Goal: Task Accomplishment & Management: Manage account settings

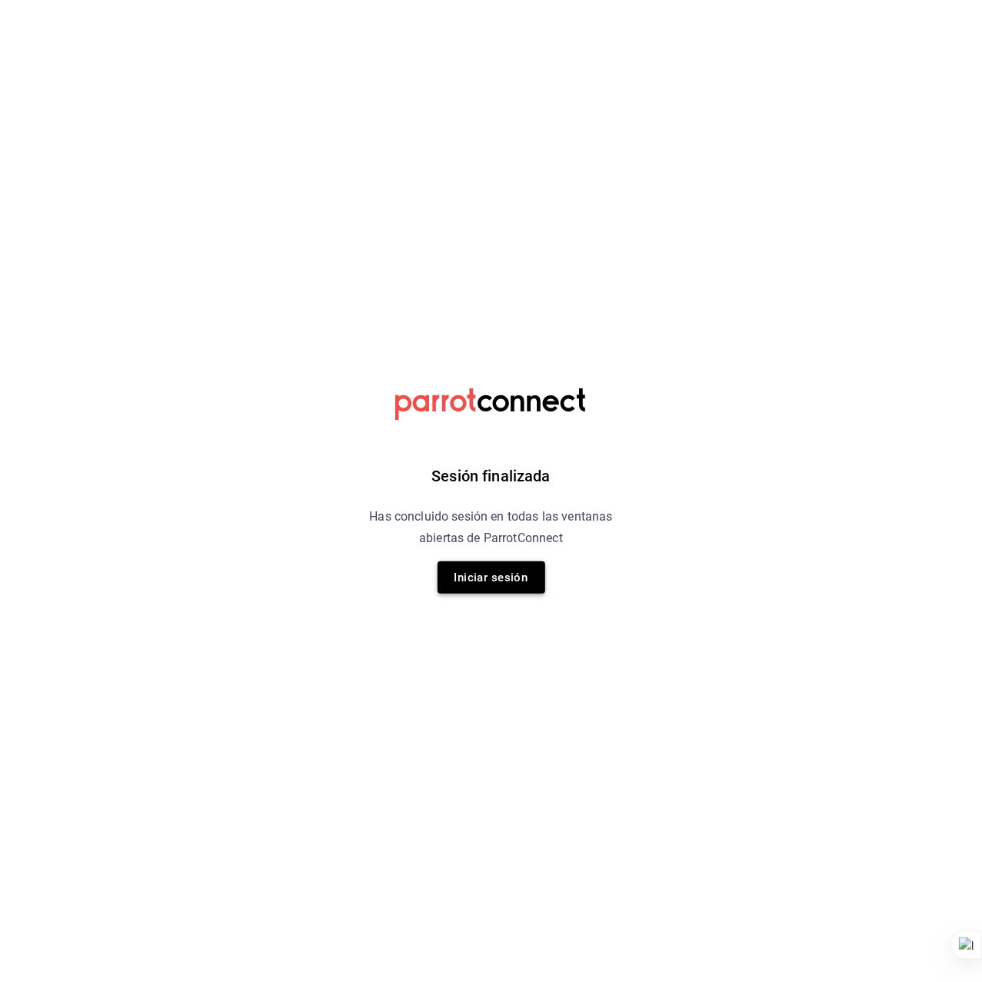
click at [495, 582] on button "Iniciar sesión" at bounding box center [492, 577] width 108 height 32
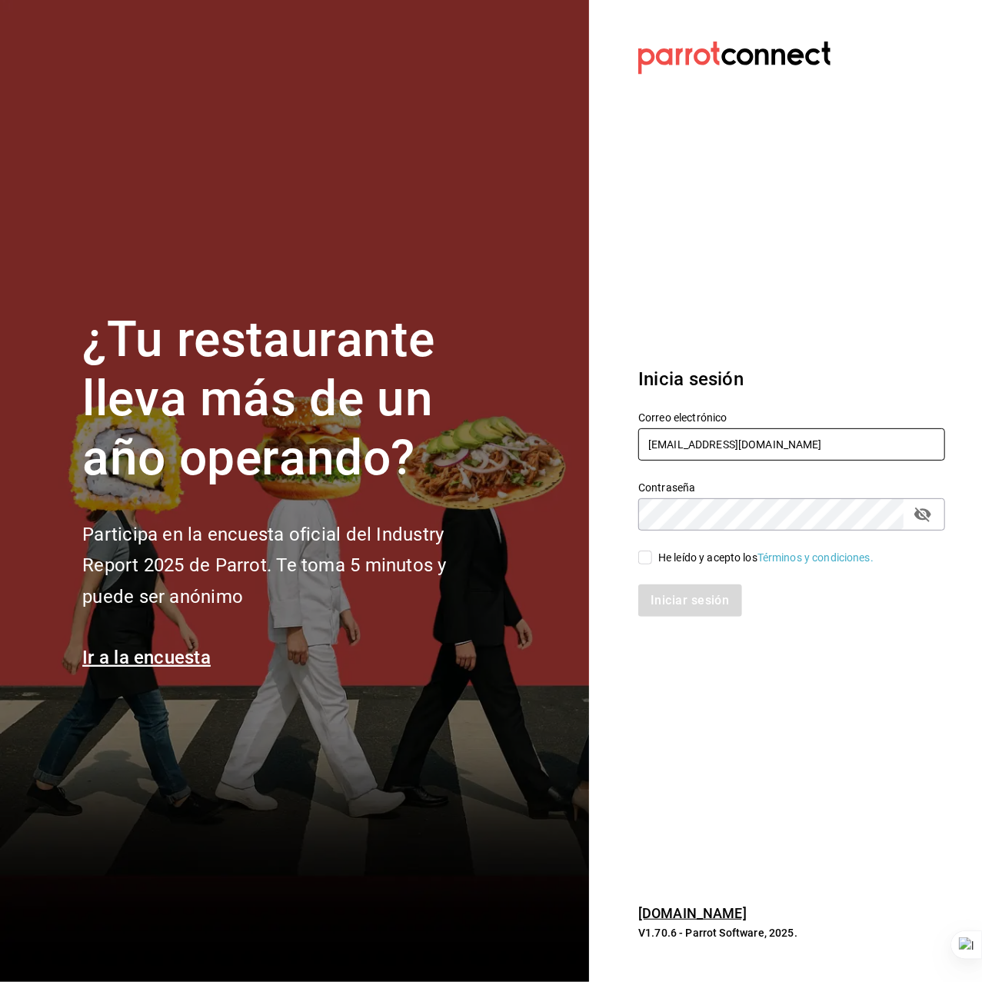
click at [705, 440] on input "dos@amici.com" at bounding box center [791, 444] width 307 height 32
type input "carnitaselgallo@elvergel.com"
click at [698, 554] on div "He leído y acepto los Términos y condiciones." at bounding box center [765, 558] width 215 height 16
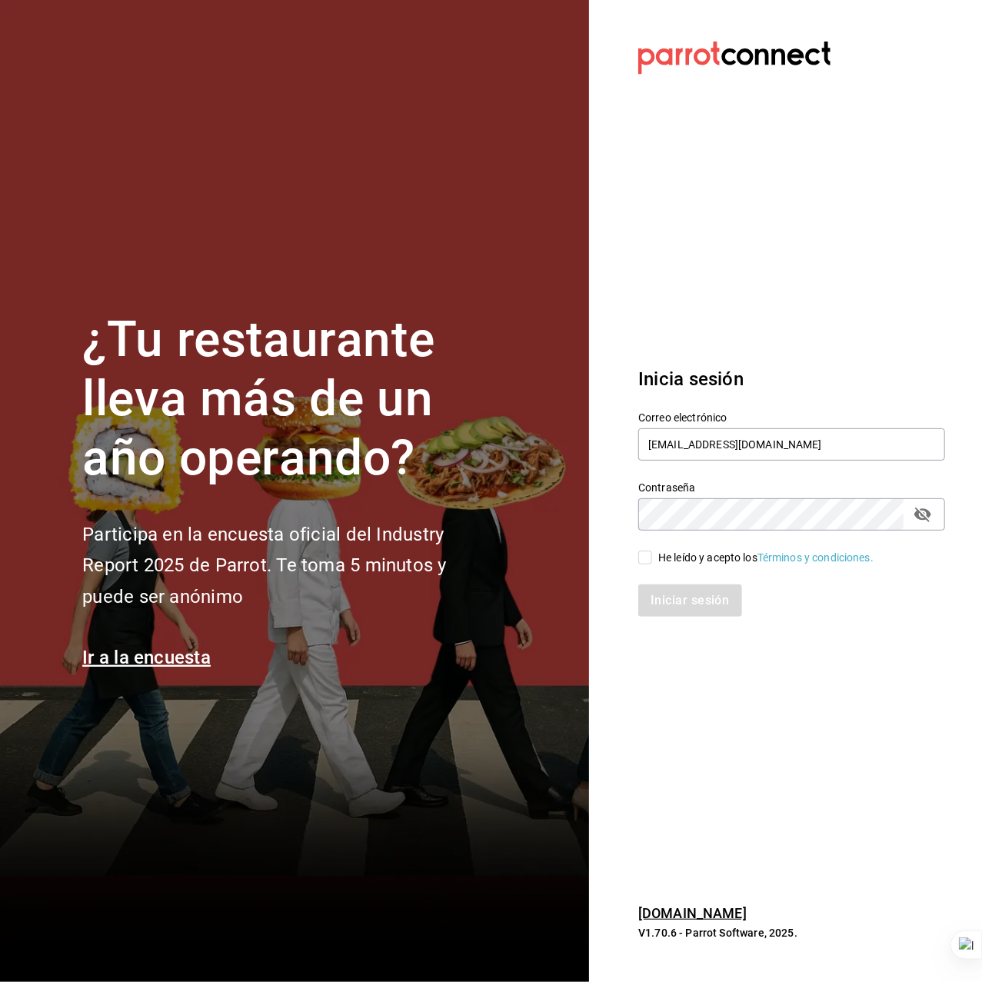
click at [652, 554] on input "He leído y acepto los Términos y condiciones." at bounding box center [645, 558] width 14 height 14
checkbox input "true"
click at [711, 615] on button "Iniciar sesión" at bounding box center [690, 600] width 105 height 32
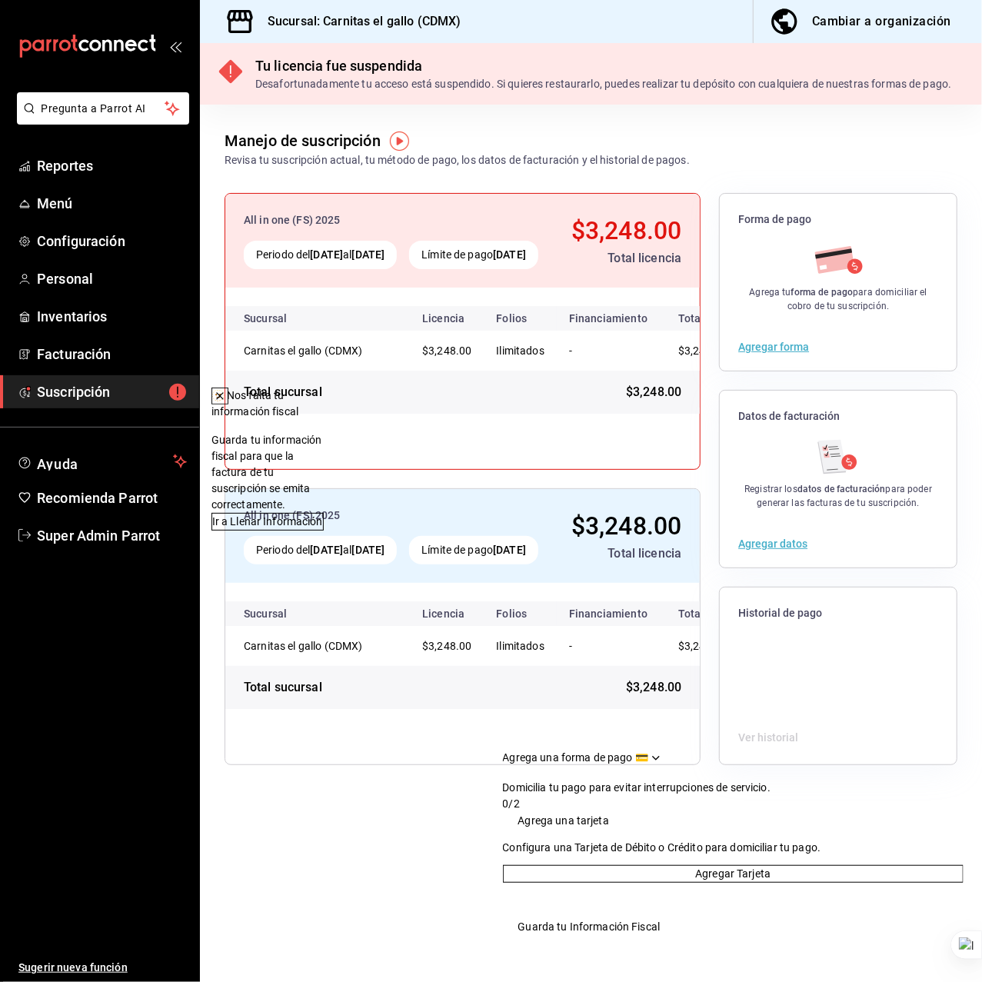
click at [446, 154] on div "Revisa tu suscripción actual, tu método de pago, los datos de facturación y el …" at bounding box center [457, 160] width 465 height 16
click at [481, 154] on div "Revisa tu suscripción actual, tu método de pago, los datos de facturación y el …" at bounding box center [457, 160] width 465 height 16
click at [223, 397] on icon at bounding box center [220, 396] width 6 height 6
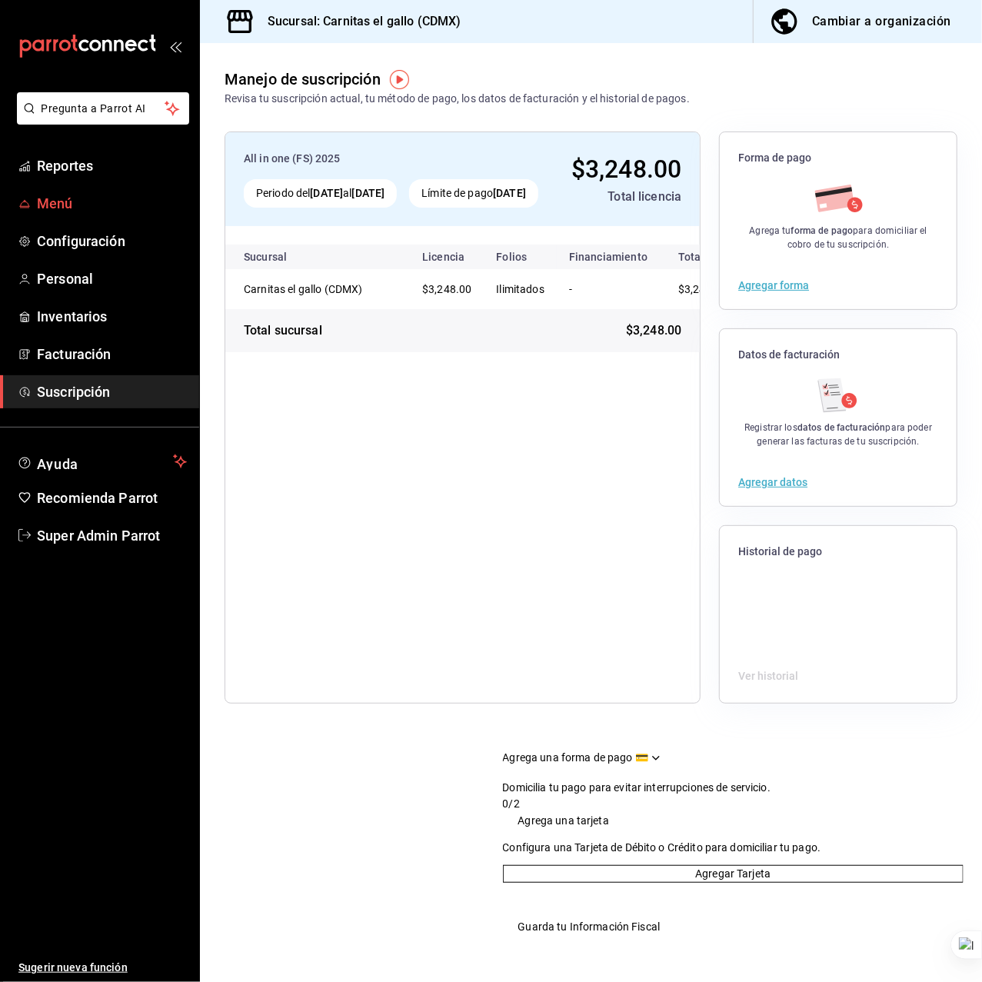
click at [71, 212] on span "Menú" at bounding box center [112, 203] width 150 height 21
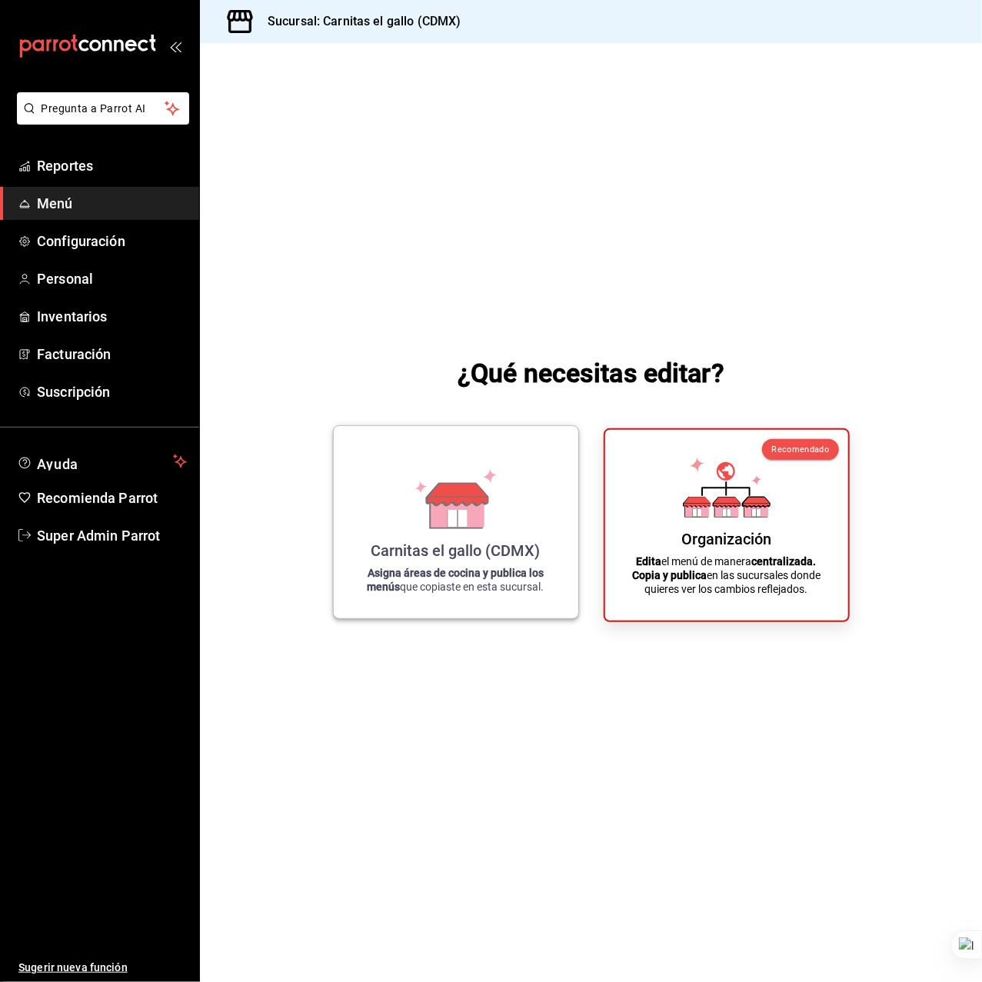
click at [441, 543] on div "Carnitas el gallo (CDMX)" at bounding box center [455, 550] width 169 height 18
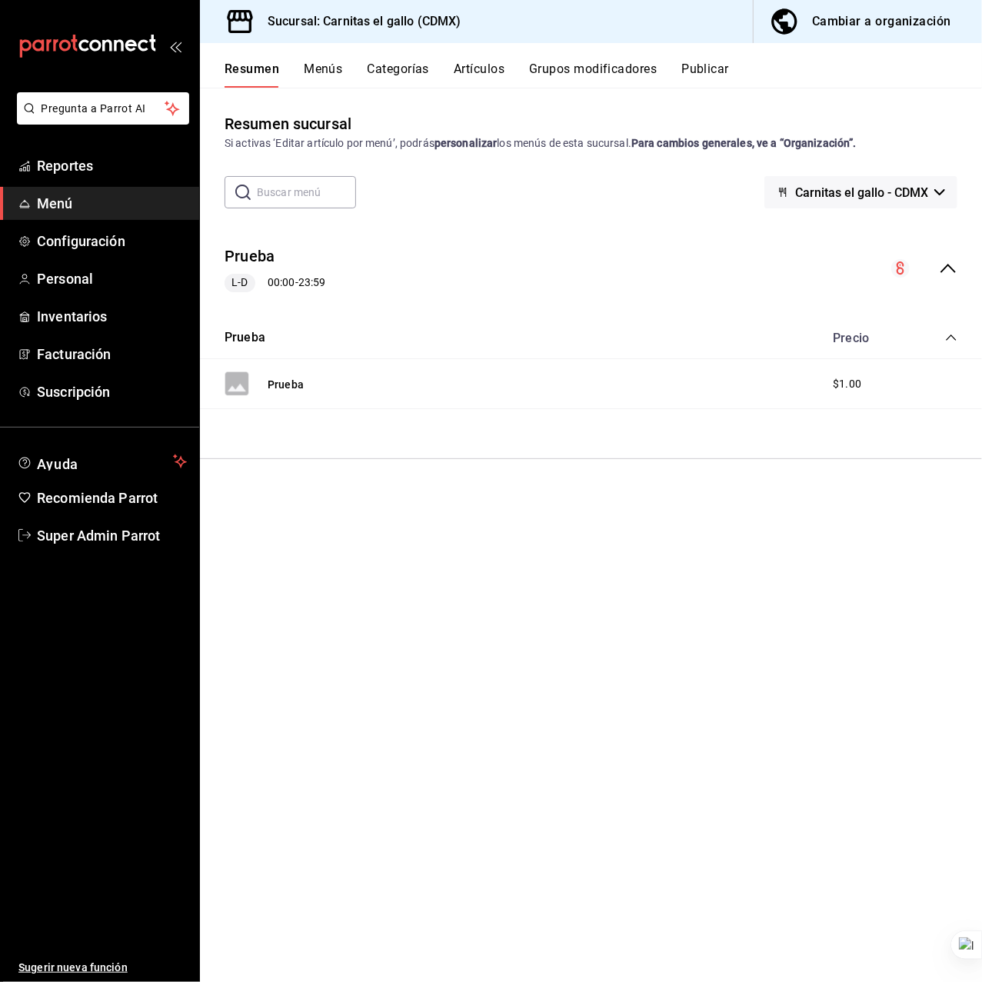
click at [315, 60] on div "Resumen Menús Categorías Artículos Grupos modificadores Publicar" at bounding box center [591, 65] width 782 height 45
click at [327, 69] on button "Menús" at bounding box center [323, 75] width 38 height 26
click at [946, 259] on icon "actions" at bounding box center [949, 262] width 15 height 15
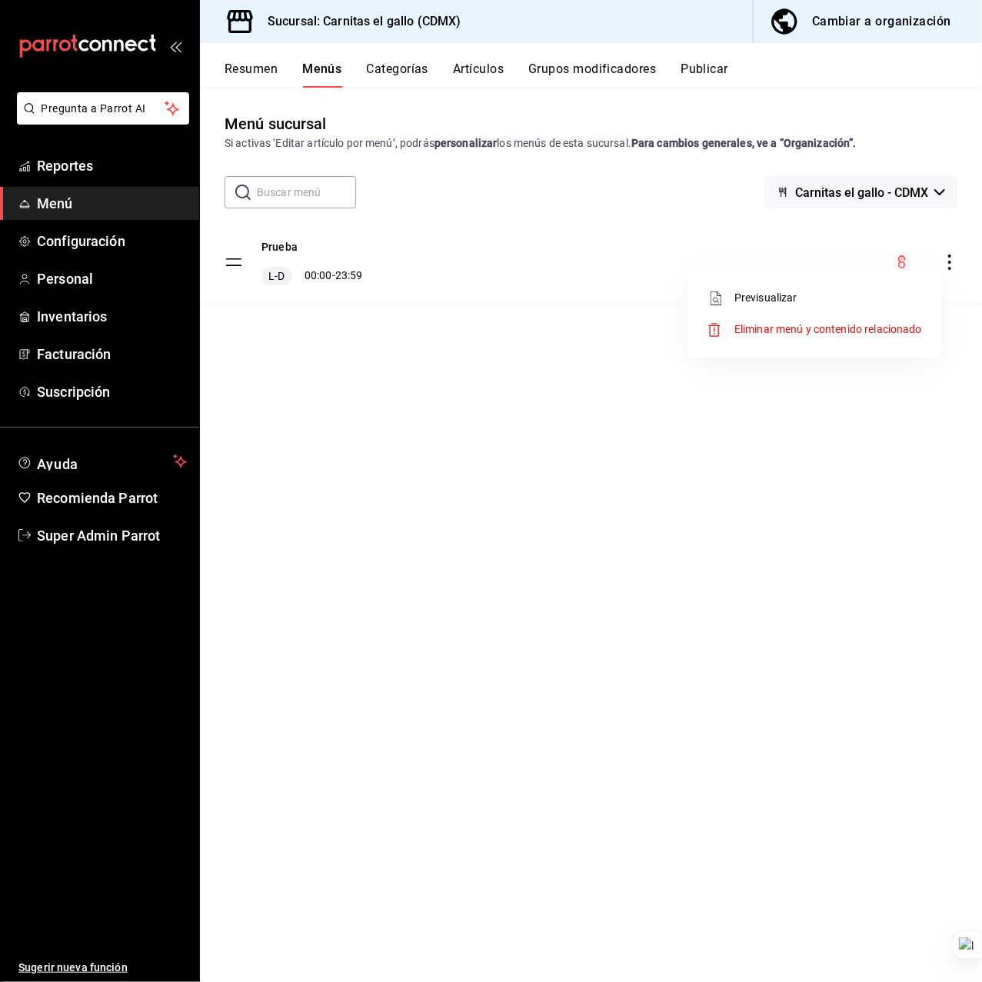
click at [852, 325] on span "Eliminar menú y contenido relacionado" at bounding box center [828, 329] width 188 height 12
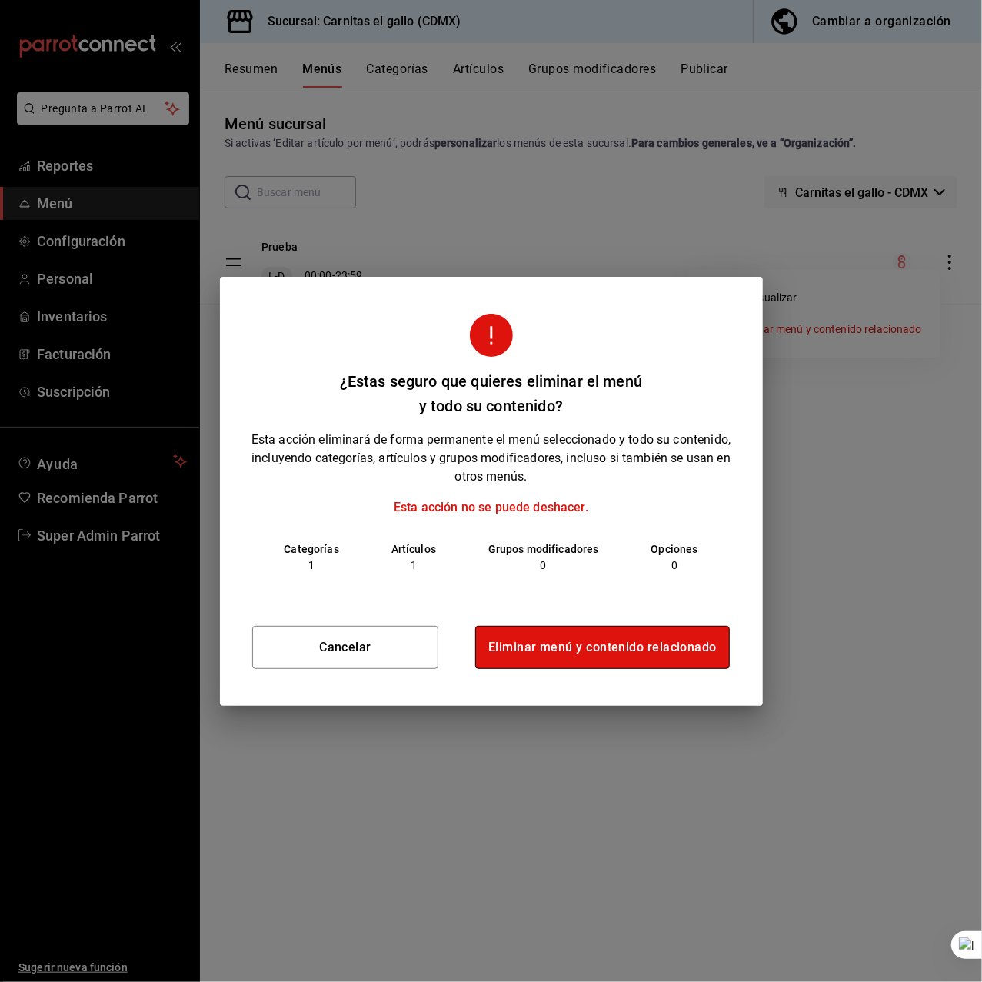
click at [563, 640] on button "Eliminar menú y contenido relacionado" at bounding box center [602, 647] width 255 height 43
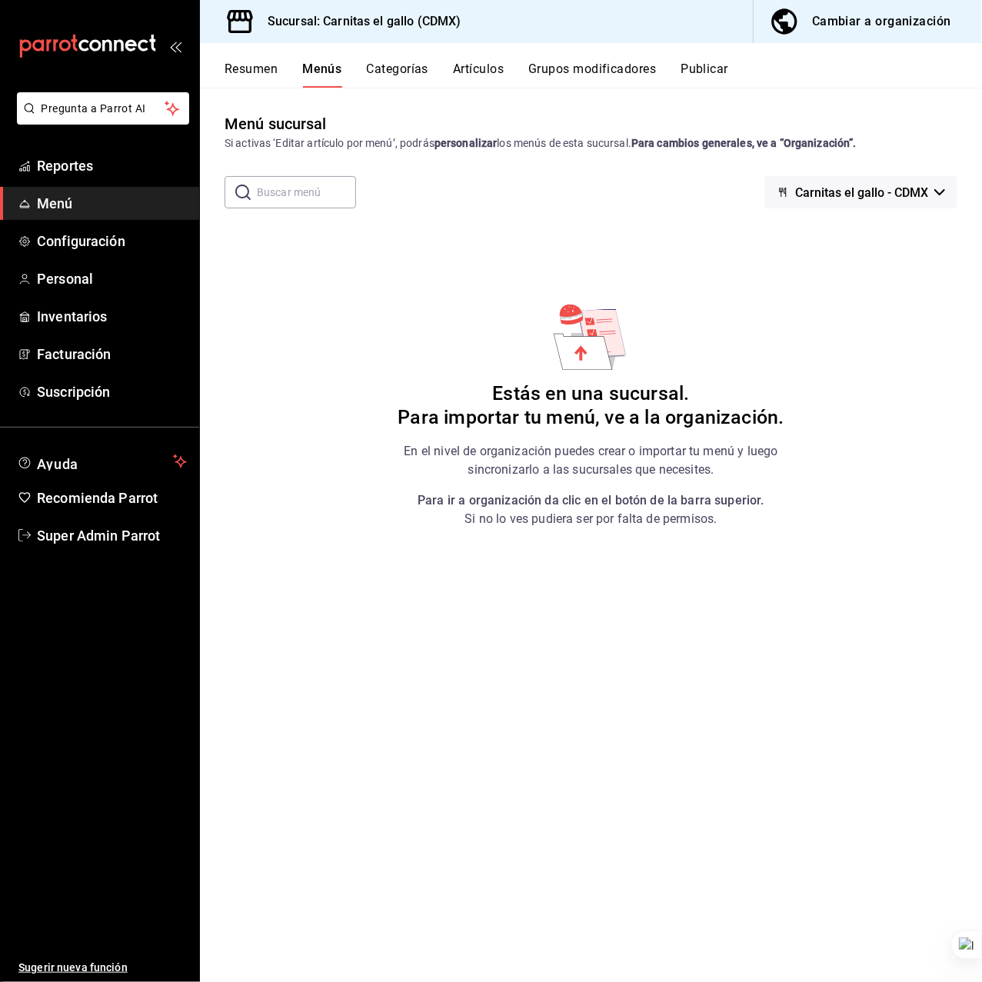
click at [514, 681] on div "Menú sucursal Si activas ‘Editar artículo por menú’, podrás personalizar los me…" at bounding box center [591, 546] width 782 height 869
click at [572, 428] on h6 "Estás en una sucursal. Para importar tu menú, ve a la organización." at bounding box center [591, 406] width 386 height 48
click at [823, 22] on div "Cambiar a organización" at bounding box center [881, 22] width 139 height 22
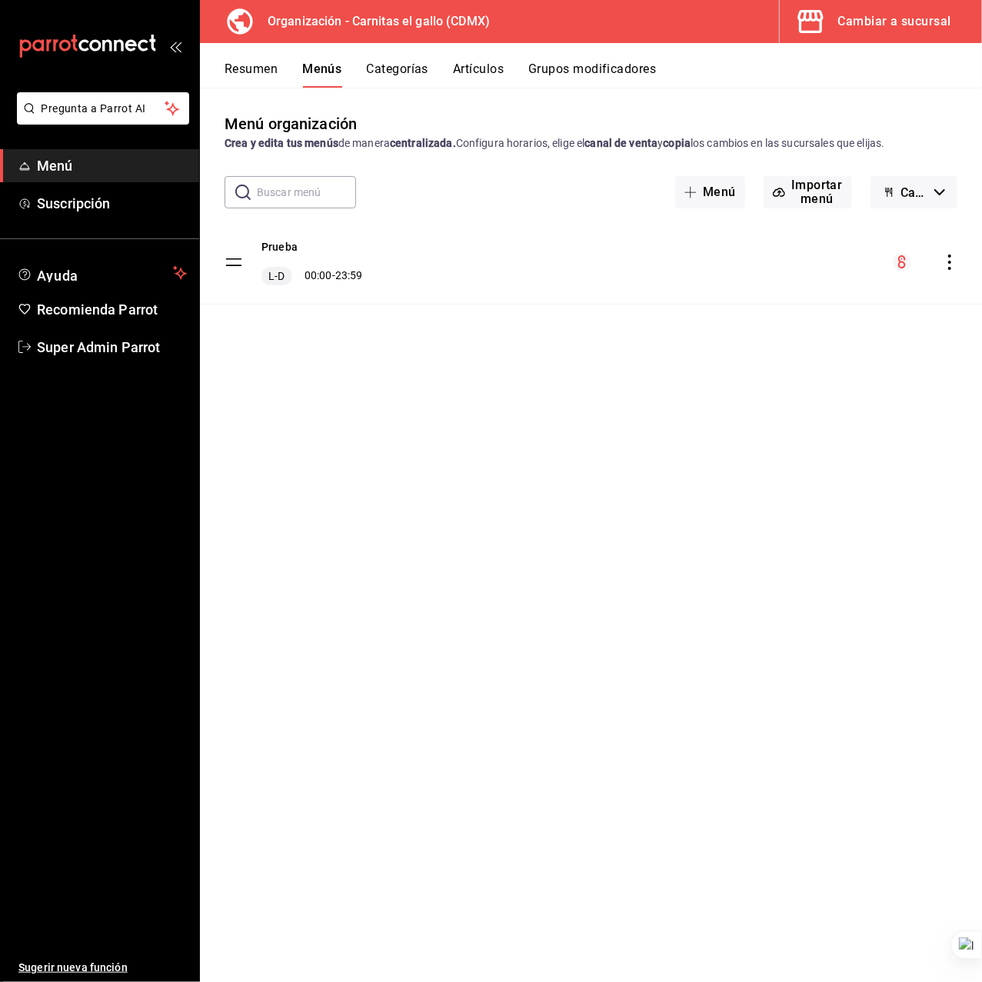
click at [951, 265] on icon "actions" at bounding box center [949, 262] width 15 height 15
click at [823, 457] on span "Eliminar menú y contenido relacionado" at bounding box center [828, 455] width 188 height 12
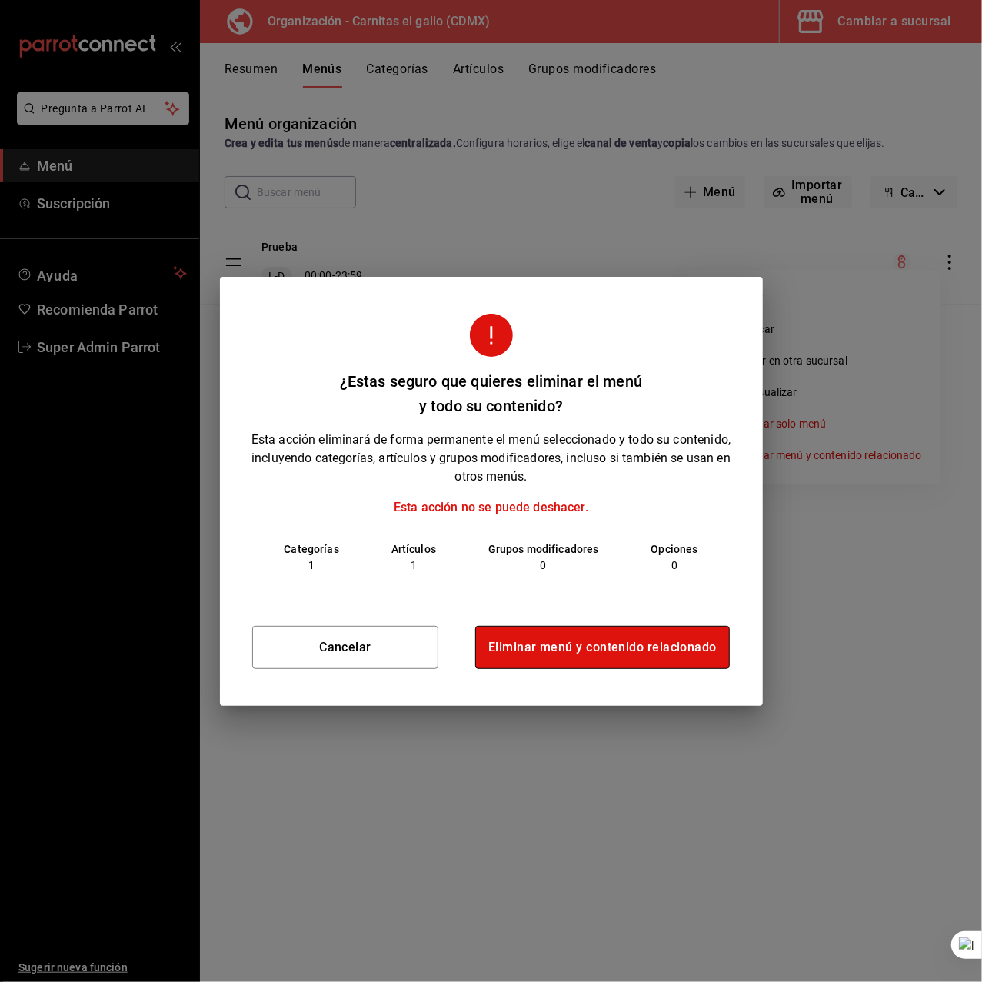
click at [604, 650] on button "Eliminar menú y contenido relacionado" at bounding box center [602, 647] width 255 height 43
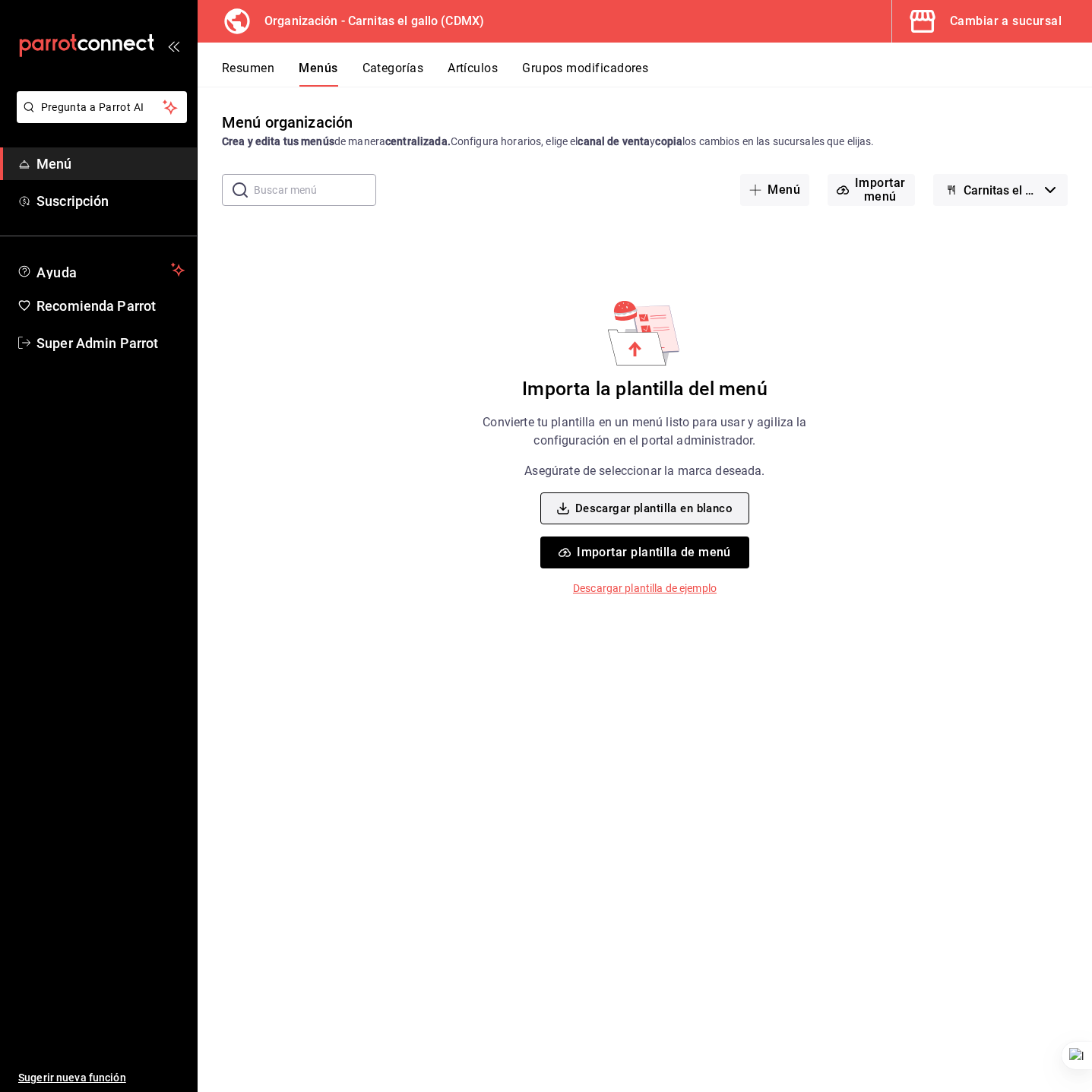
click at [668, 509] on button "Descargar plantilla en blanco" at bounding box center [644, 508] width 209 height 32
click at [341, 381] on div "Menú organización Crea y edita tus menús de manera centralizada. Configura hora…" at bounding box center [644, 601] width 894 height 980
click at [969, 139] on div "Crea y edita tus menús de manera centralizada. Configura horarios, elige el can…" at bounding box center [645, 141] width 846 height 16
click at [447, 549] on div "Menú organización Crea y edita tus menús de manera centralizada. Configura hora…" at bounding box center [644, 601] width 894 height 980
click at [969, 186] on span "Carnitas el gallo - Borrador" at bounding box center [1001, 190] width 75 height 15
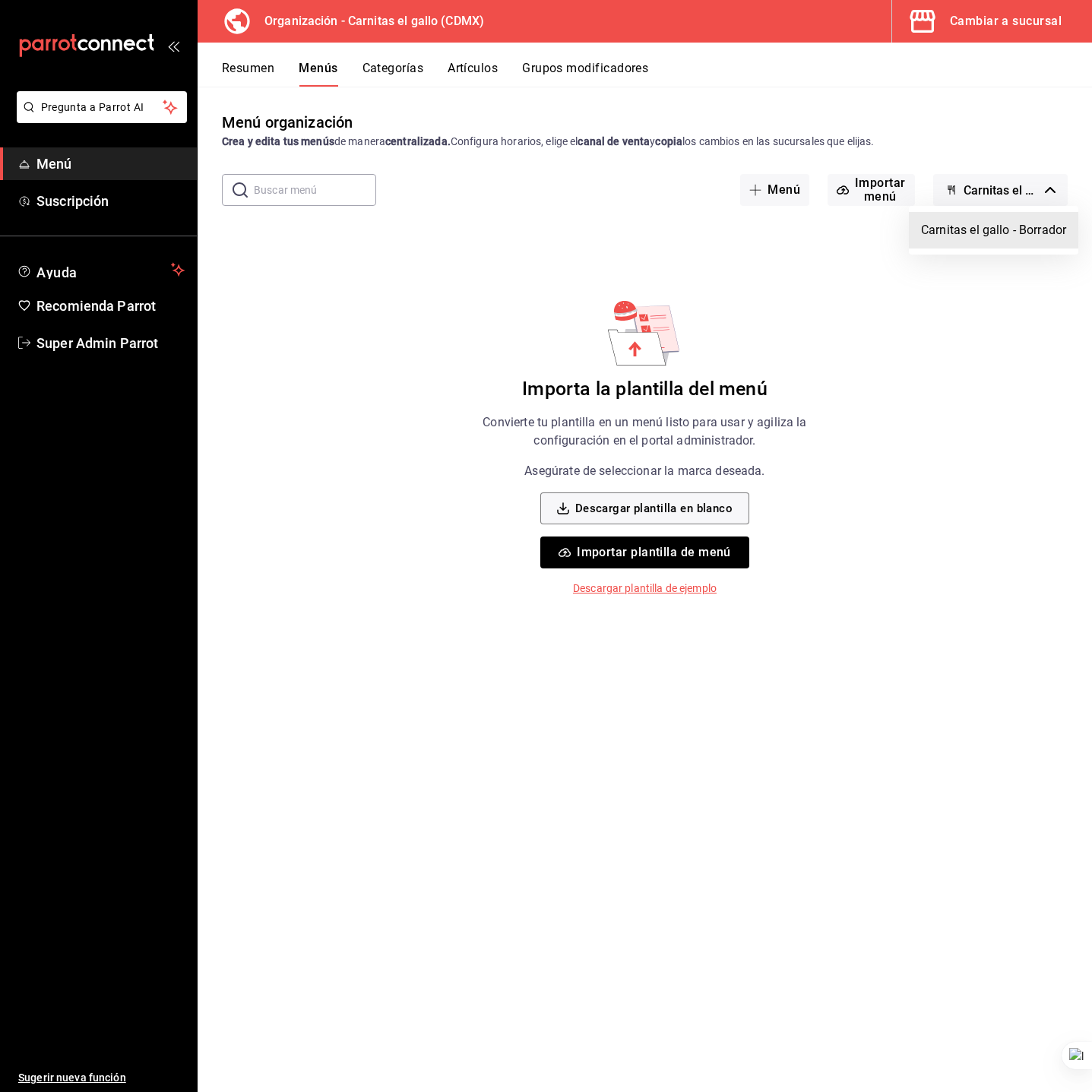
click at [538, 314] on div at bounding box center [546, 546] width 1092 height 1092
click at [643, 550] on button "Importar plantilla de menú" at bounding box center [644, 552] width 209 height 32
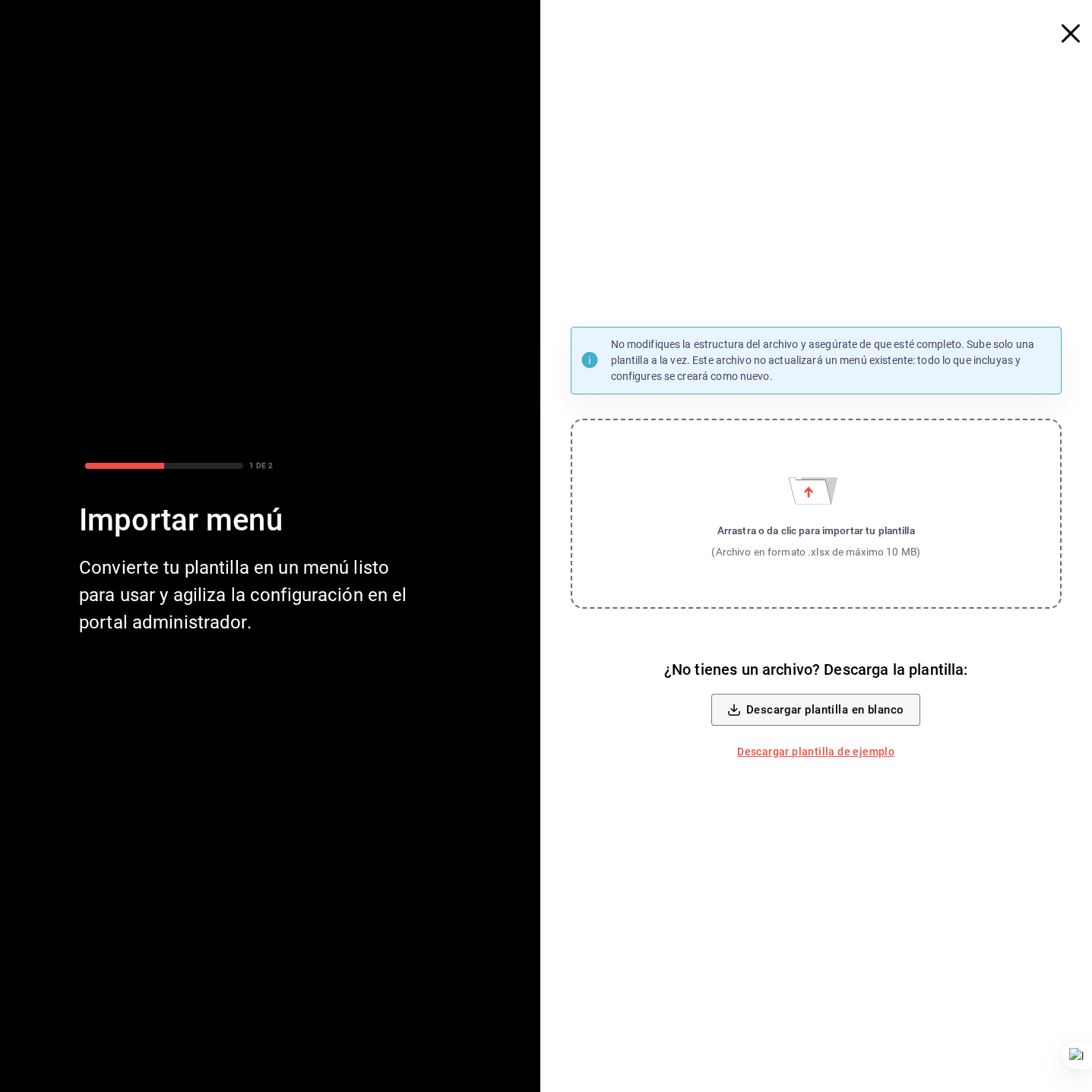
click at [721, 484] on label "Arrastra o da clic para importar tu plantilla (Archivo en formato .xlsx de máxi…" at bounding box center [817, 514] width 492 height 190
click at [0, 0] on input "Arrastra o da clic para importar tu plantilla (Archivo en formato .xlsx de máxi…" at bounding box center [0, 0] width 0 height 0
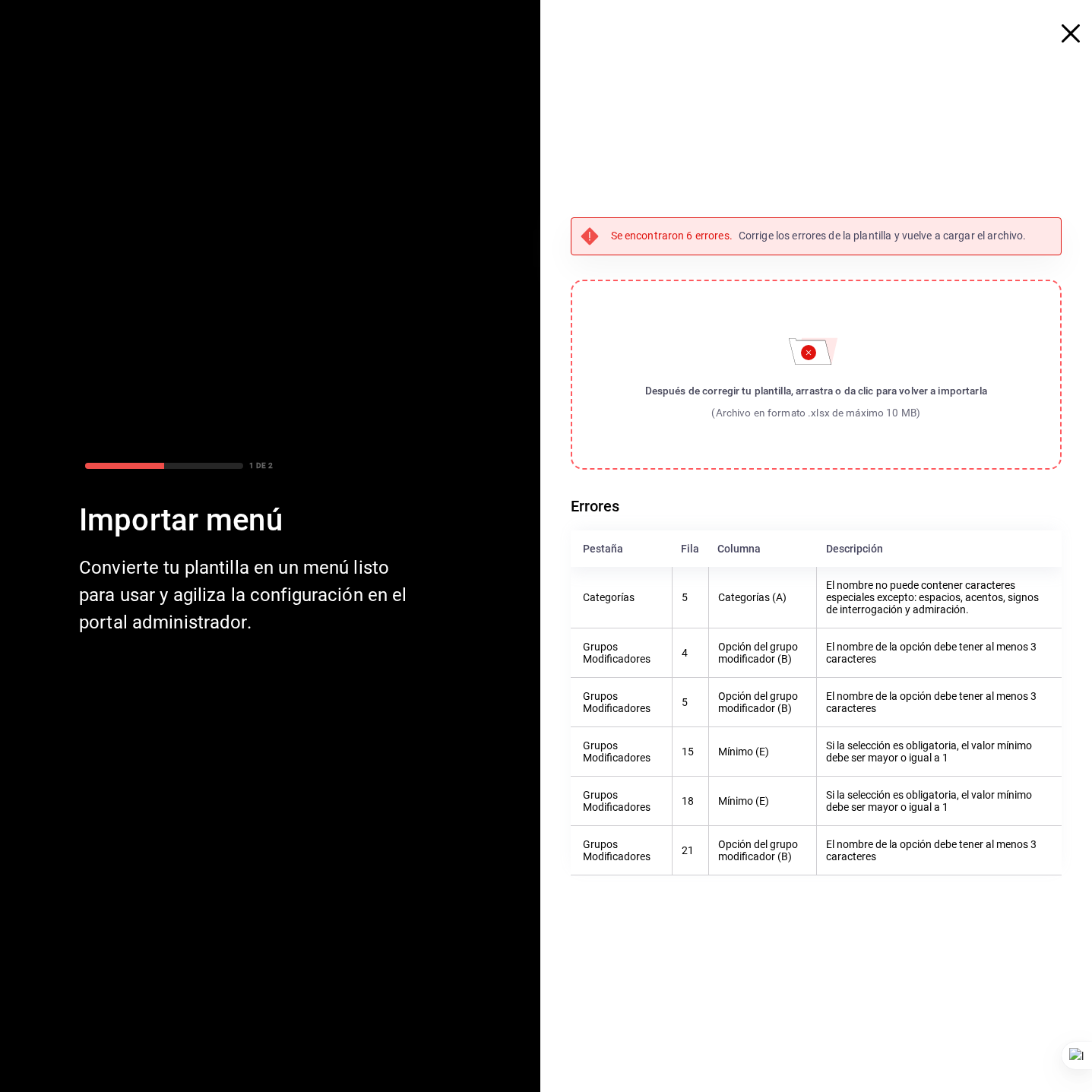
click at [750, 591] on th "Categorías (A)" at bounding box center [763, 598] width 109 height 61
click at [755, 593] on th "Categorías (A)" at bounding box center [763, 598] width 109 height 61
click at [626, 589] on th "Categorías" at bounding box center [622, 598] width 102 height 61
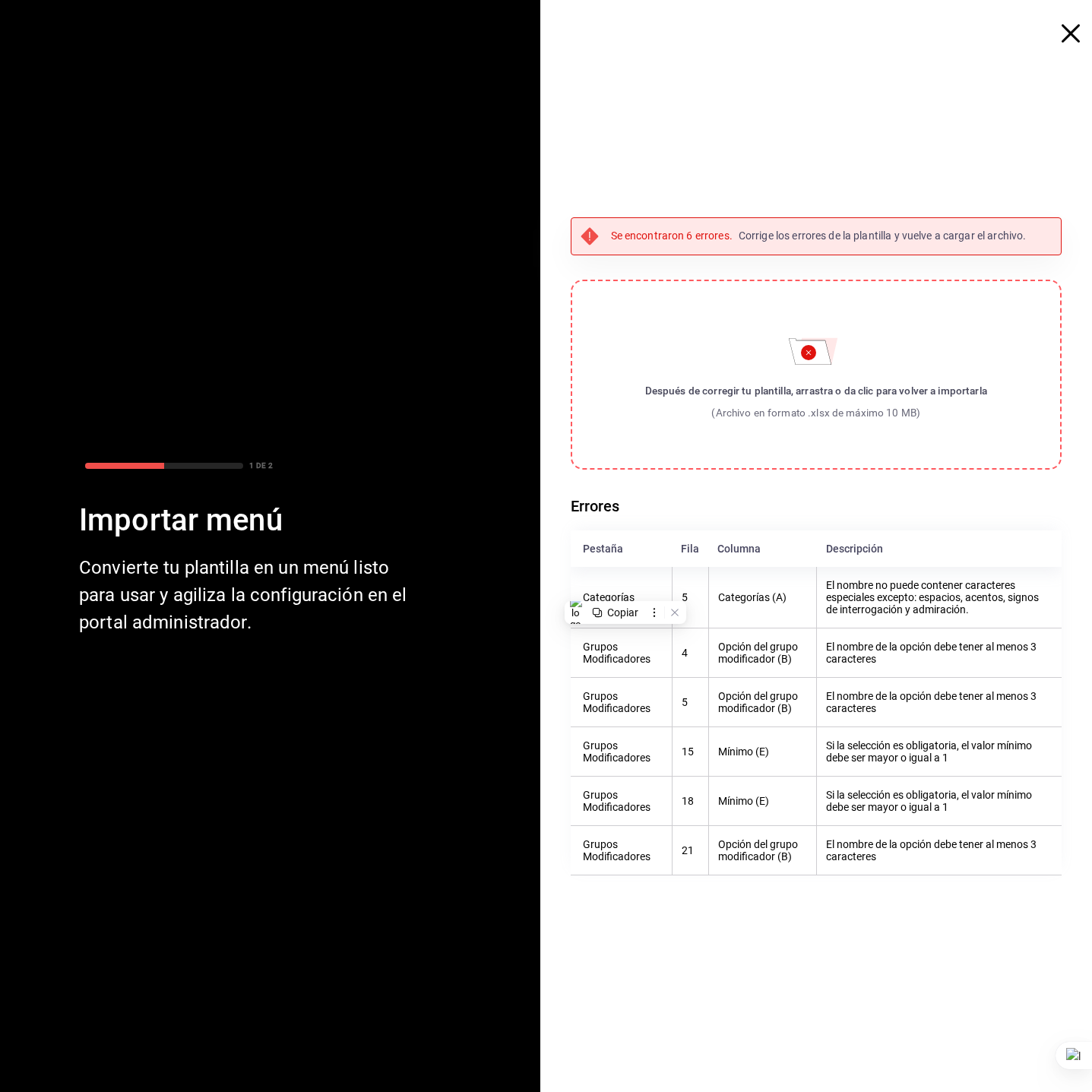
click at [765, 597] on th "Categorías (A)" at bounding box center [763, 598] width 109 height 61
click at [798, 601] on th "Categorías (A)" at bounding box center [763, 598] width 109 height 61
drag, startPoint x: 797, startPoint y: 597, endPoint x: 721, endPoint y: 594, distance: 76.1
click at [721, 594] on th "Categorías (A)" at bounding box center [763, 598] width 109 height 61
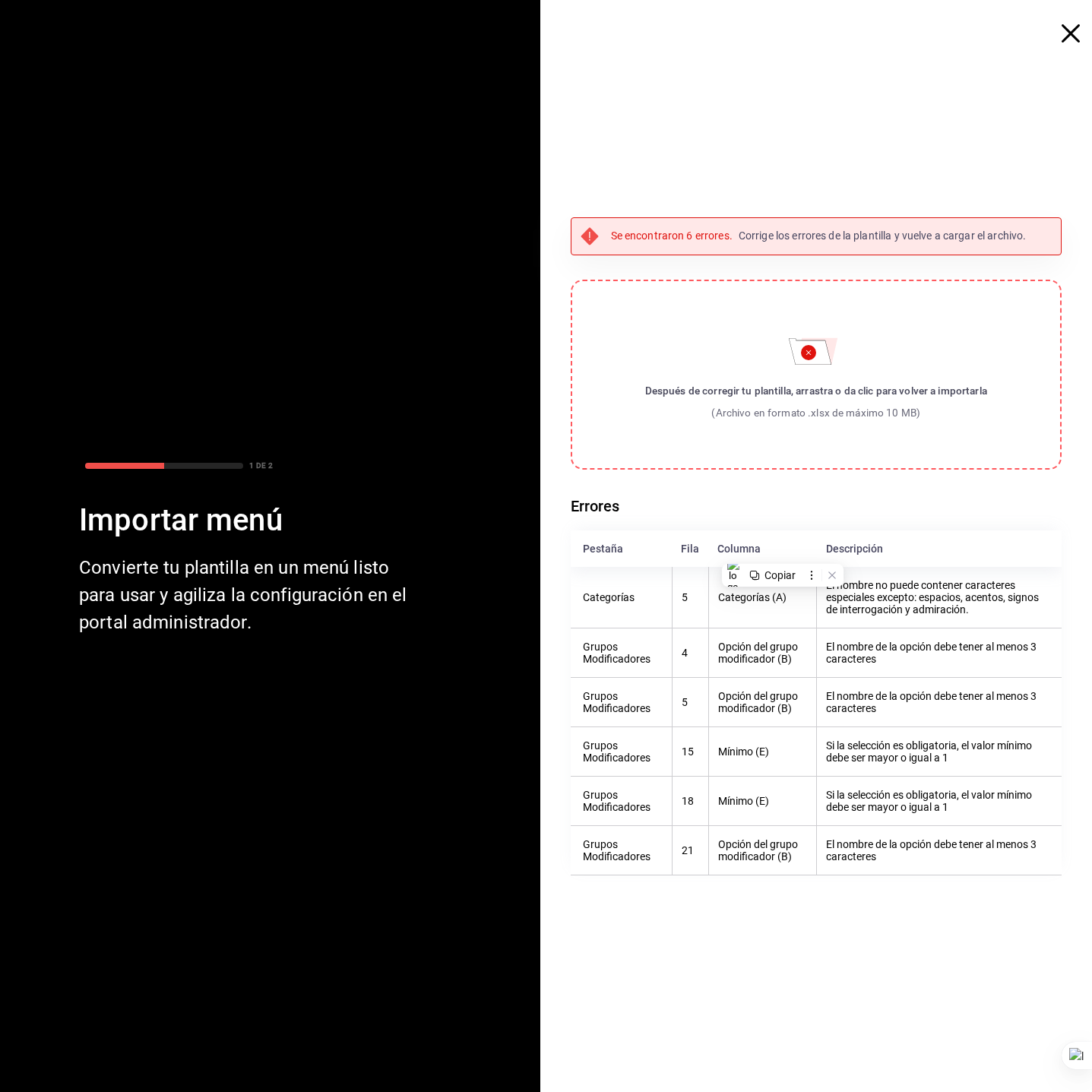
click at [885, 701] on th "El nombre de la opción debe tener al menos 3 caracteres" at bounding box center [940, 702] width 245 height 49
click at [931, 641] on th "El nombre de la opción debe tener al menos 3 caracteres" at bounding box center [940, 652] width 245 height 49
click at [764, 654] on th "Opción del grupo modificador (B)" at bounding box center [763, 652] width 109 height 49
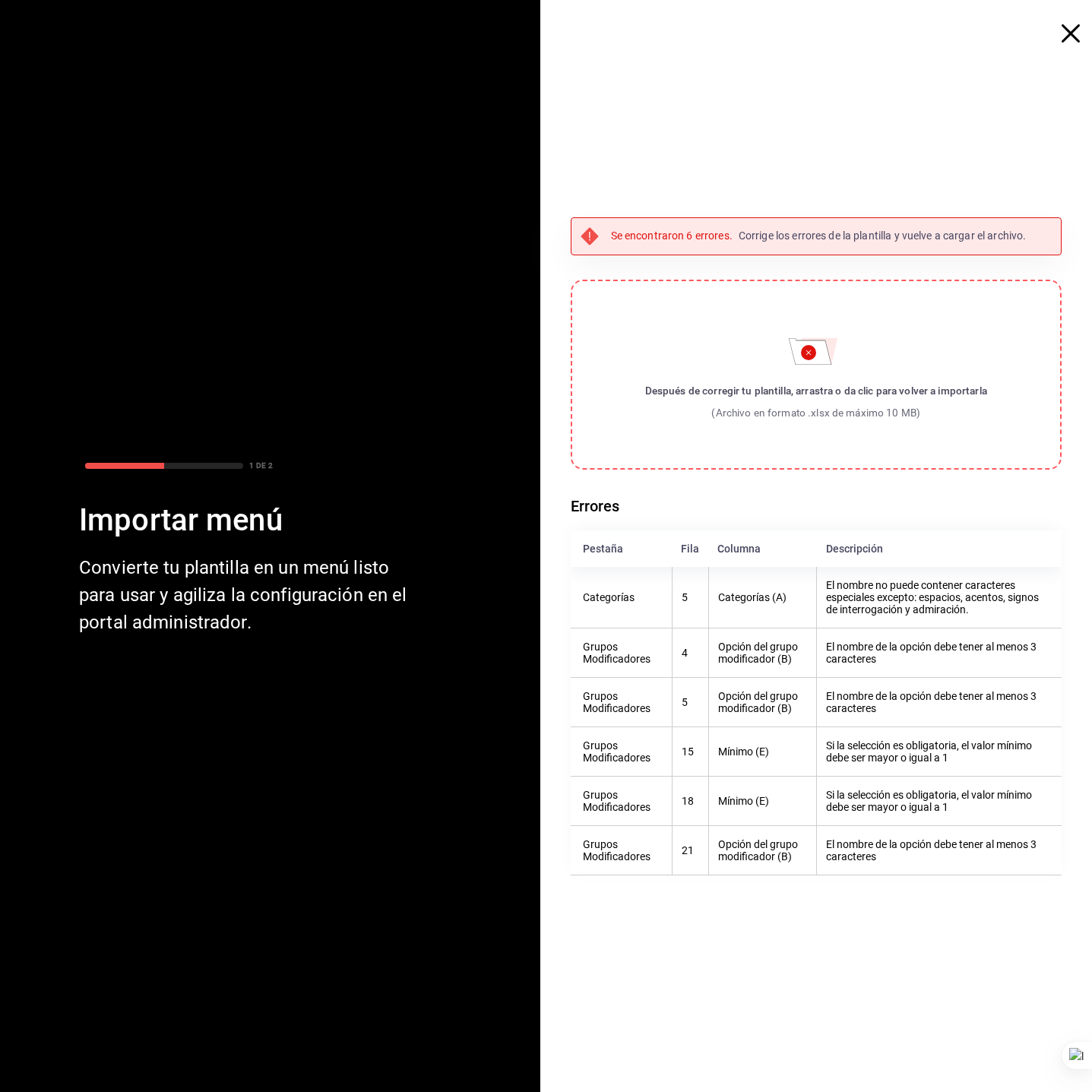
click at [638, 643] on th "Grupos Modificadores" at bounding box center [622, 652] width 102 height 49
click at [792, 840] on th "Opción del grupo modificador (B)" at bounding box center [763, 850] width 109 height 49
click at [796, 840] on th "Opción del grupo modificador (B)" at bounding box center [763, 850] width 109 height 49
click at [917, 846] on th "El nombre de la opción debe tener al menos 3 caracteres" at bounding box center [940, 850] width 245 height 49
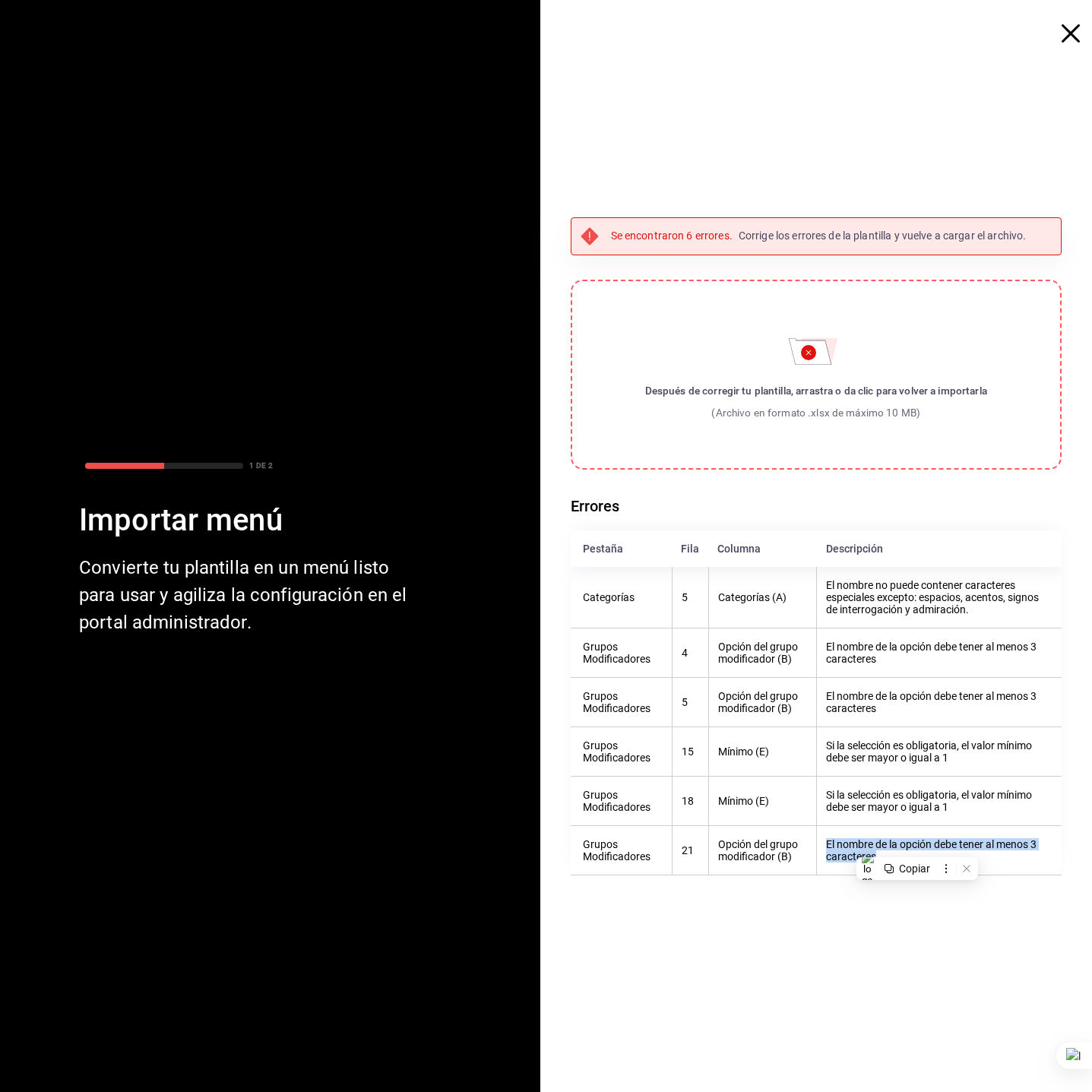
click at [917, 846] on th "El nombre de la opción debe tener al menos 3 caracteres" at bounding box center [940, 850] width 245 height 49
click at [922, 807] on th "Si la selección es obligatoria, el valor mínimo debe ser mayor o igual a 1" at bounding box center [940, 800] width 245 height 49
click at [636, 757] on th "Grupos Modificadores" at bounding box center [622, 751] width 102 height 49
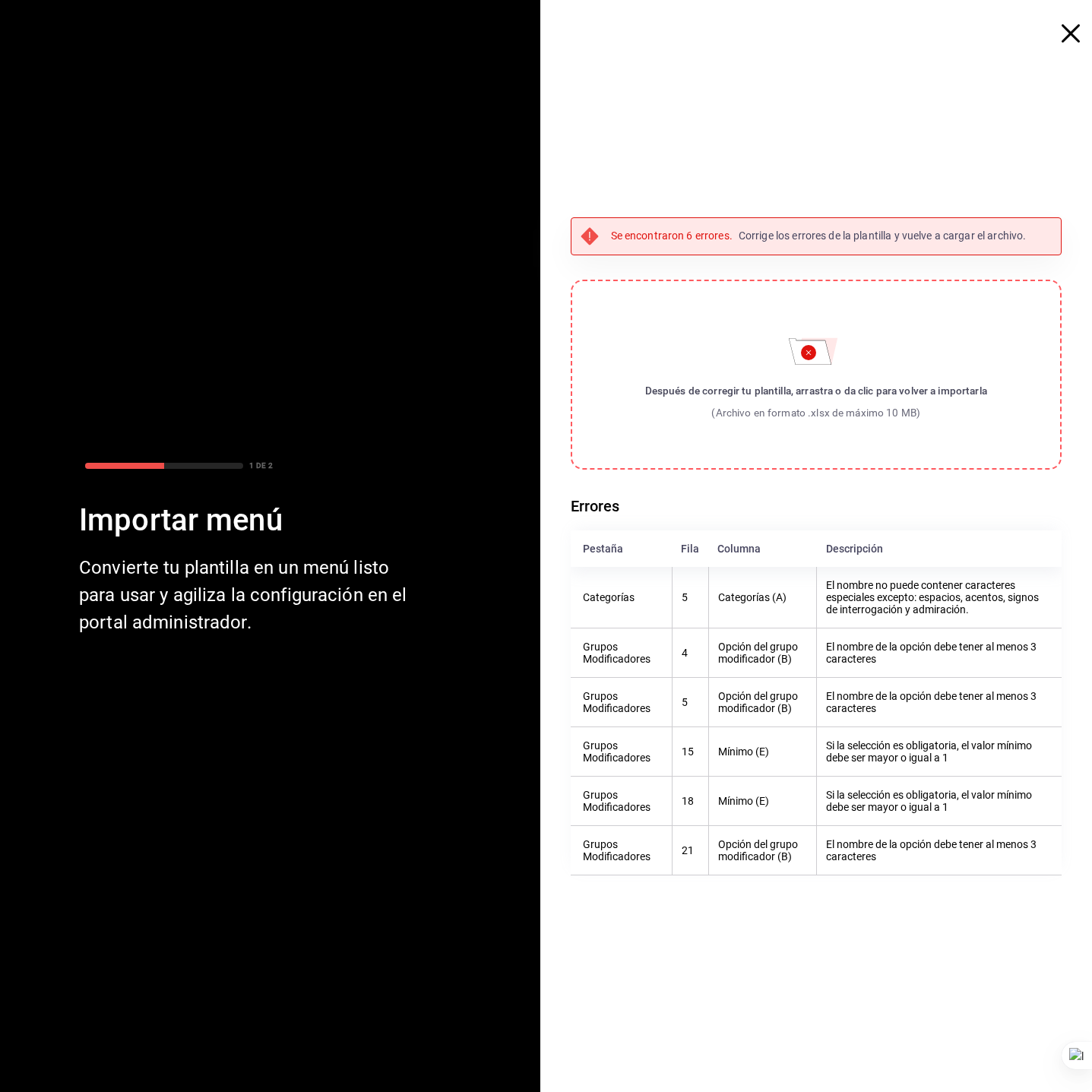
click at [737, 755] on th "Mínimo (E)" at bounding box center [763, 751] width 109 height 49
click at [865, 331] on label "Después de corregir tu plantilla, arrastra o da clic para volver a importarla (…" at bounding box center [817, 375] width 492 height 190
click at [0, 0] on input "Después de corregir tu plantilla, arrastra o da clic para volver a importarla (…" at bounding box center [0, 0] width 0 height 0
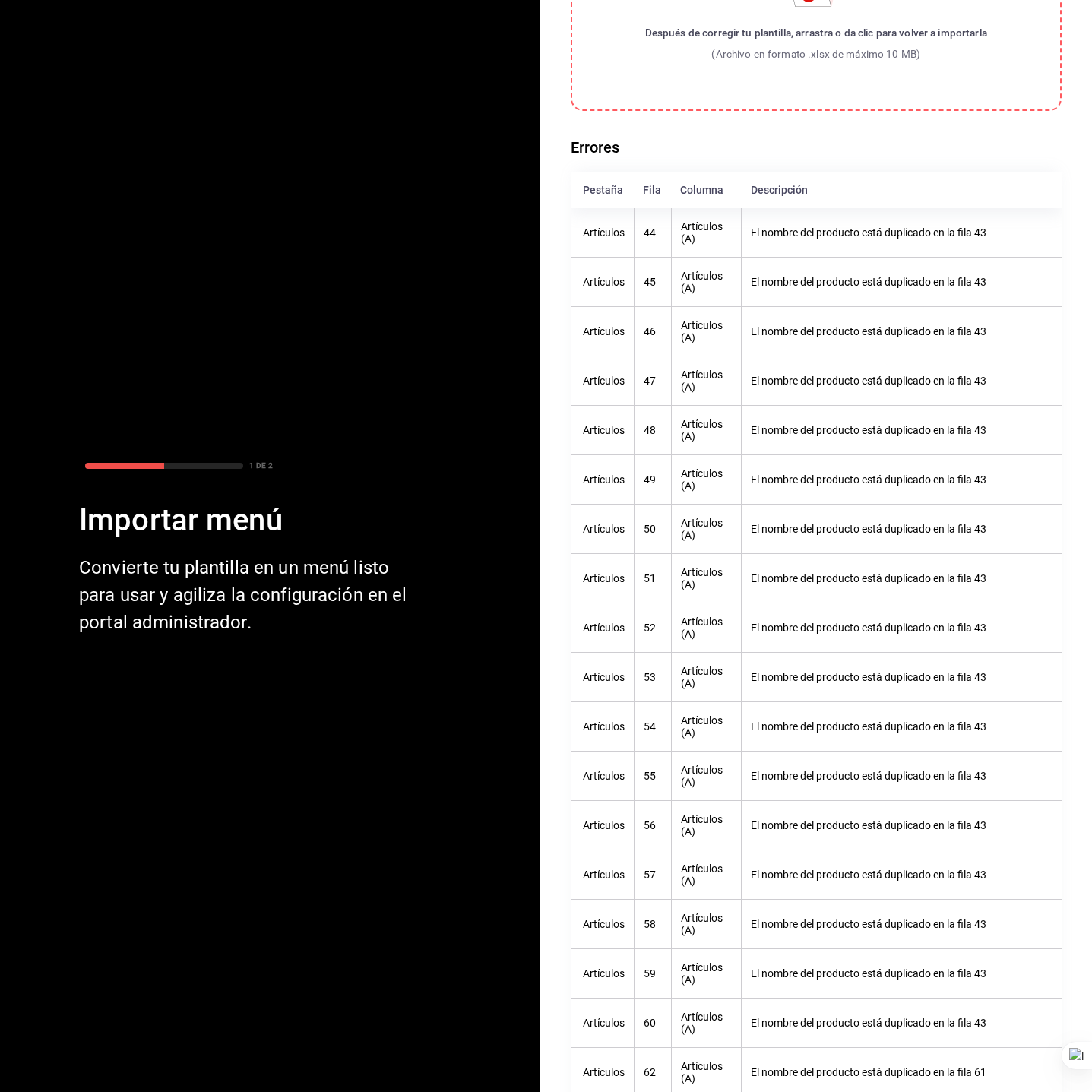
scroll to position [114, 0]
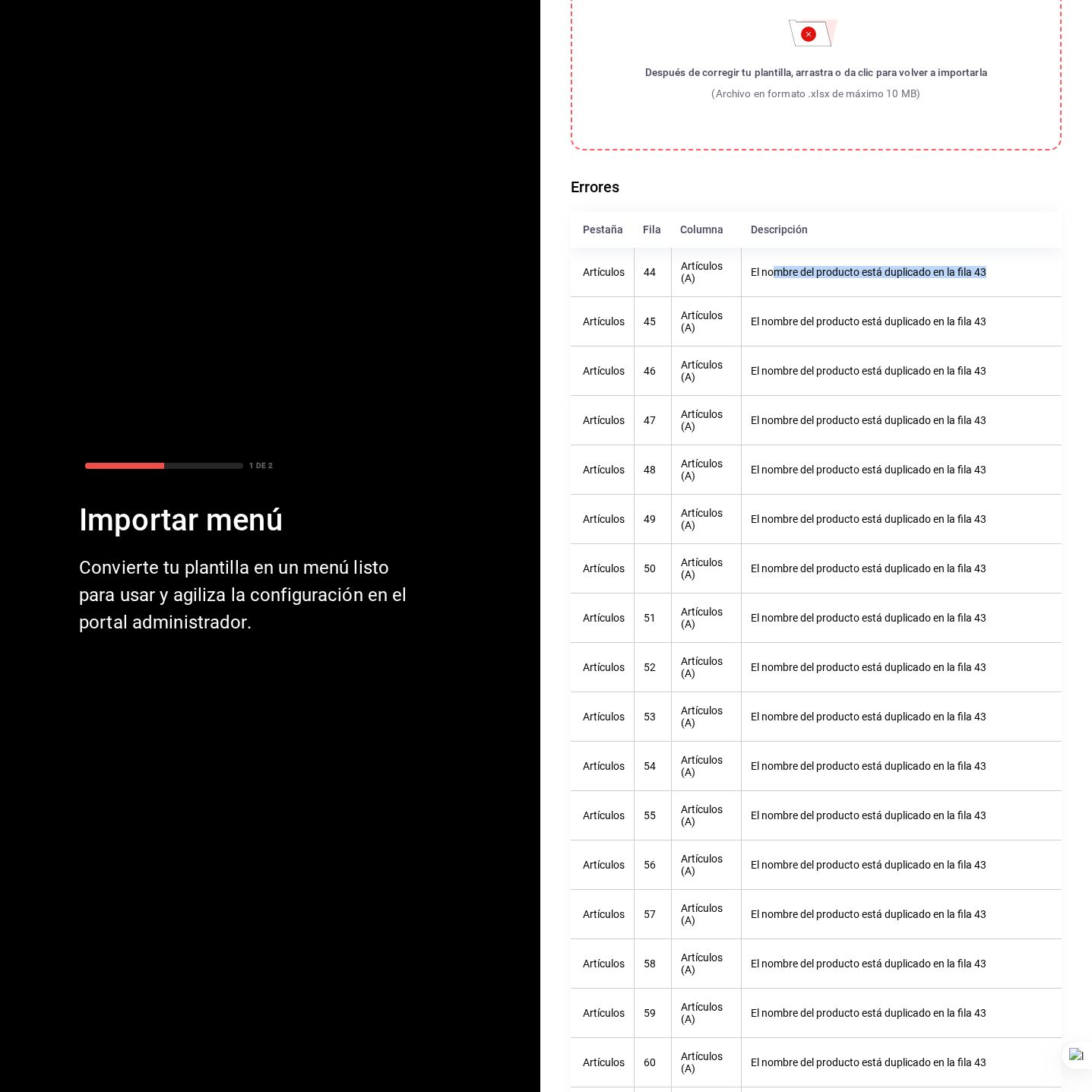
drag, startPoint x: 771, startPoint y: 272, endPoint x: 992, endPoint y: 267, distance: 221.1
click at [969, 267] on th "El nombre del producto está duplicado en la fila 43" at bounding box center [902, 273] width 320 height 49
click at [769, 317] on th "El nombre del producto está duplicado en la fila 43" at bounding box center [902, 322] width 320 height 49
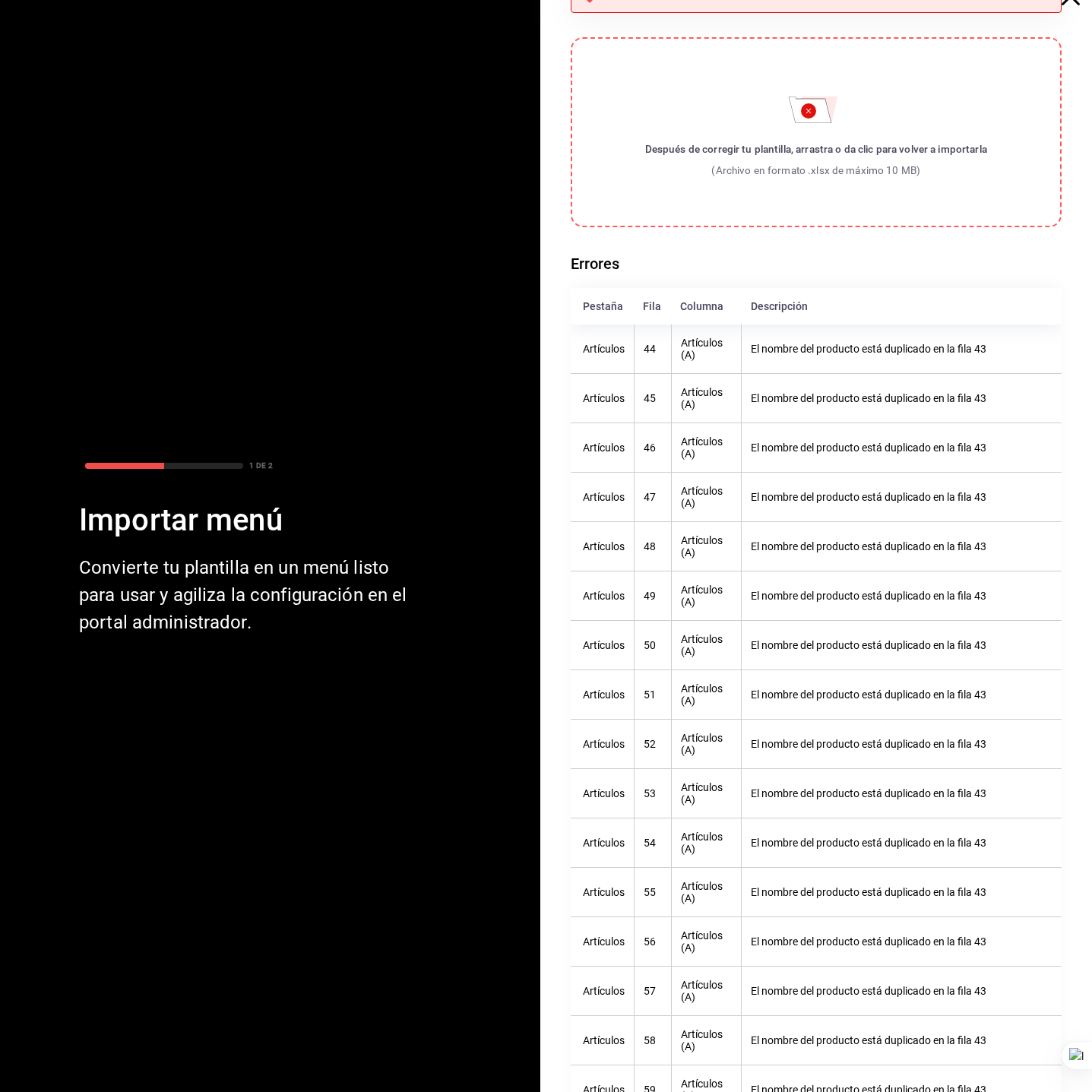
scroll to position [0, 0]
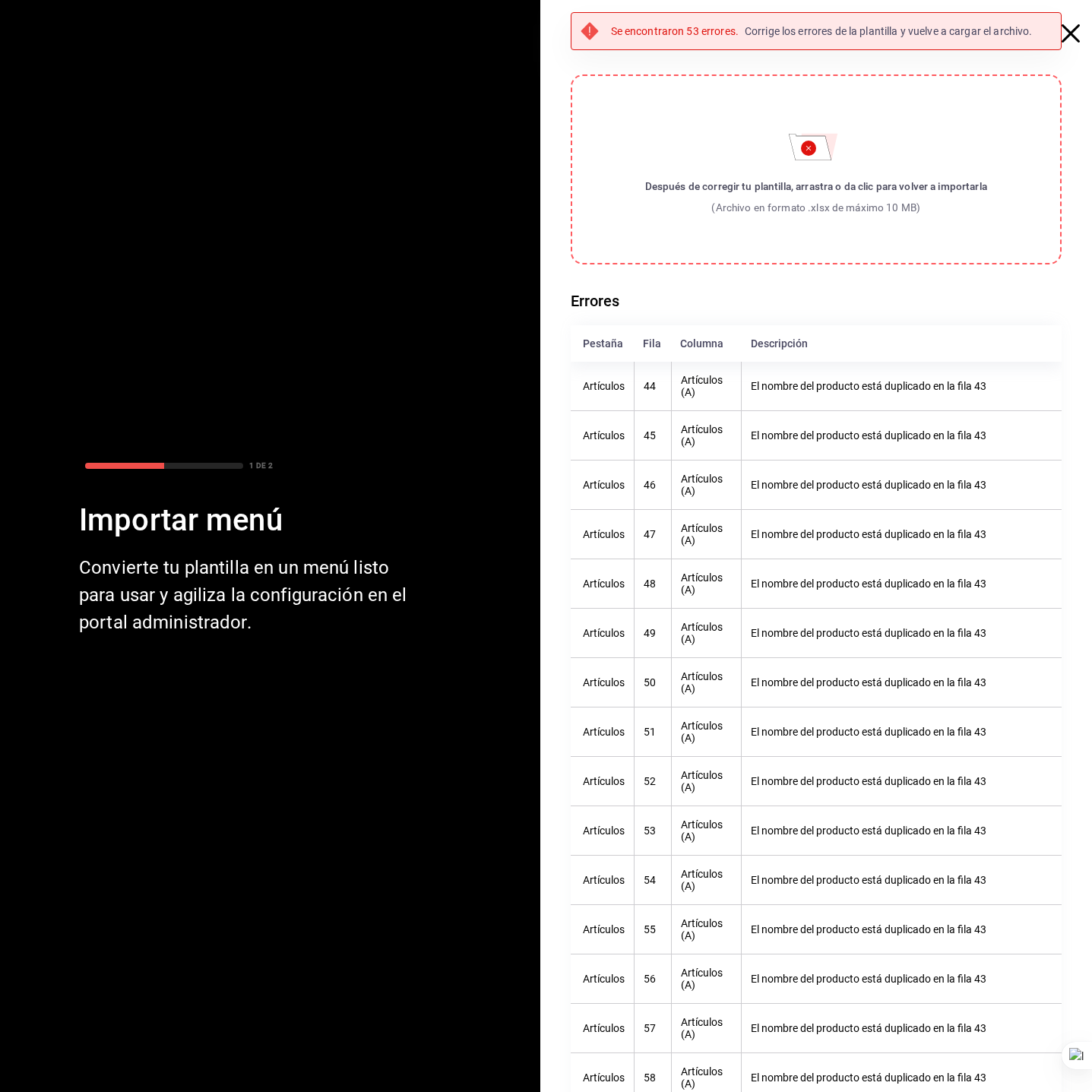
click at [819, 153] on icon "Importar menú" at bounding box center [816, 146] width 42 height 27
click at [0, 0] on input "Después de corregir tu plantilla, arrastra o da clic para volver a importarla (…" at bounding box center [0, 0] width 0 height 0
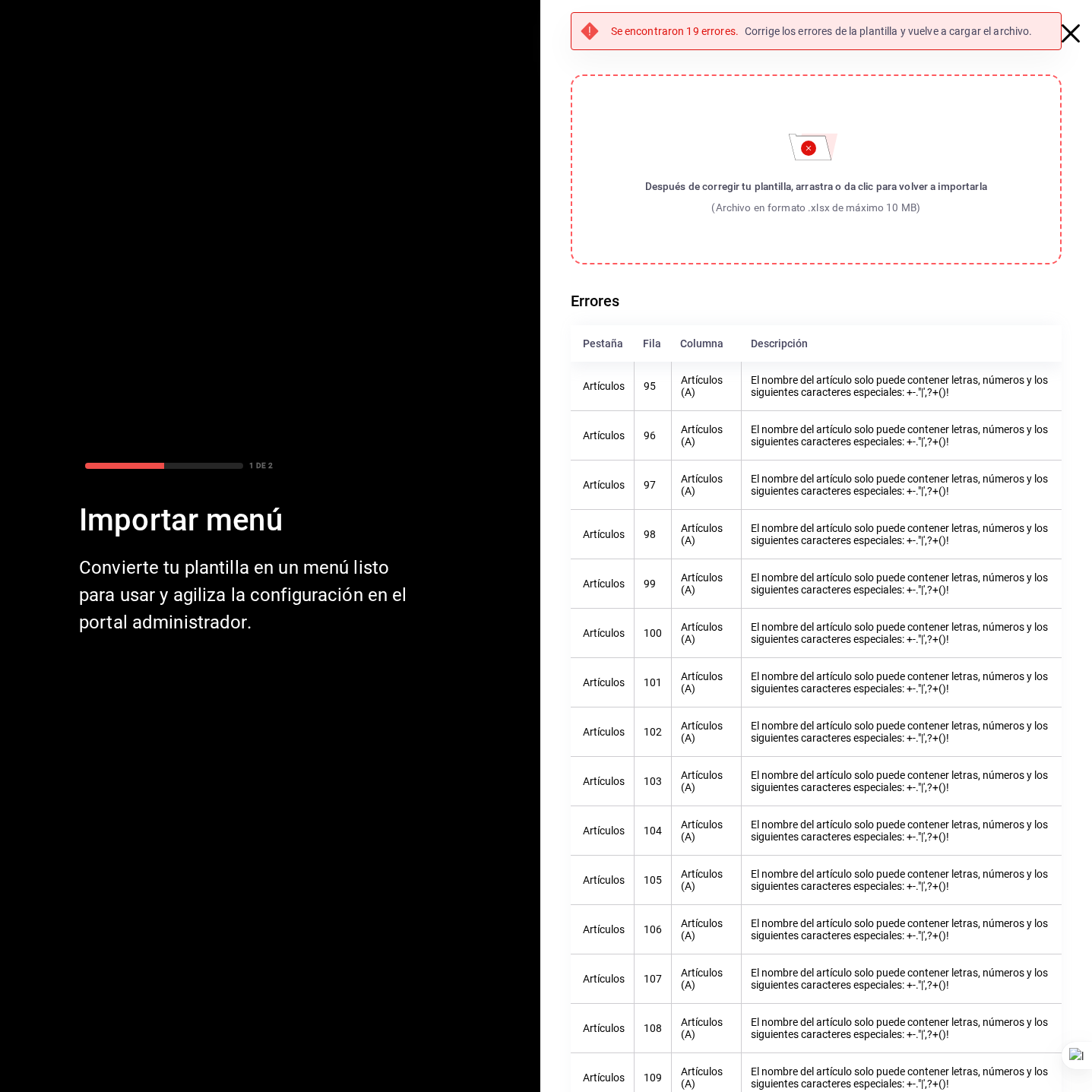
click at [870, 385] on th "El nombre del artículo solo puede contener letras, números y los siguientes car…" at bounding box center [902, 386] width 320 height 49
click at [871, 385] on th "El nombre del artículo solo puede contener letras, números y los siguientes car…" at bounding box center [902, 386] width 320 height 49
click at [824, 143] on icon "Importar menú" at bounding box center [815, 141] width 54 height 37
click at [0, 0] on input "Después de corregir tu plantilla, arrastra o da clic para volver a importarla (…" at bounding box center [0, 0] width 0 height 0
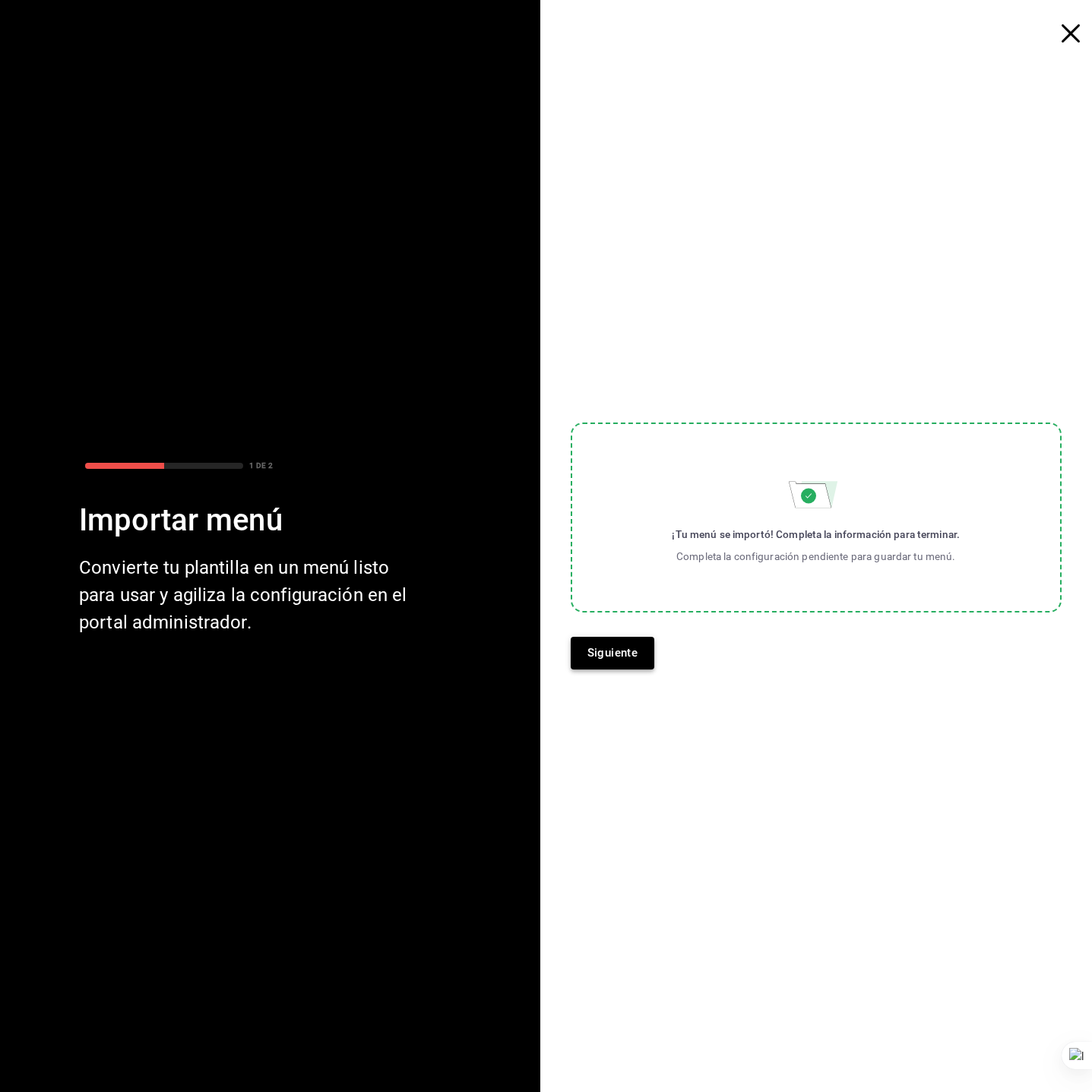
click at [611, 648] on button "Siguiente" at bounding box center [613, 652] width 84 height 32
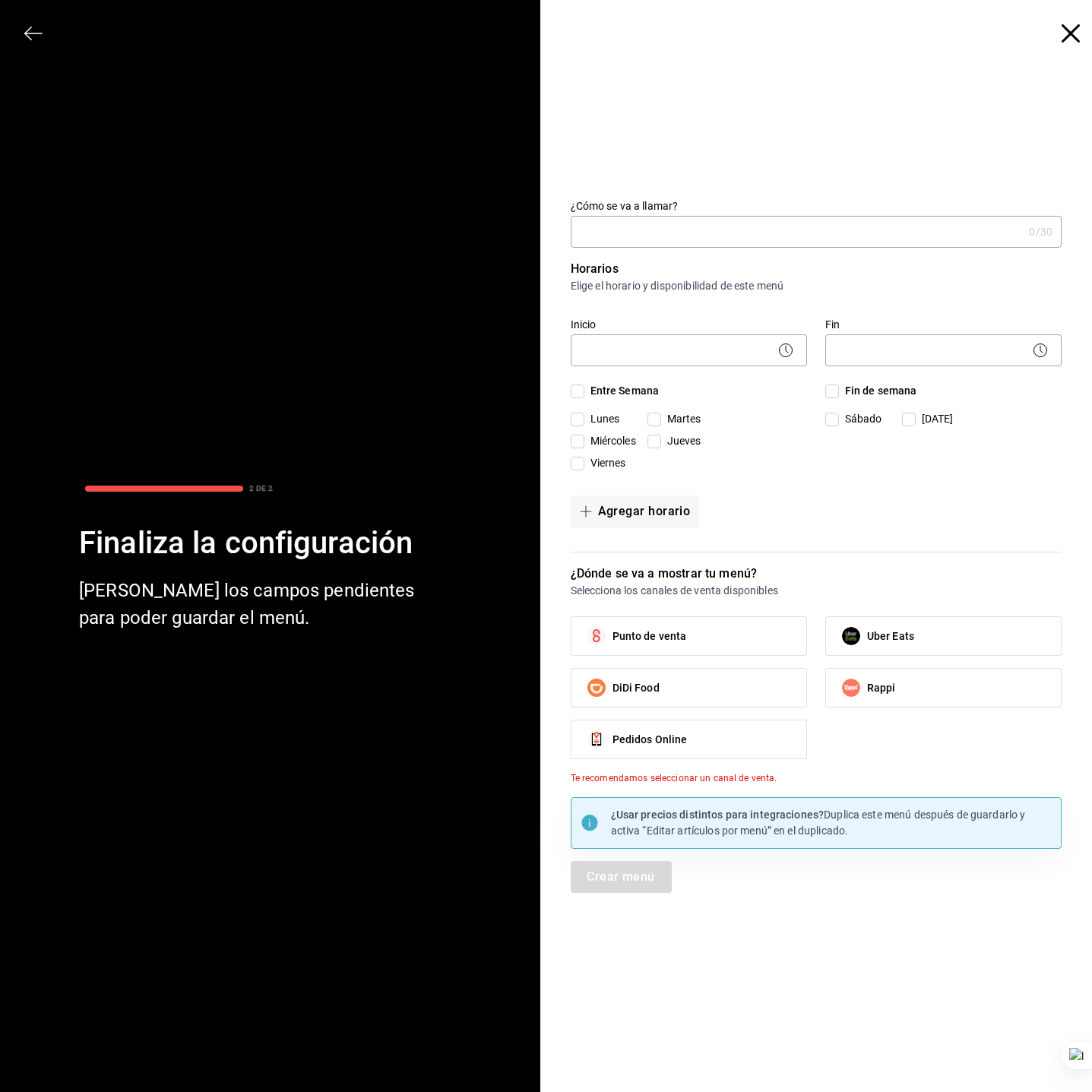
click at [691, 237] on input "¿Cómo se va a llamar?" at bounding box center [798, 231] width 453 height 31
type input "Carnitas El Gallo"
click at [680, 363] on body "Pregunta a Parrot AI Menú Suscripción Ayuda Recomienda Parrot Super Admin Parro…" at bounding box center [546, 546] width 1092 height 1092
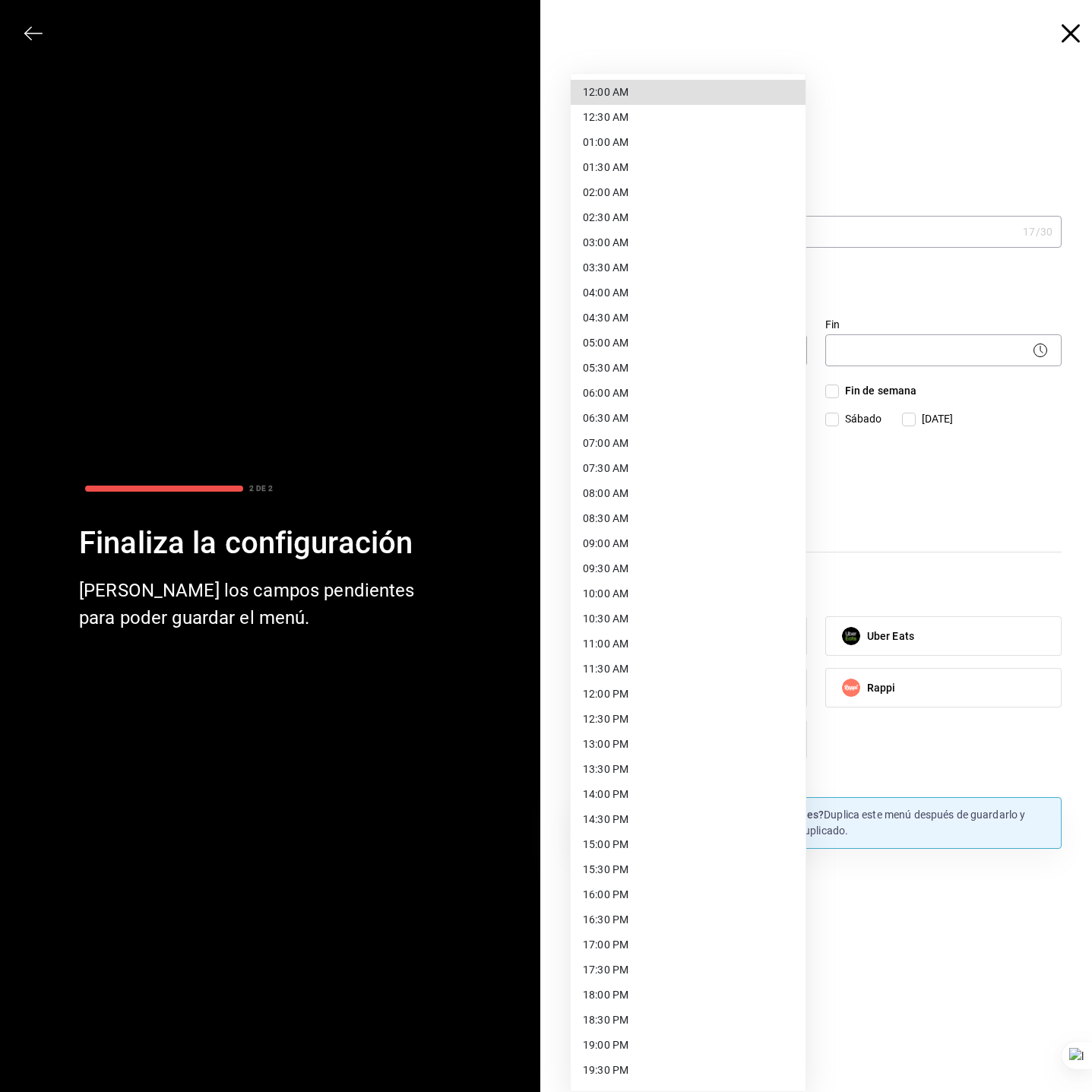
click at [648, 87] on li "12:00 AM" at bounding box center [689, 92] width 235 height 25
type input "00:00"
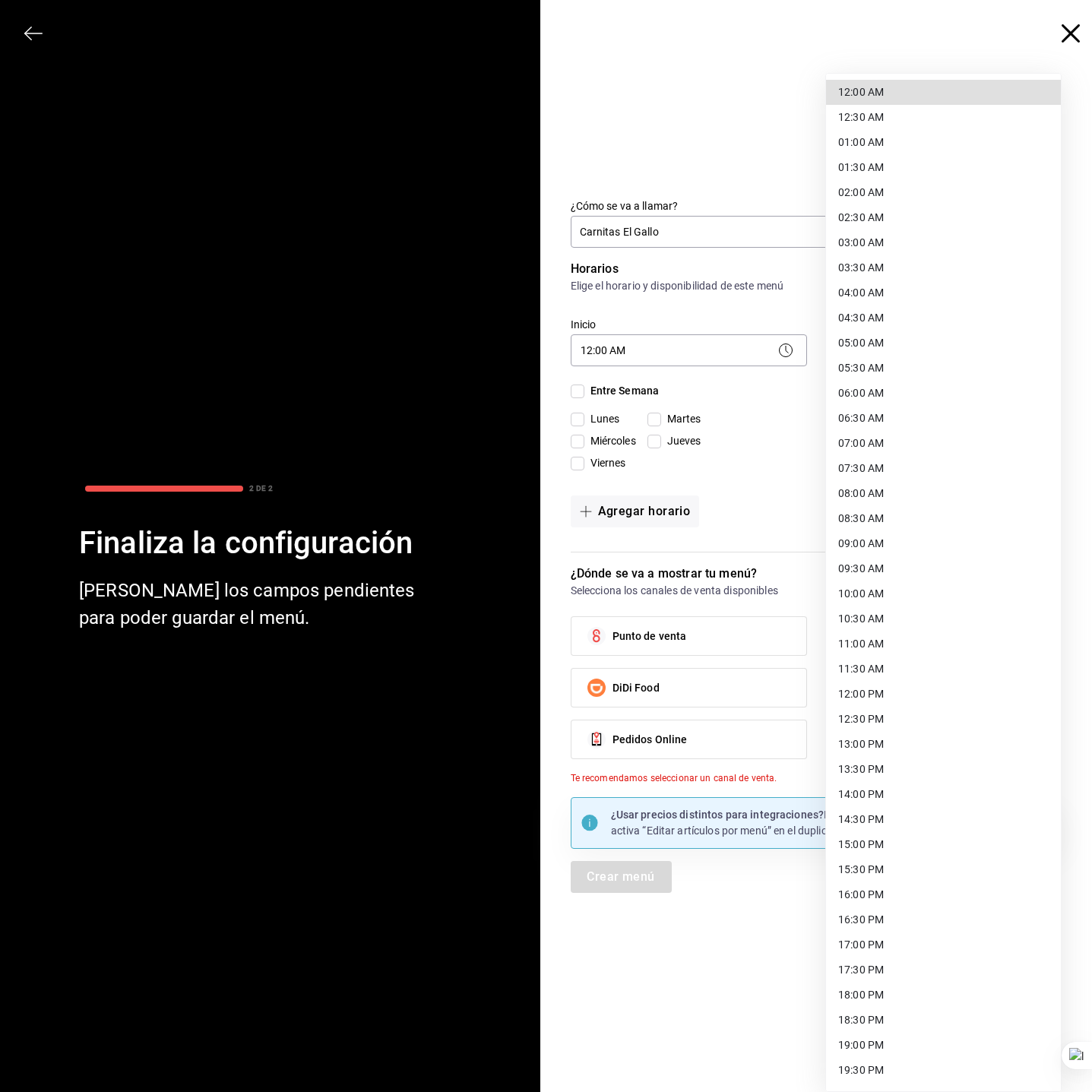
click at [912, 349] on body "Pregunta a Parrot AI Menú Suscripción Ayuda Recomienda Parrot Super Admin Parro…" at bounding box center [546, 546] width 1092 height 1092
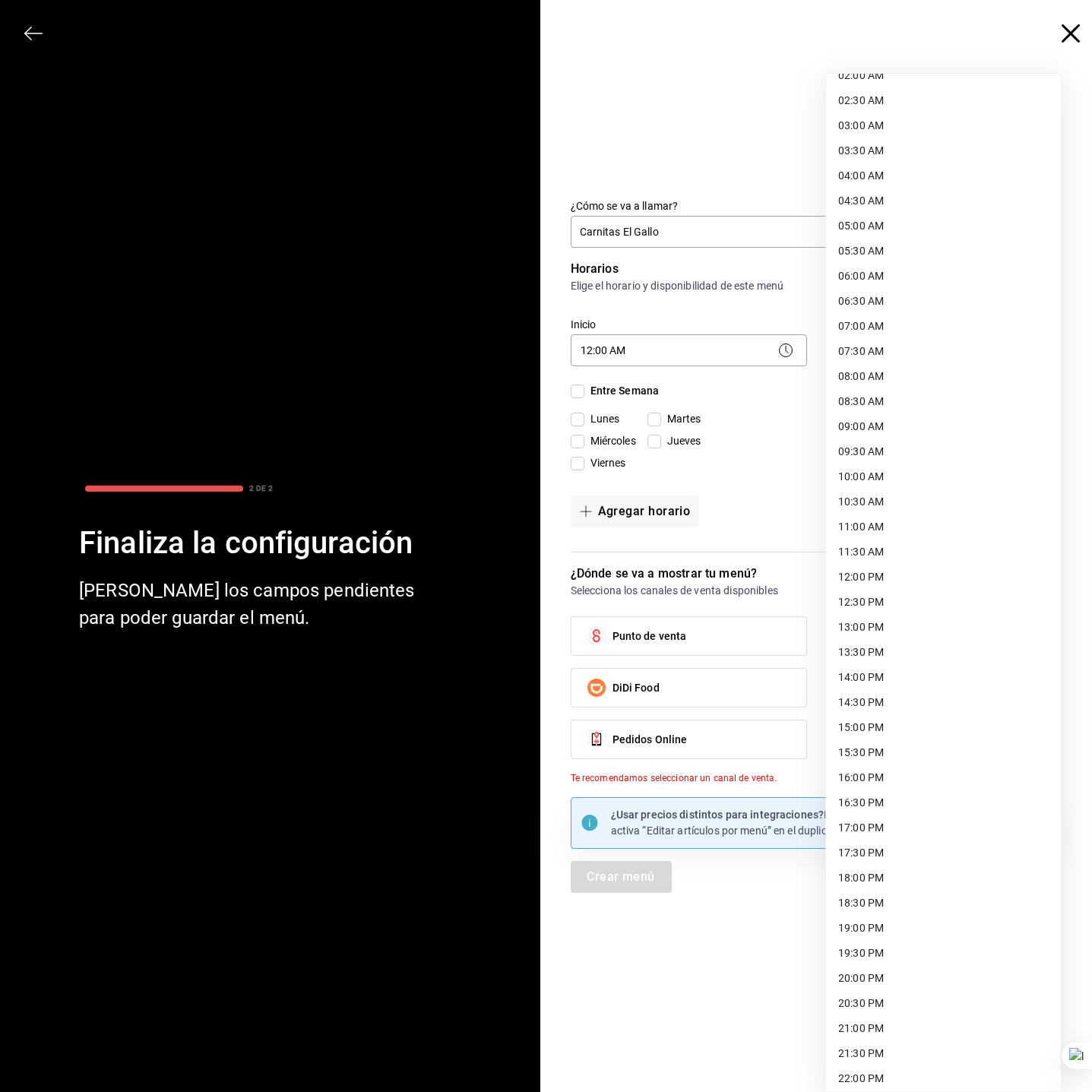
scroll to position [223, 0]
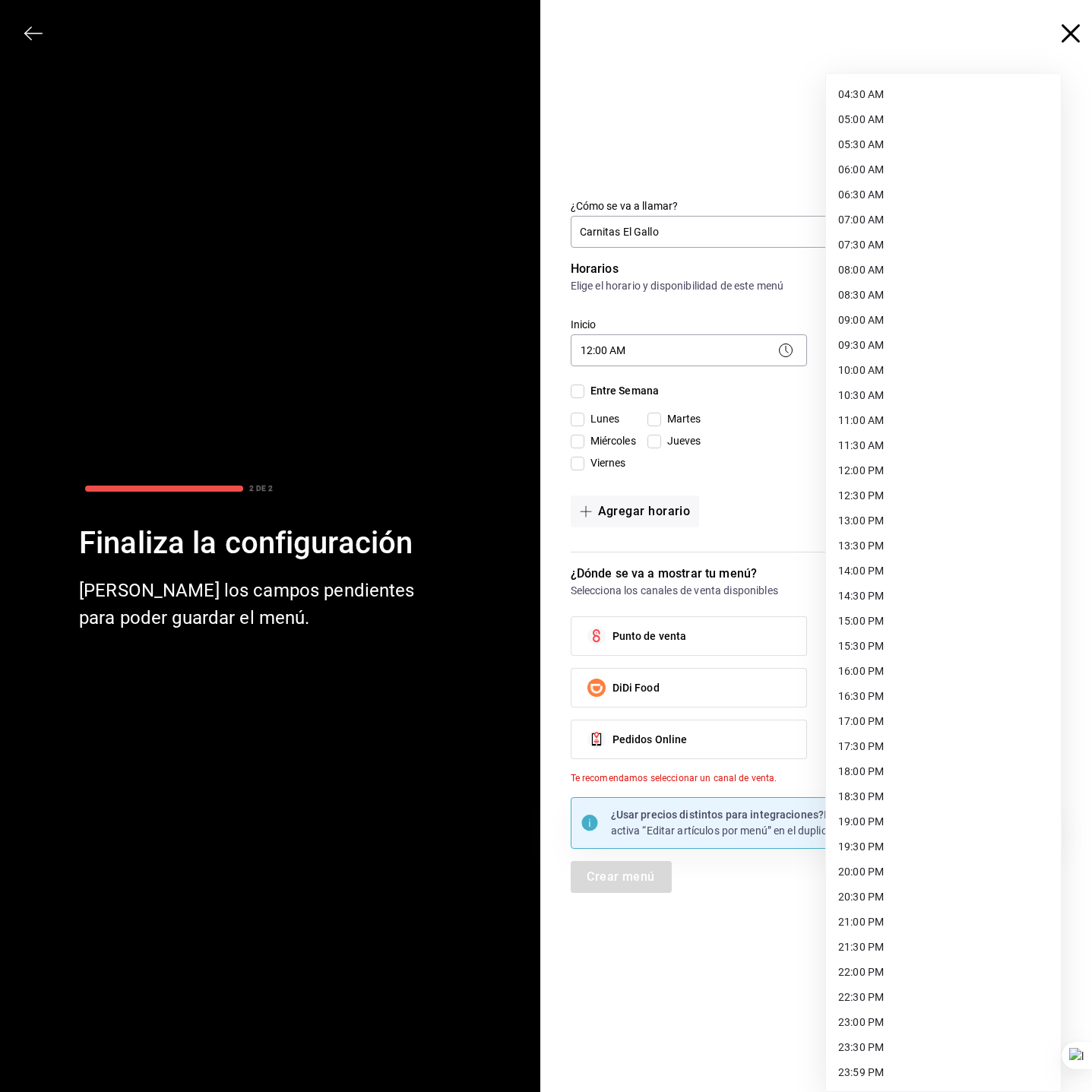
click at [849, 969] on li "23:59 PM" at bounding box center [944, 1072] width 235 height 25
type input "23:59"
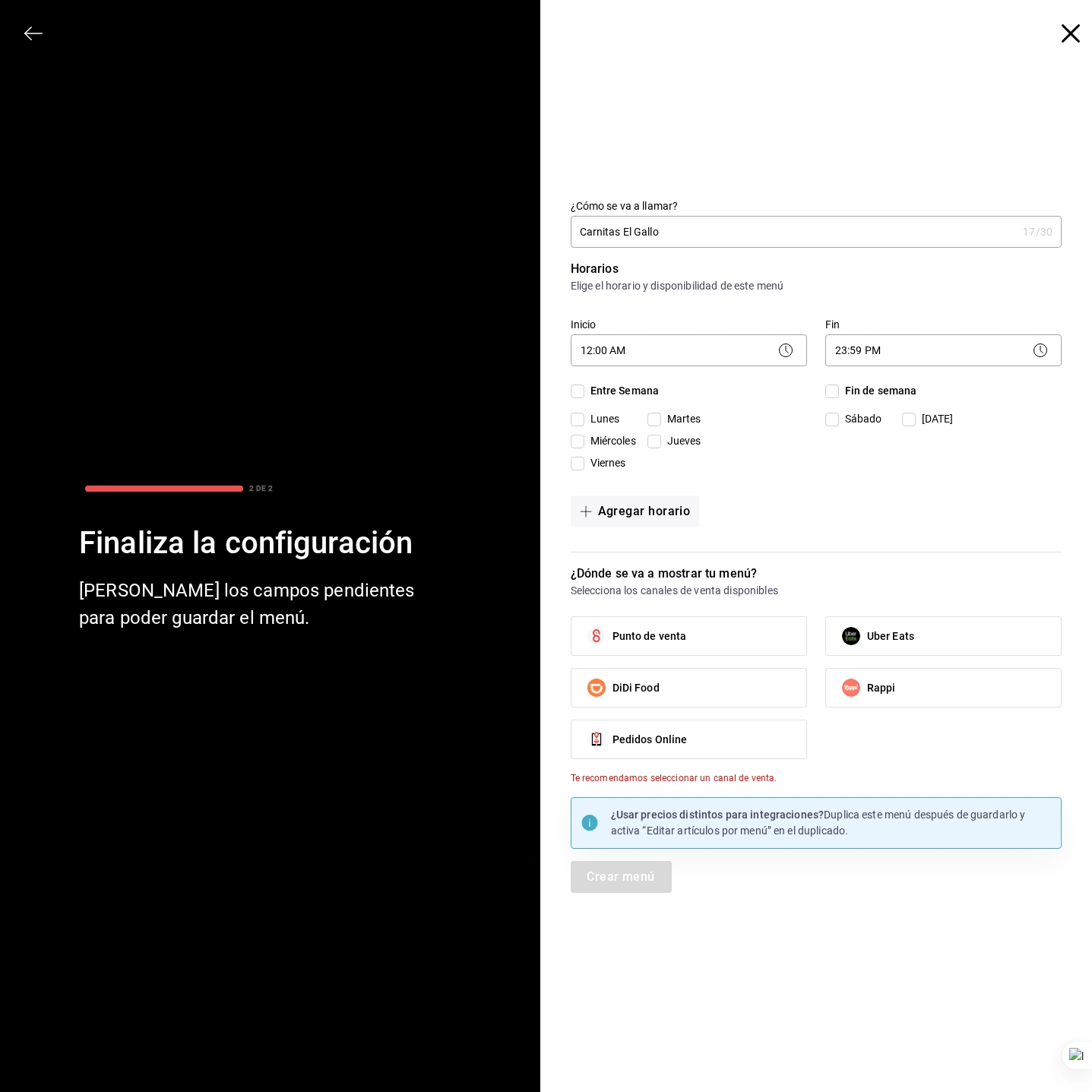
click at [623, 390] on span "Entre Semana" at bounding box center [622, 391] width 75 height 16
click at [584, 390] on input "Entre Semana" at bounding box center [578, 391] width 14 height 14
checkbox input "true"
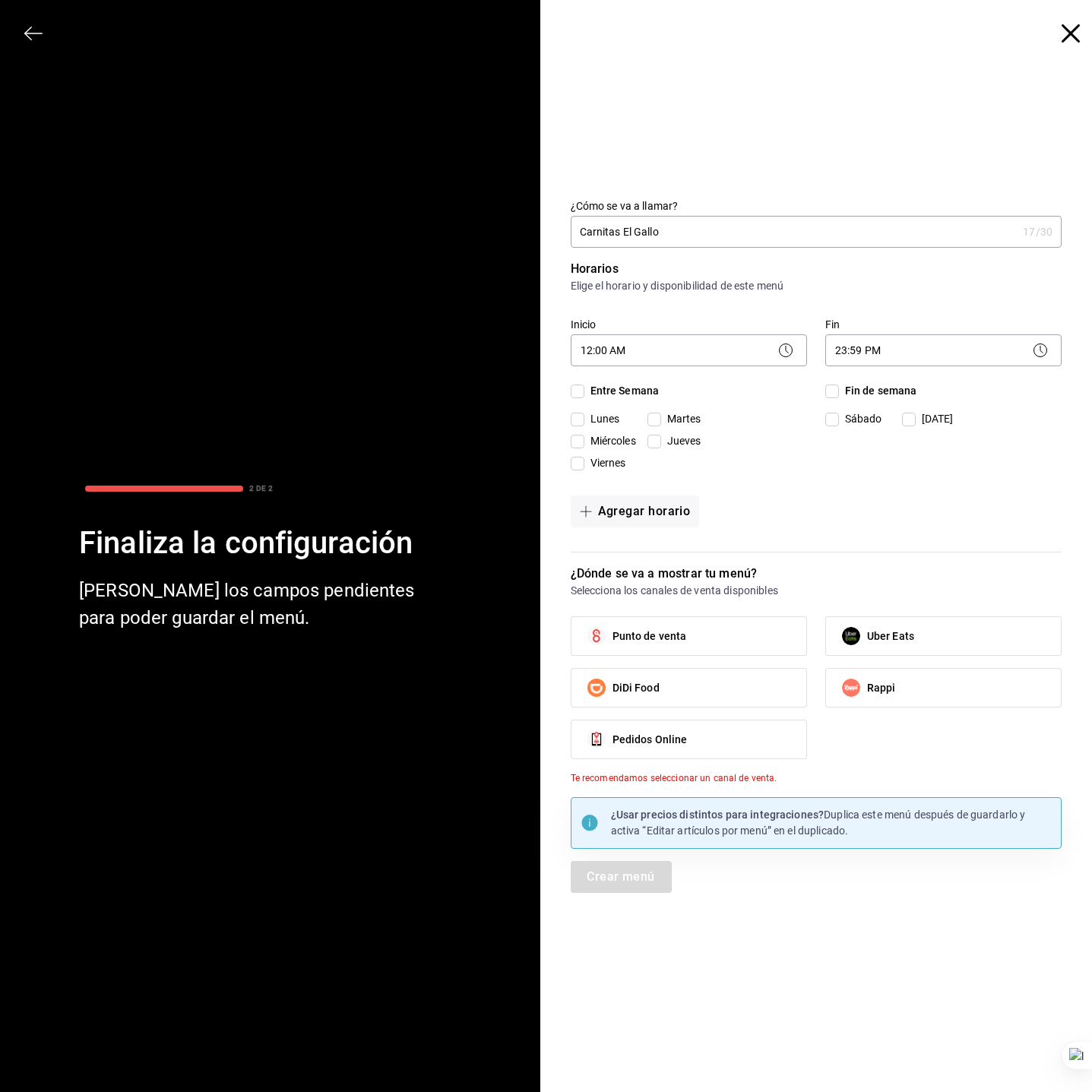
checkbox input "true"
click at [834, 390] on input "Fin de semana" at bounding box center [832, 391] width 14 height 14
checkbox input "true"
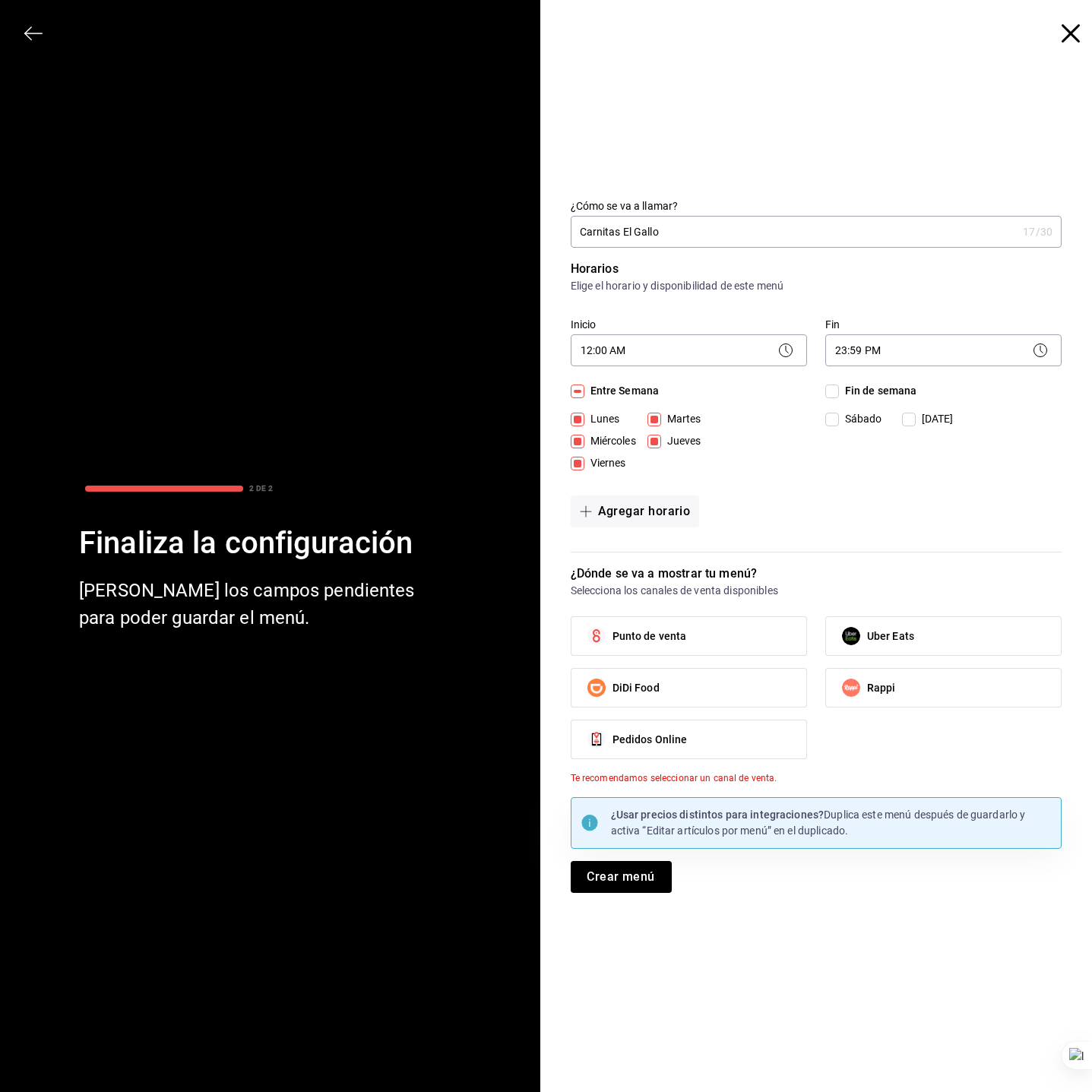
checkbox input "true"
click at [645, 636] on span "Punto de venta" at bounding box center [649, 636] width 74 height 16
click at [613, 636] on input "Punto de venta" at bounding box center [597, 636] width 32 height 32
checkbox input "true"
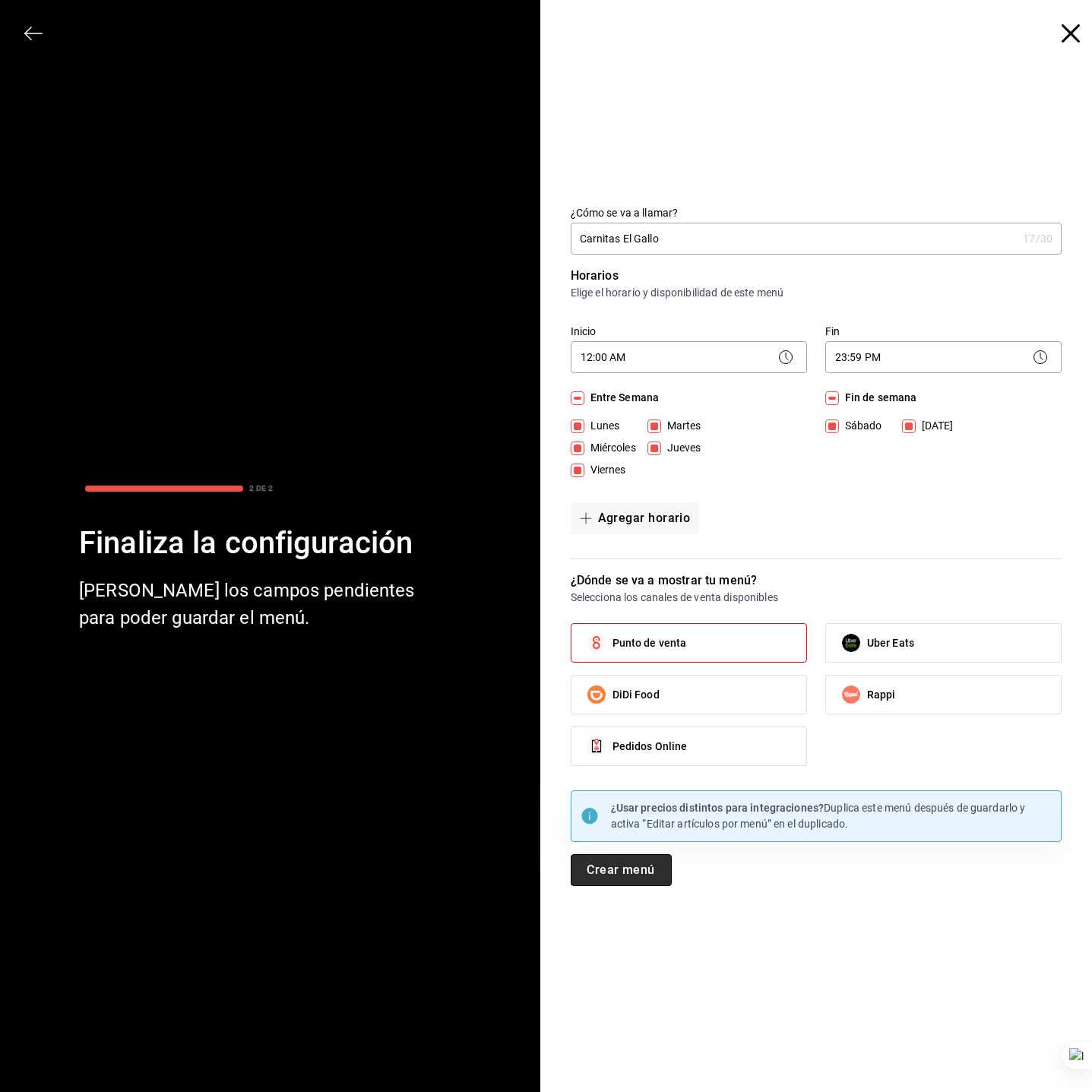
click at [626, 871] on button "Crear menú" at bounding box center [622, 870] width 101 height 32
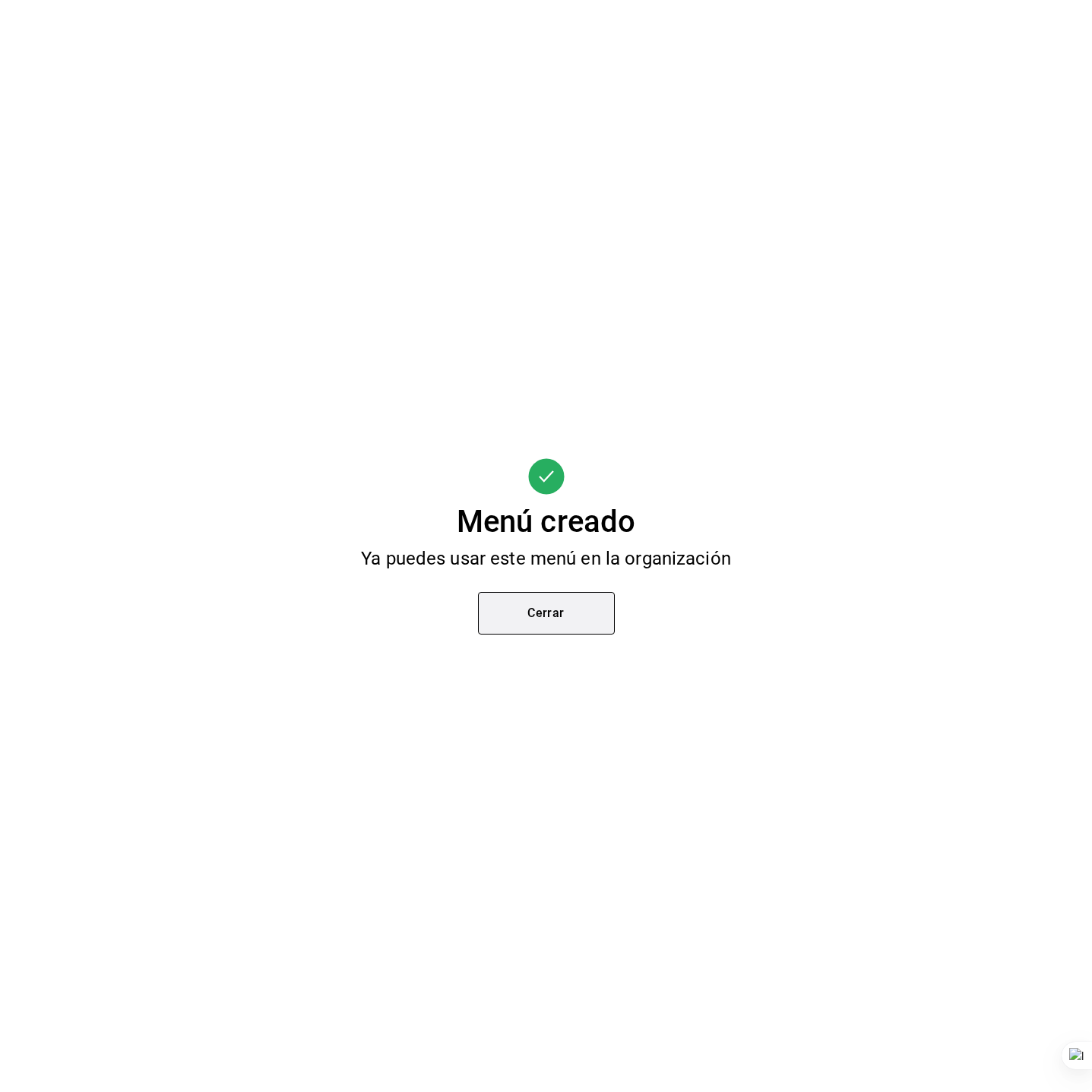
click at [534, 623] on button "Cerrar" at bounding box center [546, 613] width 136 height 42
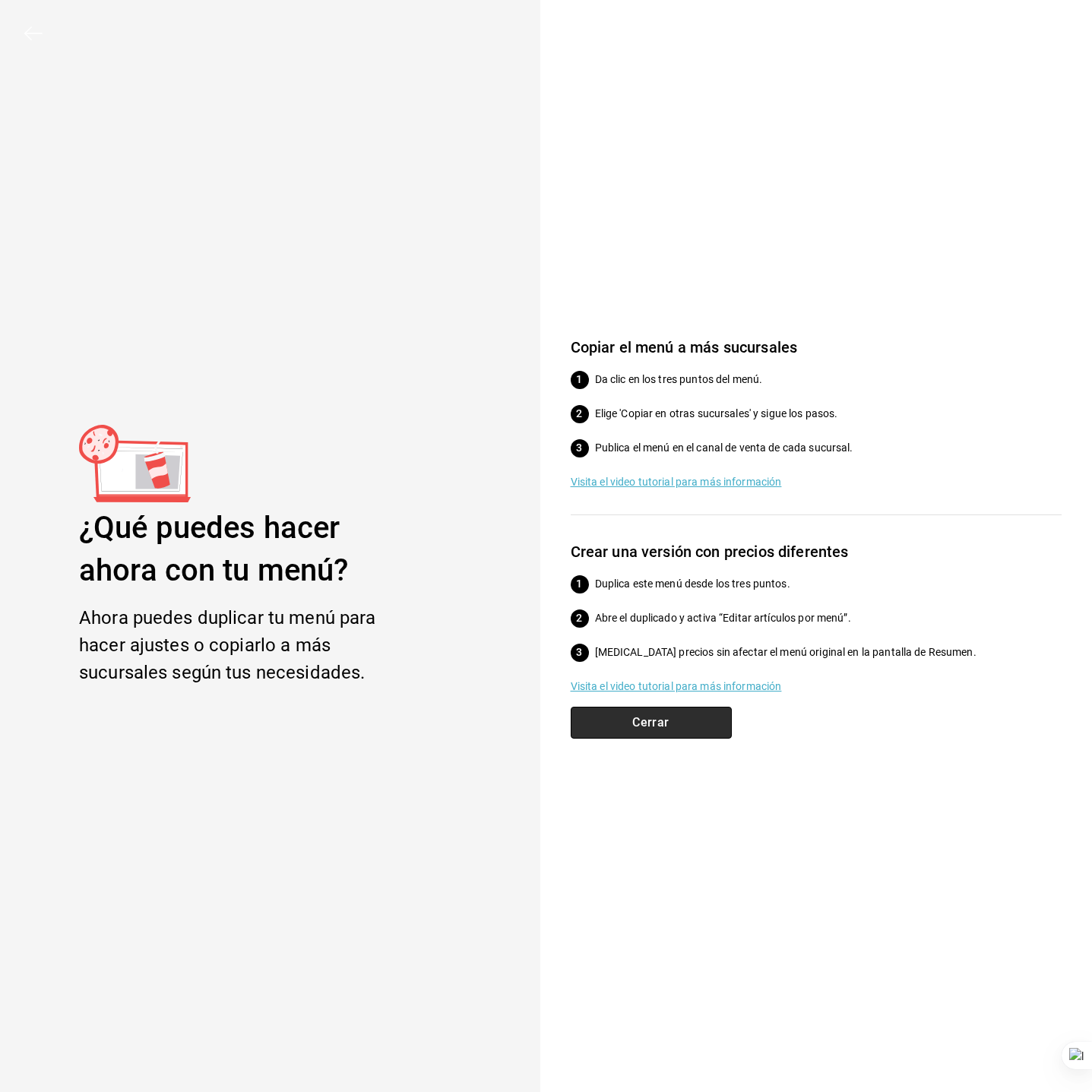
click at [641, 728] on button "Cerrar" at bounding box center [651, 722] width 161 height 32
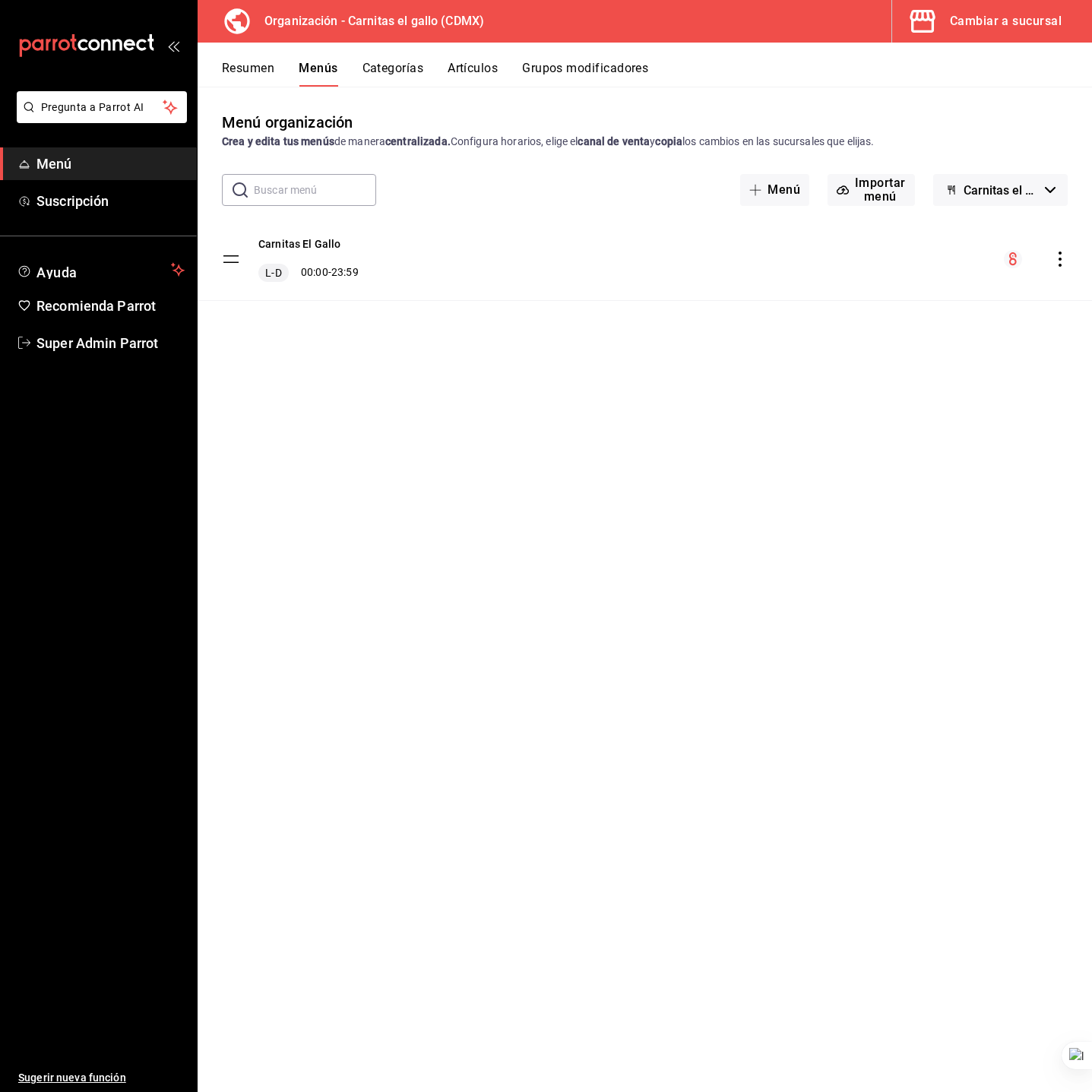
click at [475, 380] on div "Menú organización Crea y edita tus menús de manera centralizada. Configura hora…" at bounding box center [644, 601] width 894 height 980
click at [969, 253] on icon "actions" at bounding box center [1059, 259] width 15 height 15
click at [924, 354] on span "Copiar en otra sucursal" at bounding box center [940, 357] width 186 height 16
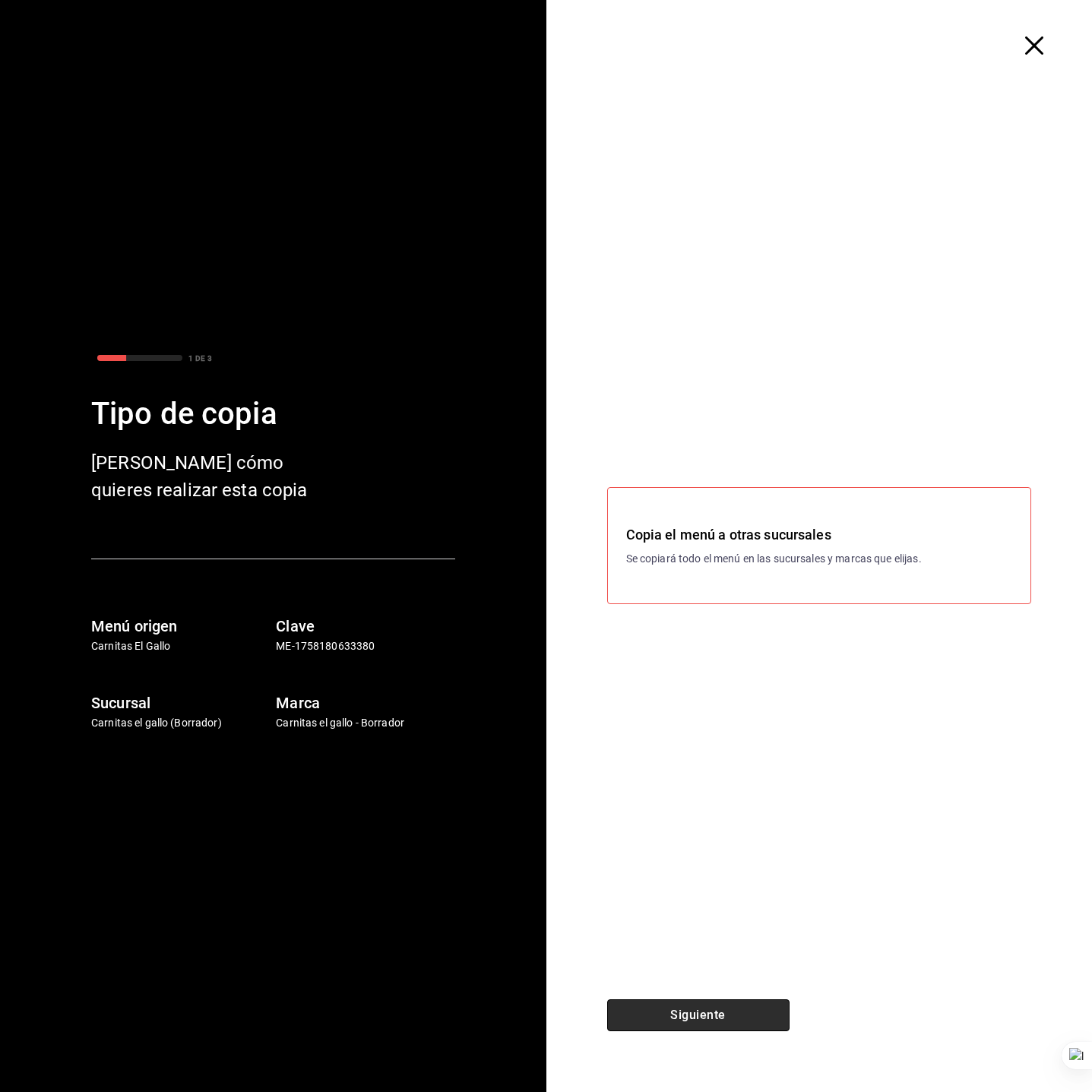
click at [718, 969] on button "Siguiente" at bounding box center [698, 1015] width 183 height 32
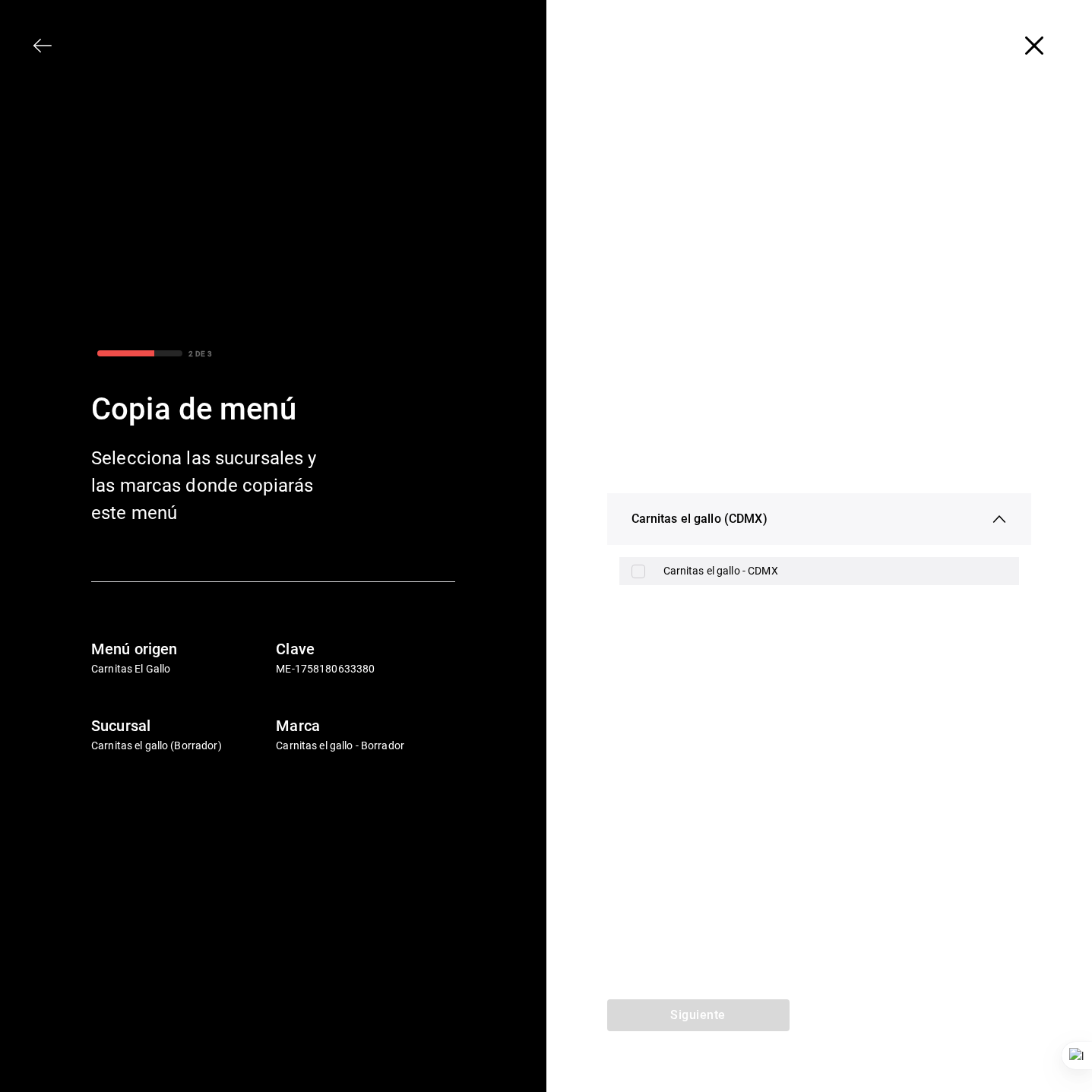
click at [696, 567] on div "Carnitas el gallo - CDMX" at bounding box center [835, 571] width 344 height 16
checkbox input "true"
click at [729, 969] on button "Siguiente" at bounding box center [698, 1015] width 183 height 32
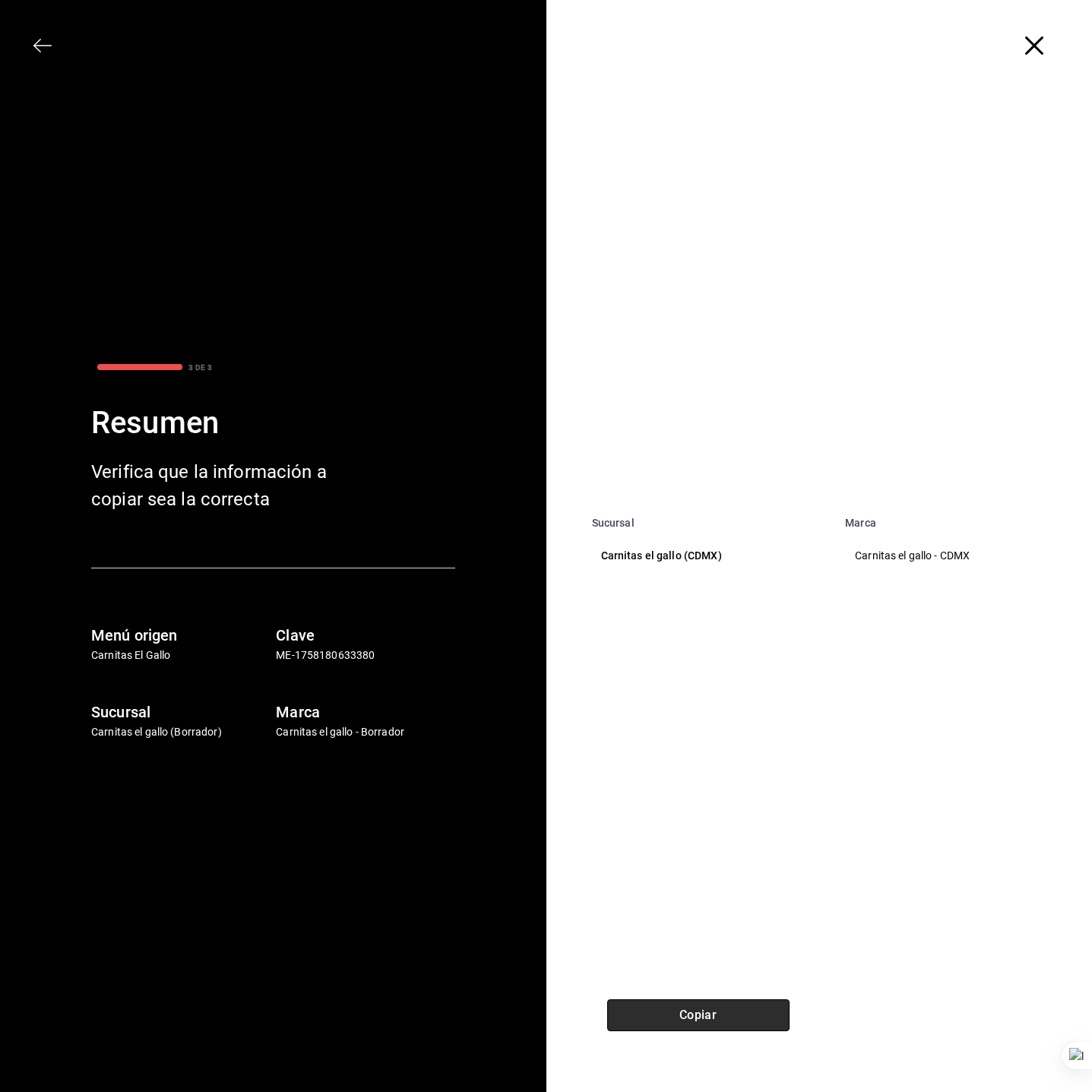
click at [729, 969] on button "Copiar" at bounding box center [698, 1015] width 183 height 32
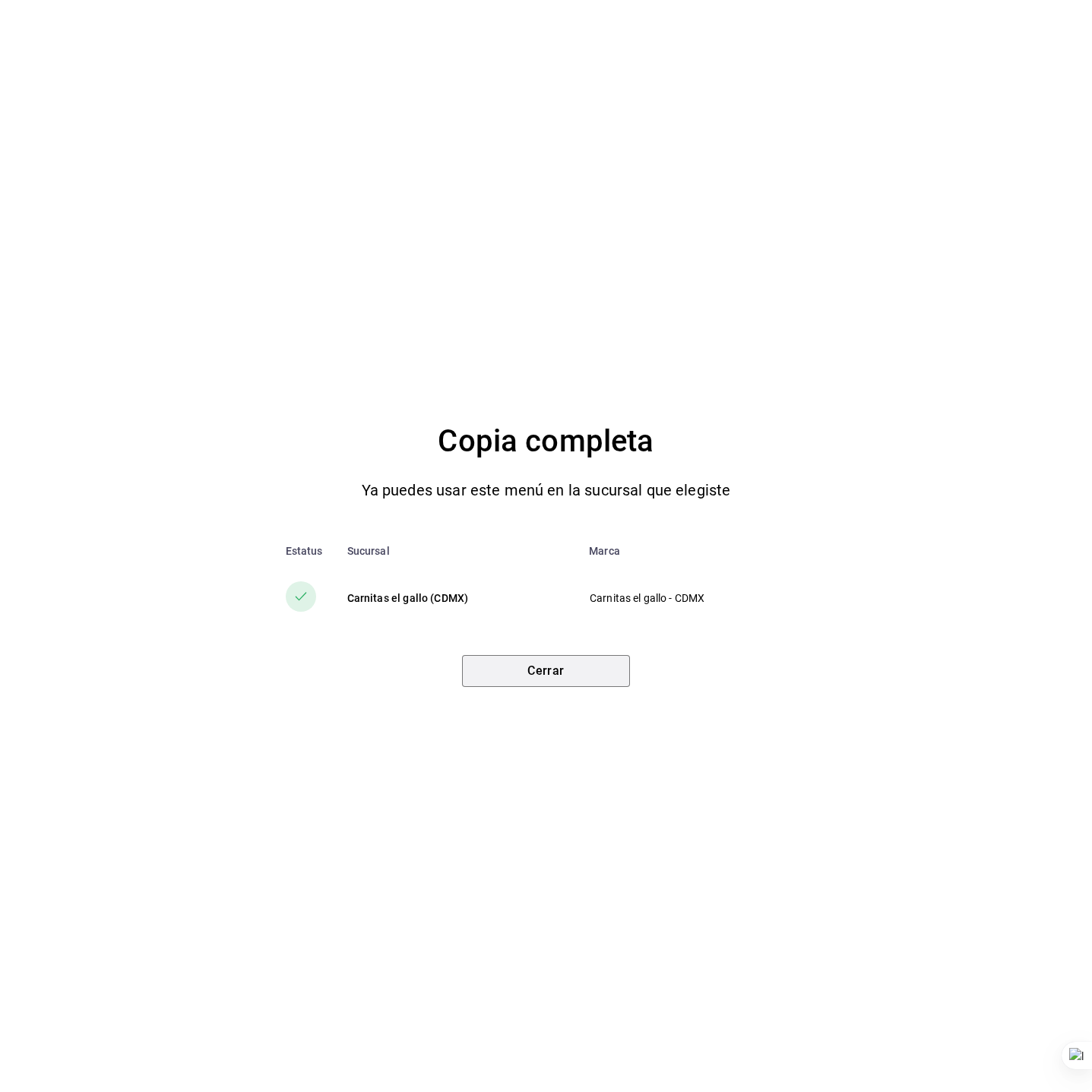
click at [549, 683] on button "Cerrar" at bounding box center [546, 671] width 168 height 32
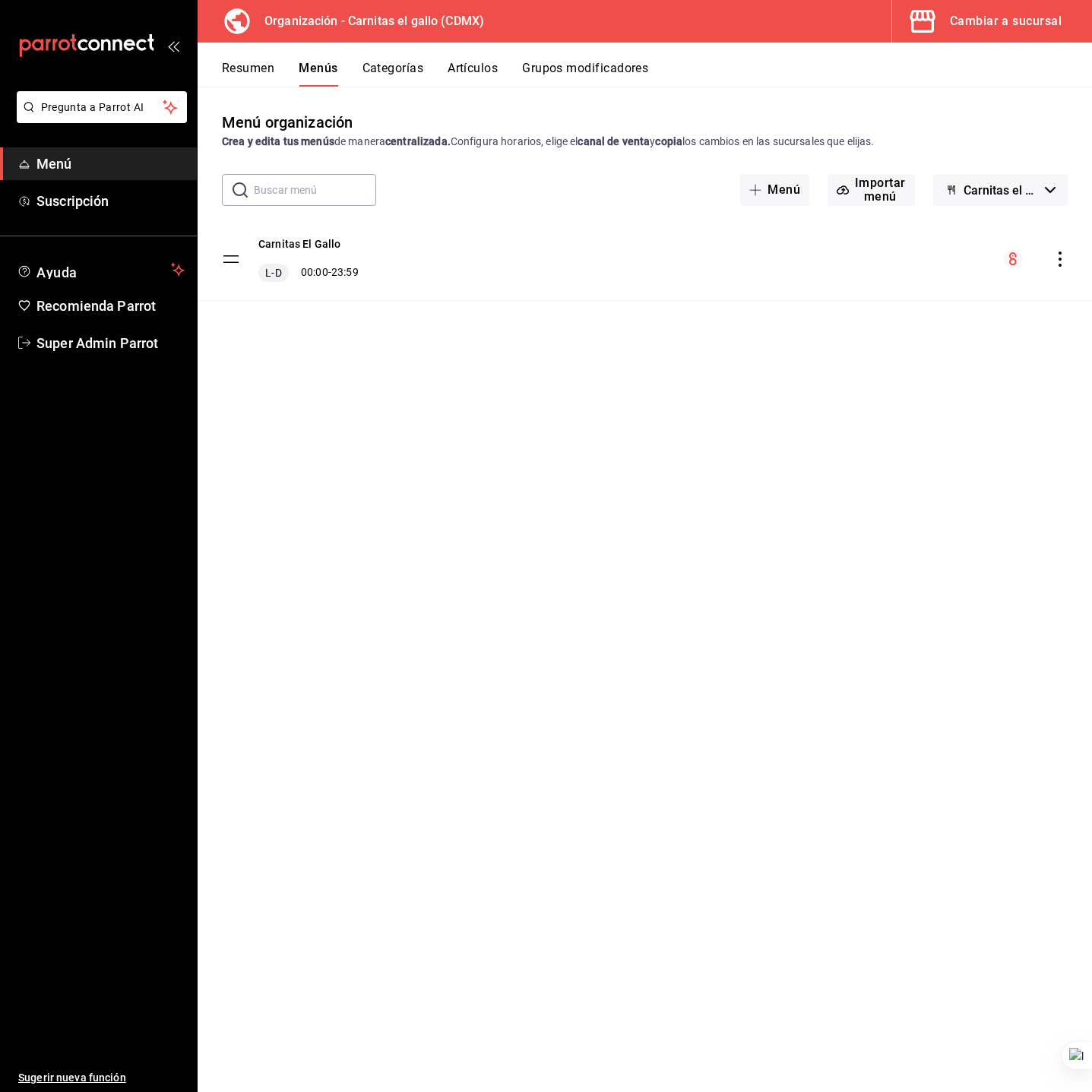
click at [532, 477] on div "Menú organización Crea y edita tus menús de manera centralizada. Configura hora…" at bounding box center [644, 601] width 894 height 980
click at [969, 15] on div "Cambiar a sucursal" at bounding box center [1005, 22] width 112 height 22
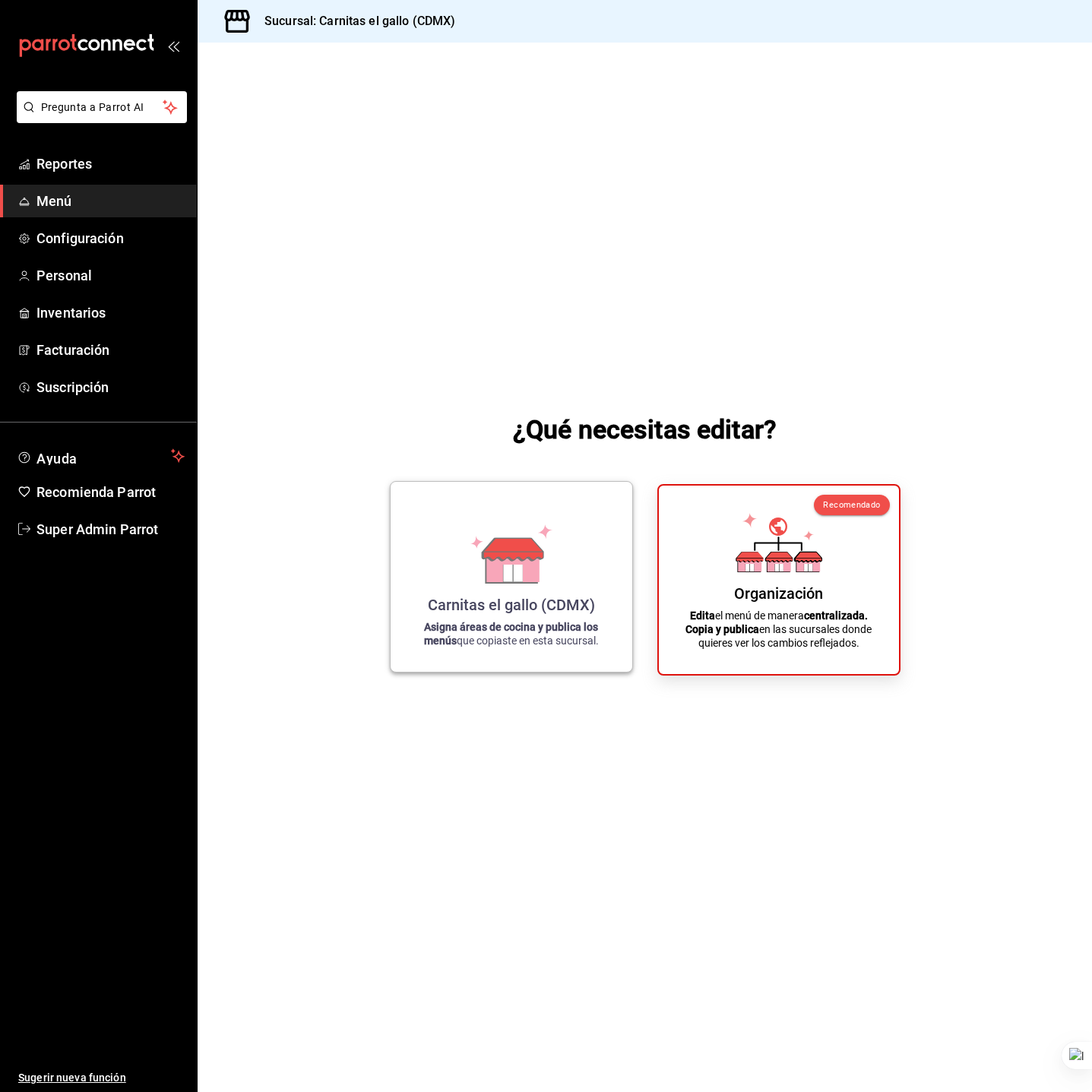
click at [502, 607] on div "Carnitas el gallo (CDMX)" at bounding box center [511, 605] width 167 height 18
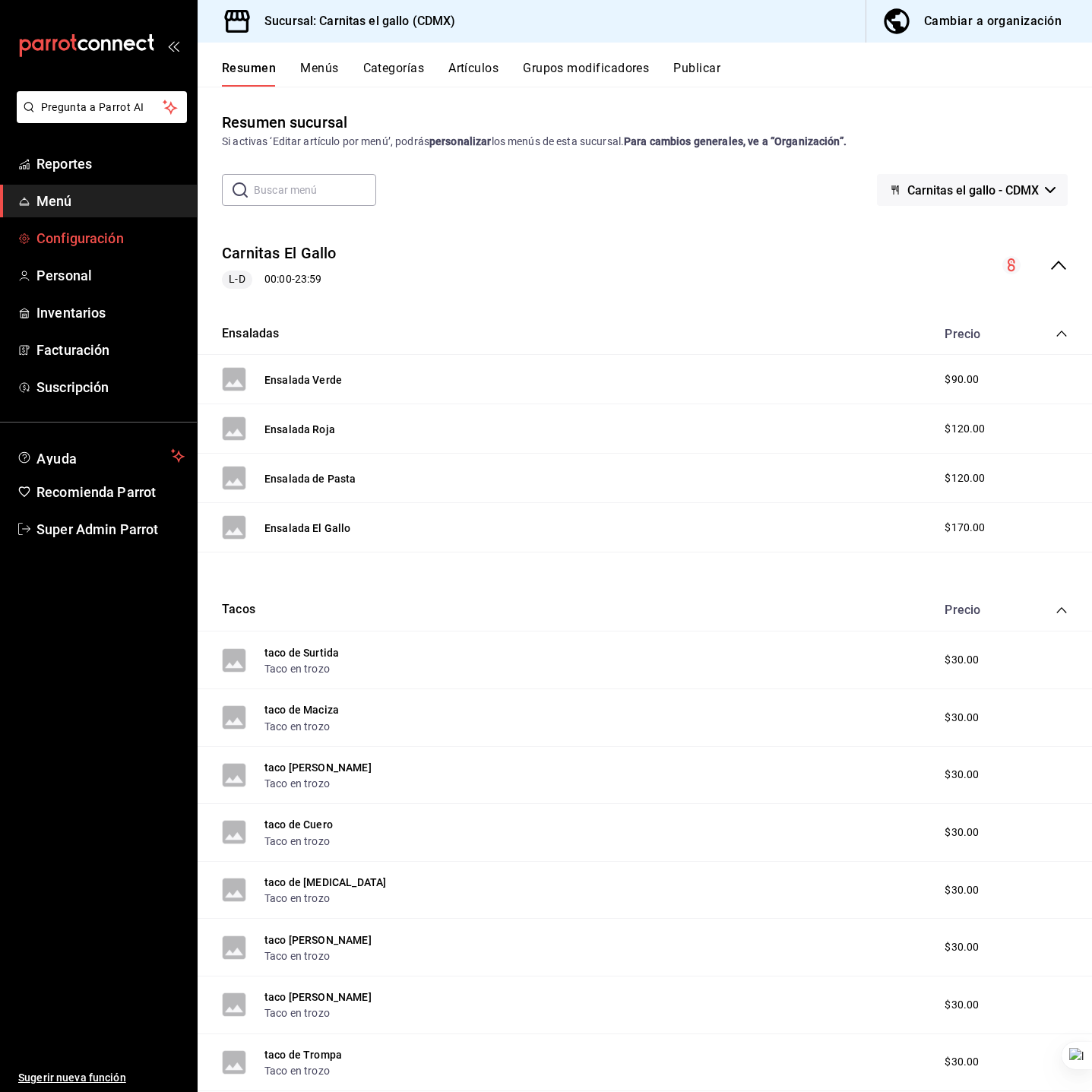
click at [80, 254] on link "Configuración" at bounding box center [98, 238] width 197 height 33
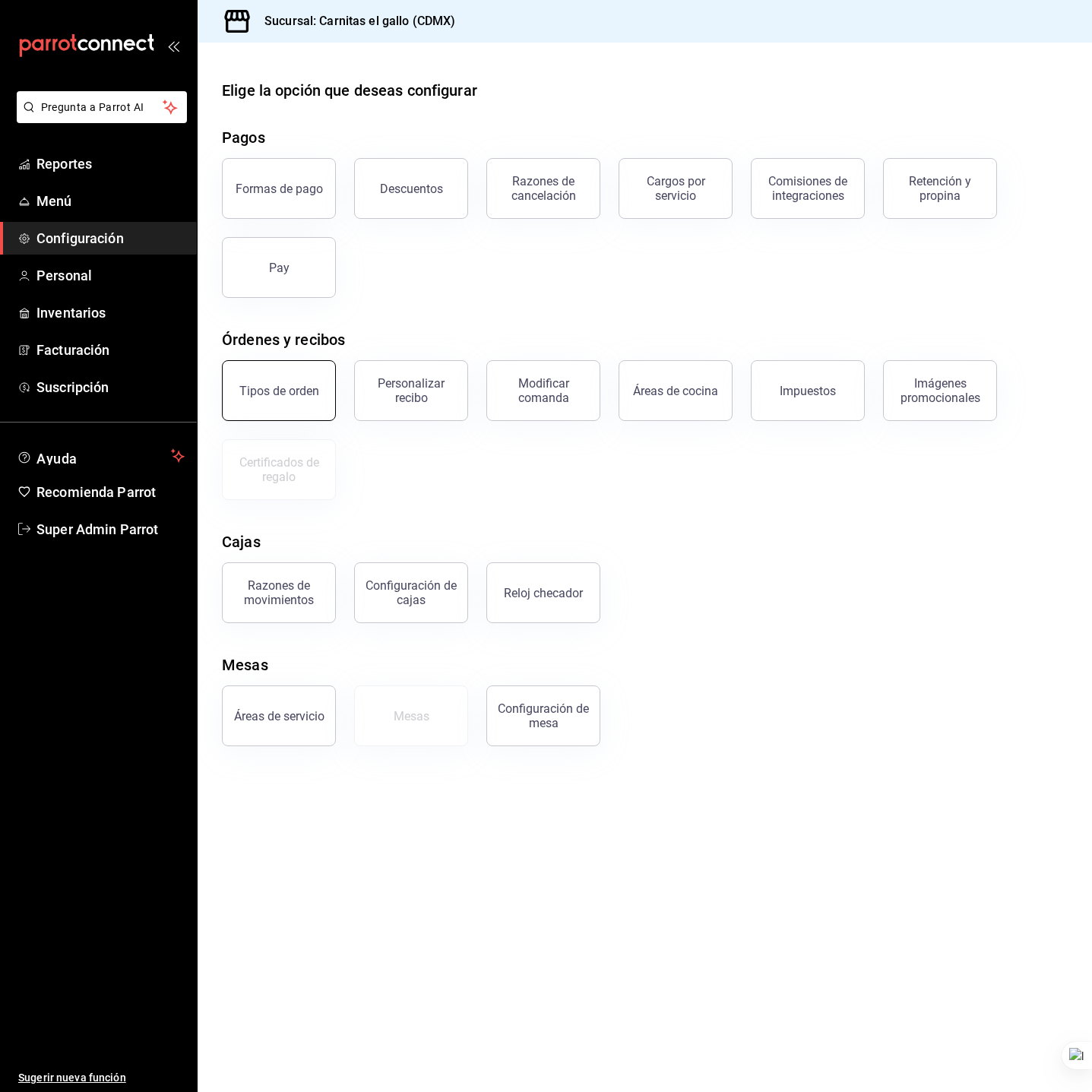
click at [281, 403] on button "Tipos de orden" at bounding box center [279, 391] width 114 height 61
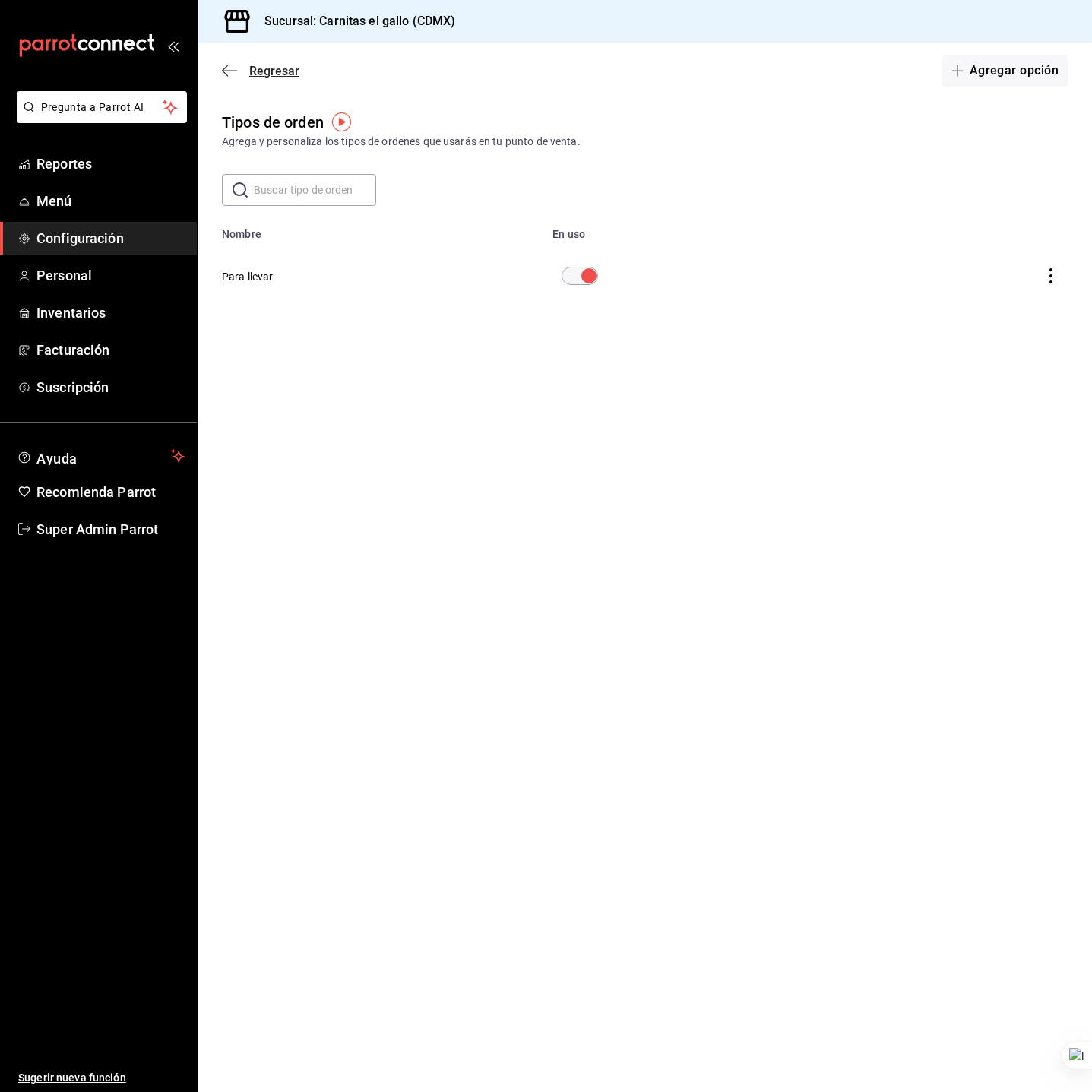
click at [261, 75] on span "Regresar" at bounding box center [274, 71] width 50 height 15
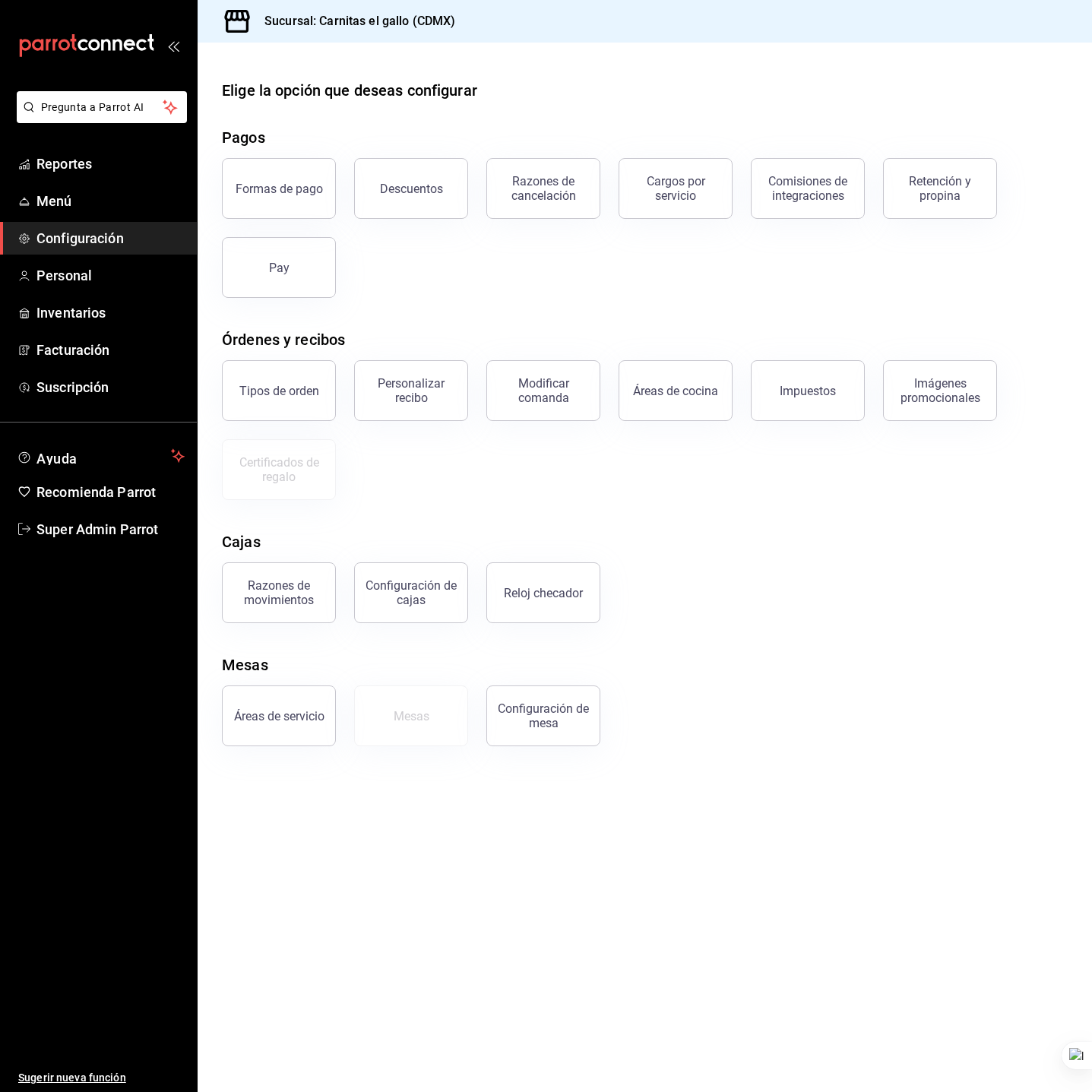
click at [718, 670] on div "Áreas de servicio Mesas Configuración de mesa" at bounding box center [635, 707] width 864 height 79
click at [528, 183] on div "Razones de cancelación" at bounding box center [543, 188] width 94 height 29
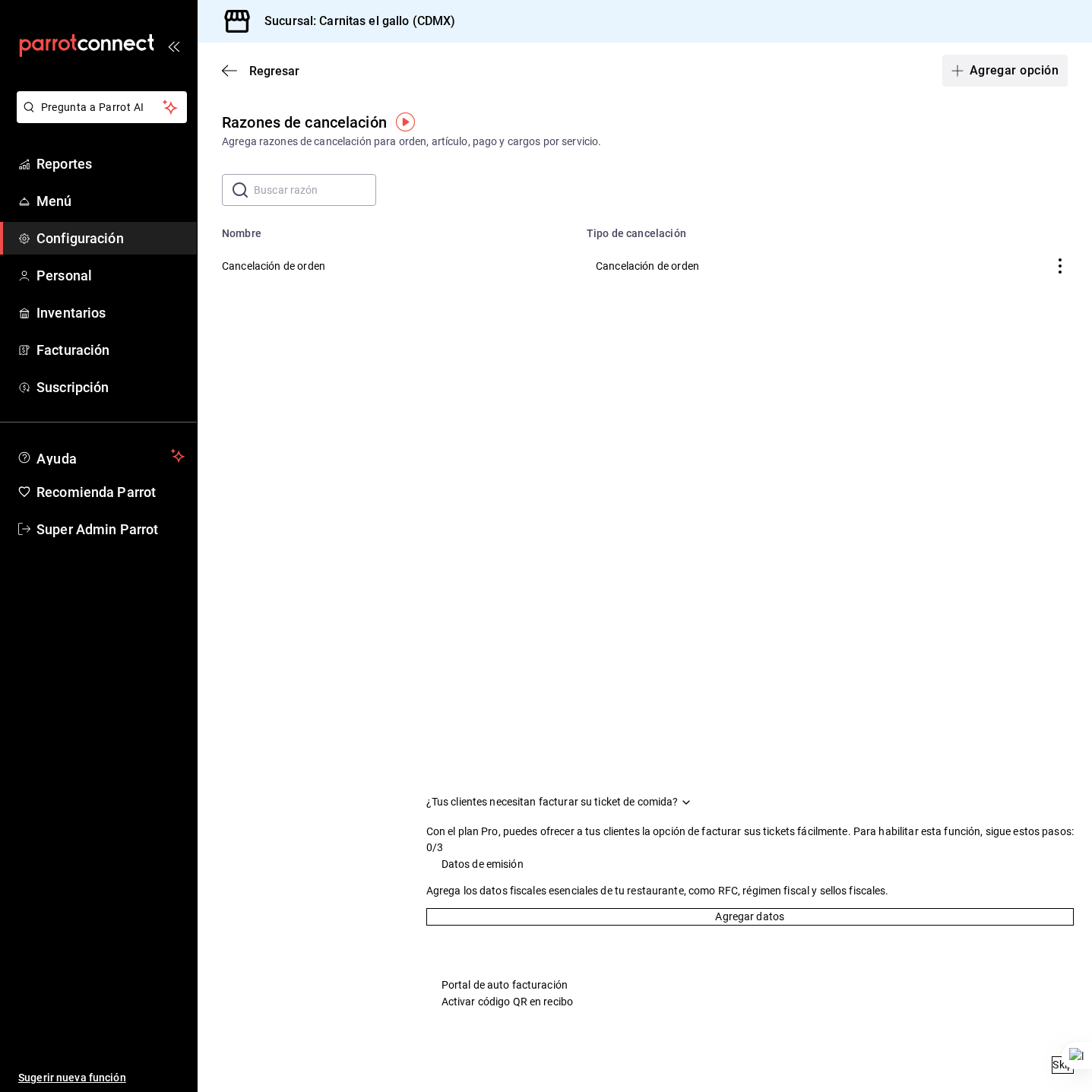
click at [969, 81] on button "Agregar opción" at bounding box center [1005, 70] width 126 height 32
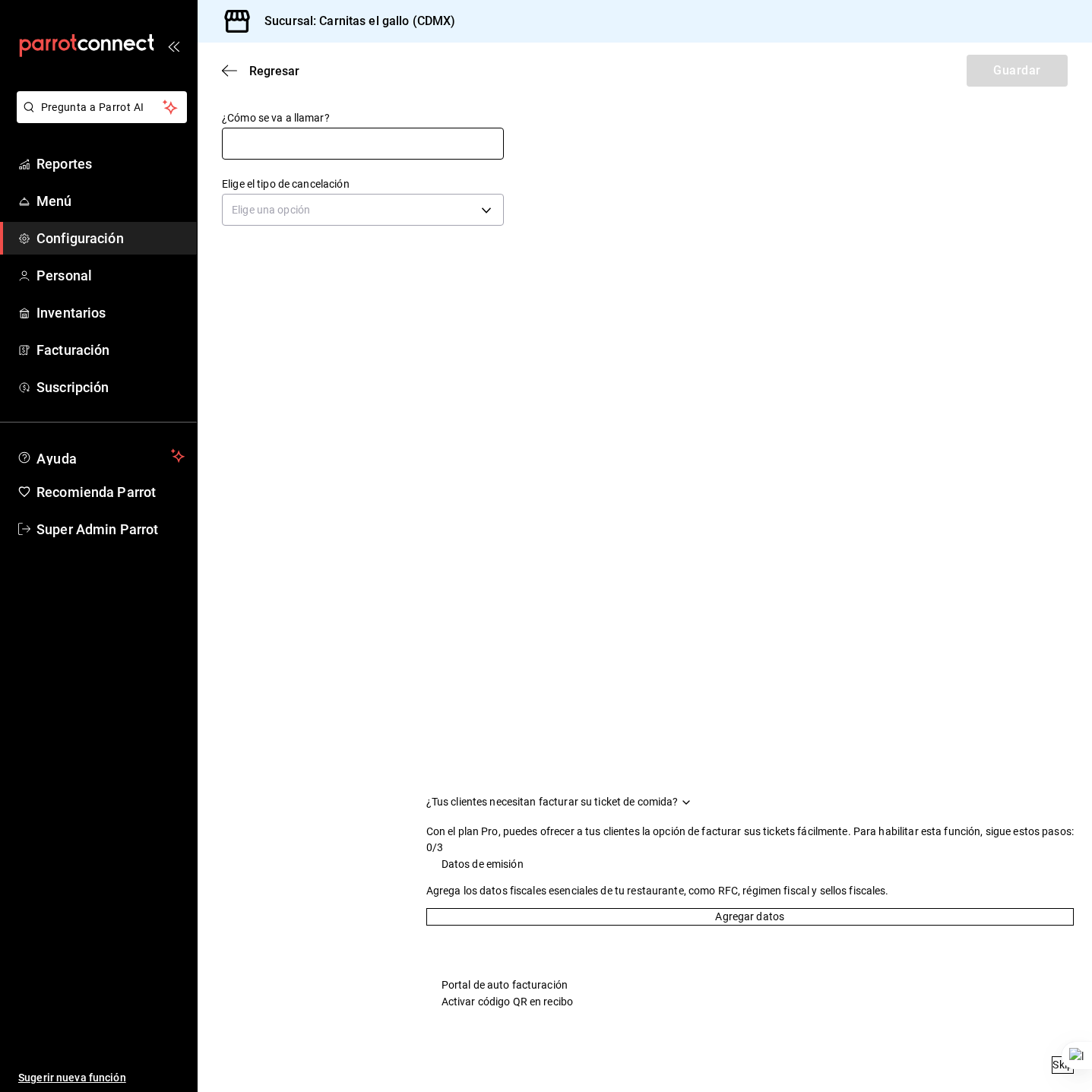
click at [427, 127] on input "text" at bounding box center [363, 143] width 282 height 32
type input "Cancelación de artículo"
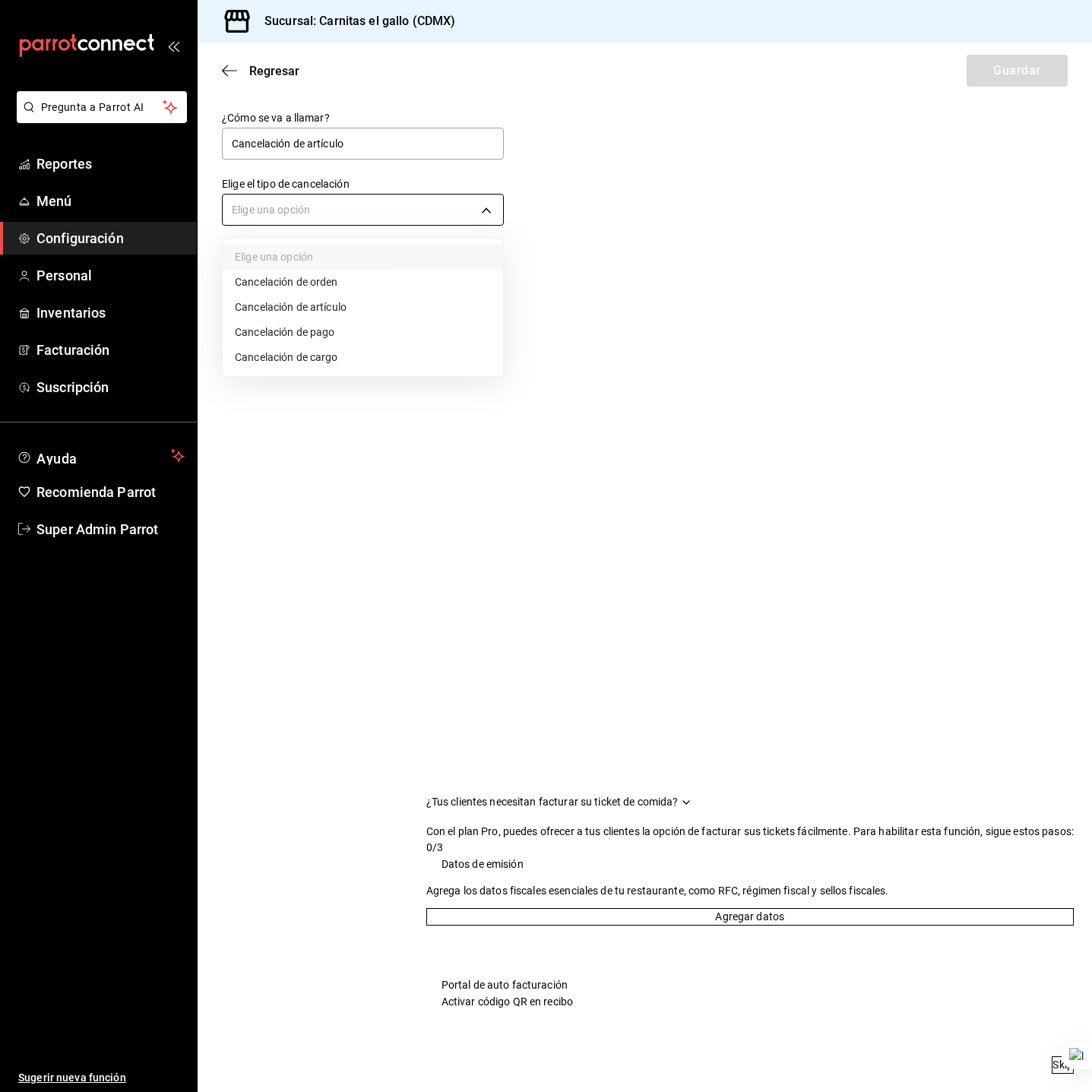
click at [396, 215] on body "Pregunta a Parrot AI Reportes Menú Configuración Personal Inventarios Facturaci…" at bounding box center [546, 546] width 1092 height 1092
click at [371, 303] on li "Cancelación de artículo" at bounding box center [363, 306] width 281 height 25
type input "ORDER_ITEM"
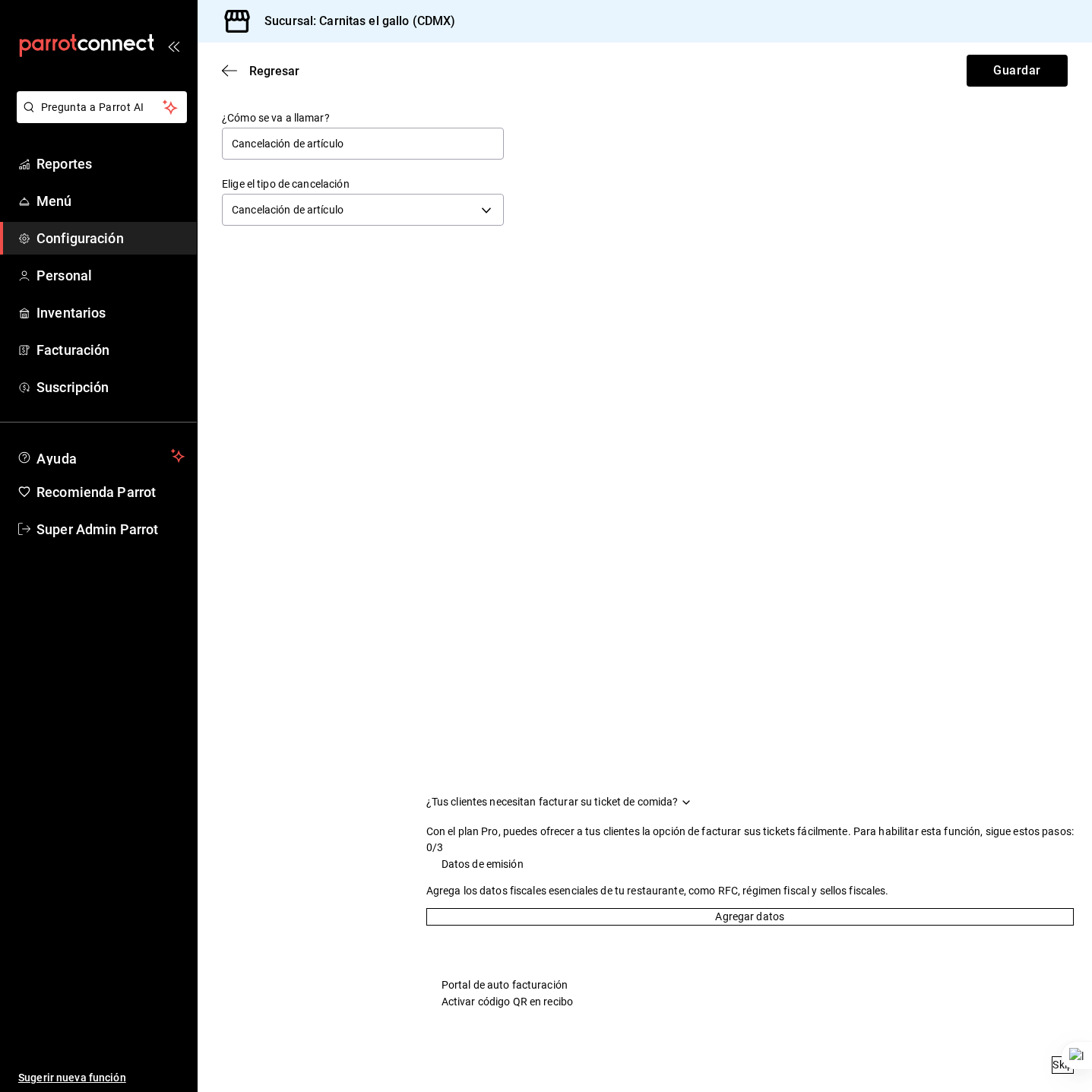
click at [755, 186] on div "¿Cómo se va a llamar? Cancelación de artículo Elige el tipo de cancelación Canc…" at bounding box center [644, 170] width 894 height 120
click at [969, 81] on button "Guardar" at bounding box center [1017, 70] width 101 height 32
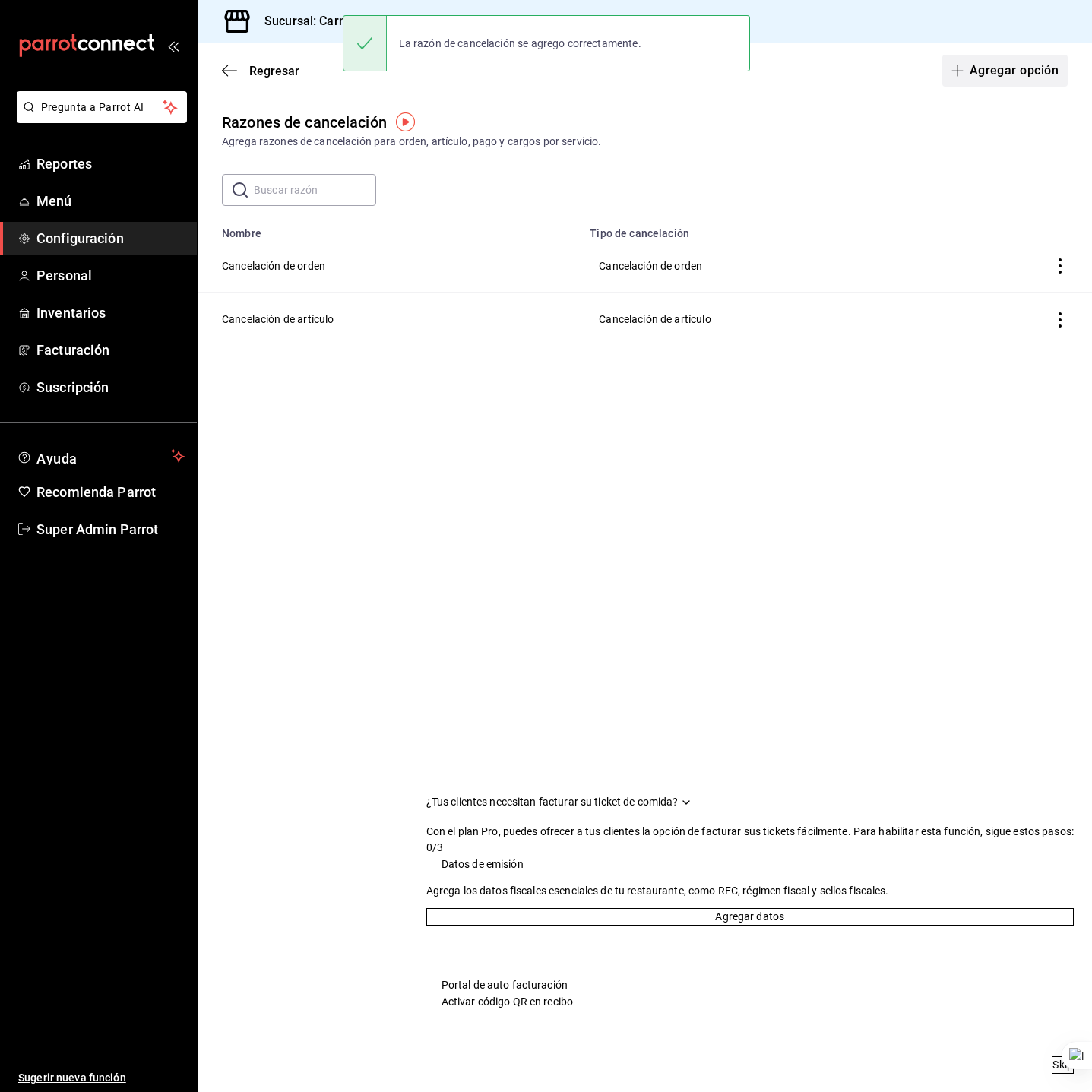
click at [969, 76] on button "Agregar opción" at bounding box center [1005, 70] width 126 height 32
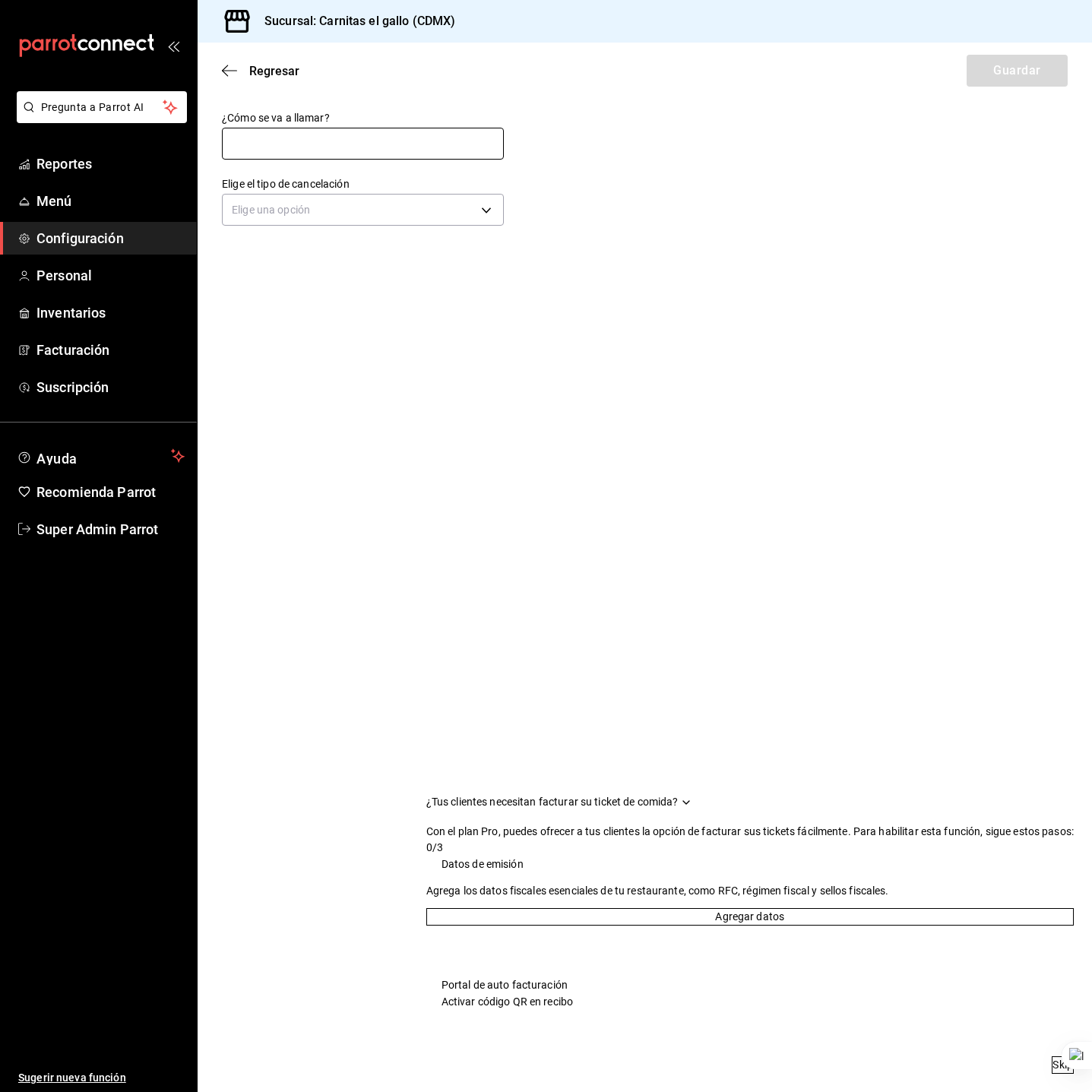
click at [417, 144] on input "text" at bounding box center [363, 143] width 282 height 32
type input "Cancelación de pago"
click at [395, 206] on body "Pregunta a Parrot AI Reportes Menú Configuración Personal Inventarios Facturaci…" at bounding box center [546, 546] width 1092 height 1092
click at [358, 326] on li "Cancelación de pago" at bounding box center [363, 332] width 281 height 25
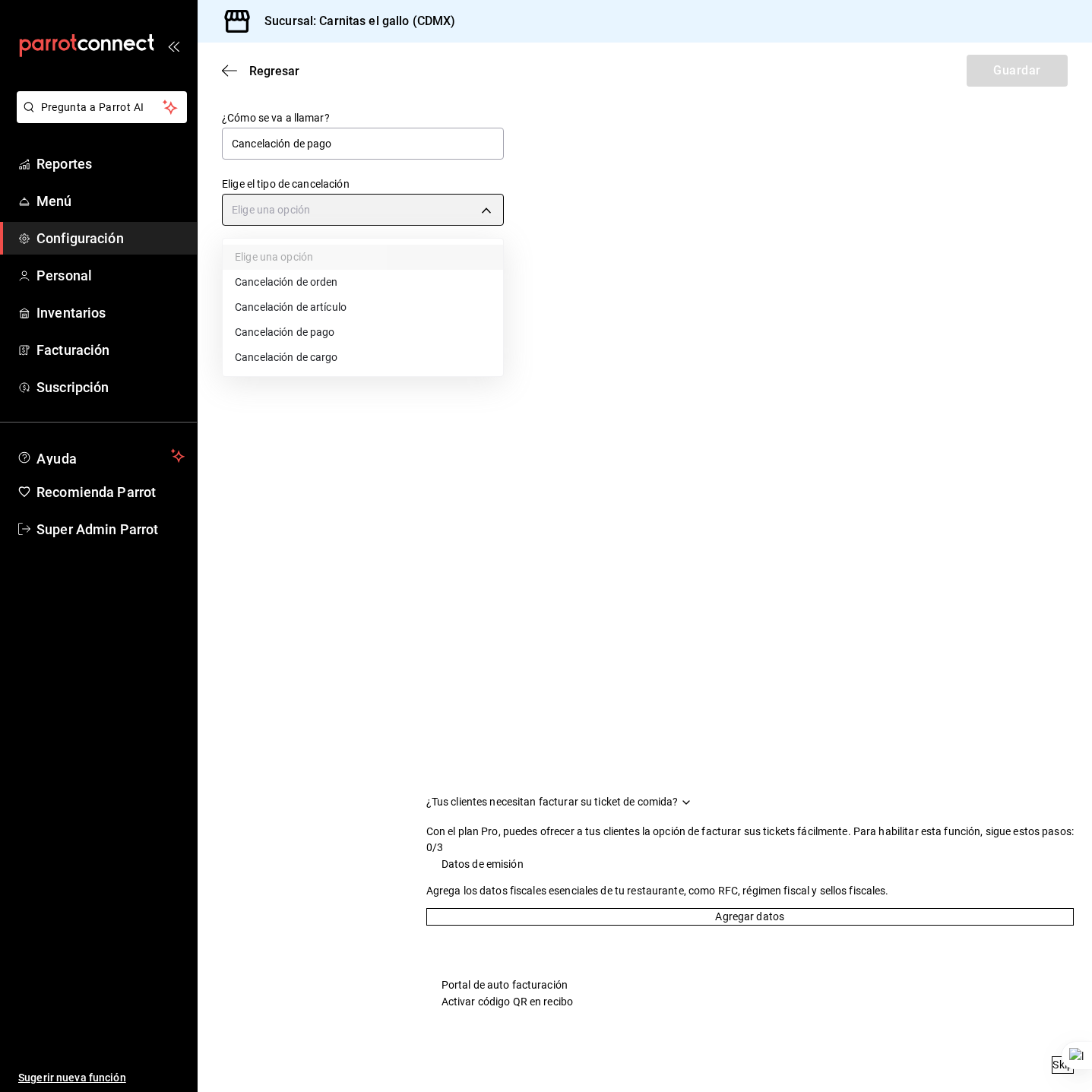
type input "ORDER_PAYMENT"
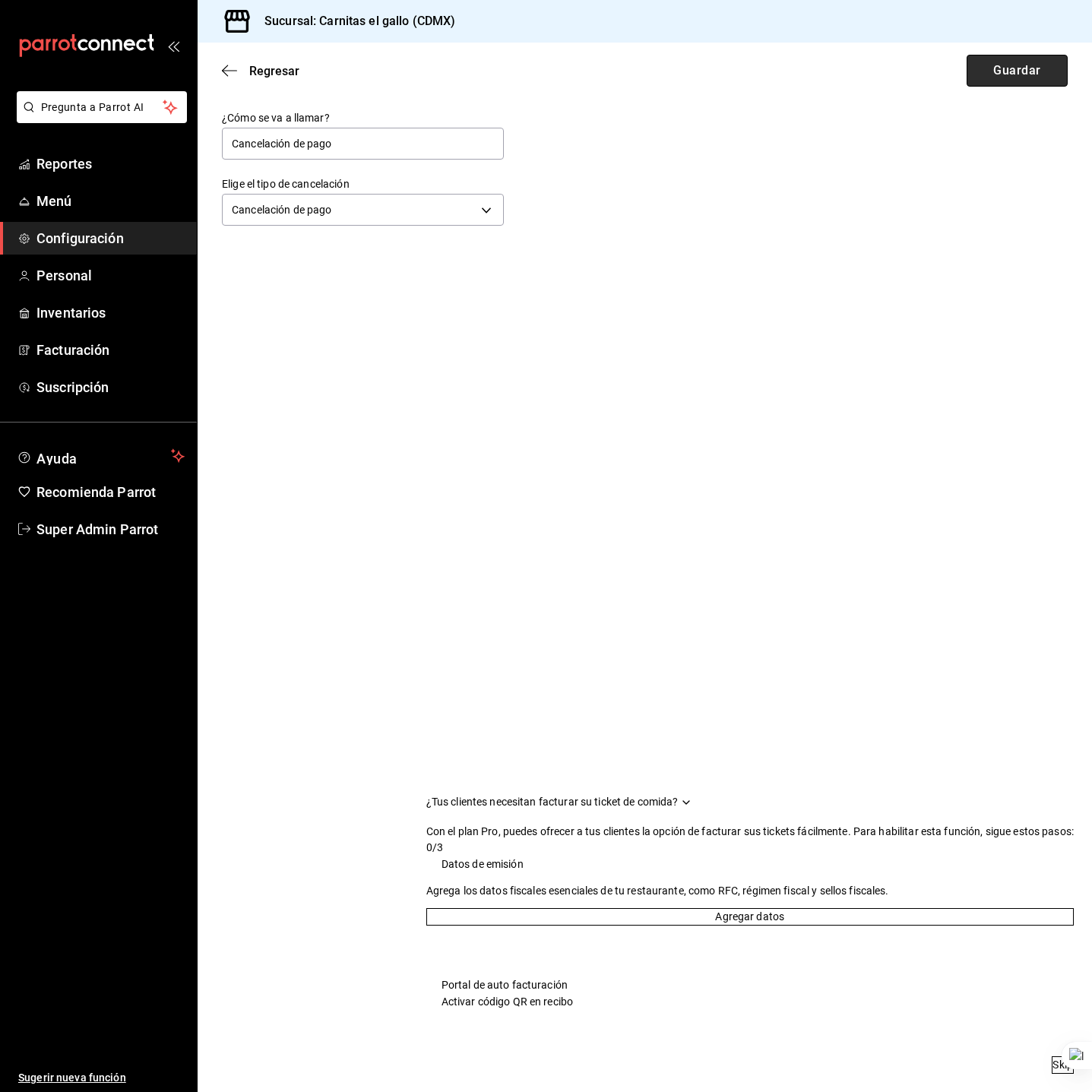
click at [969, 69] on button "Guardar" at bounding box center [1017, 70] width 101 height 32
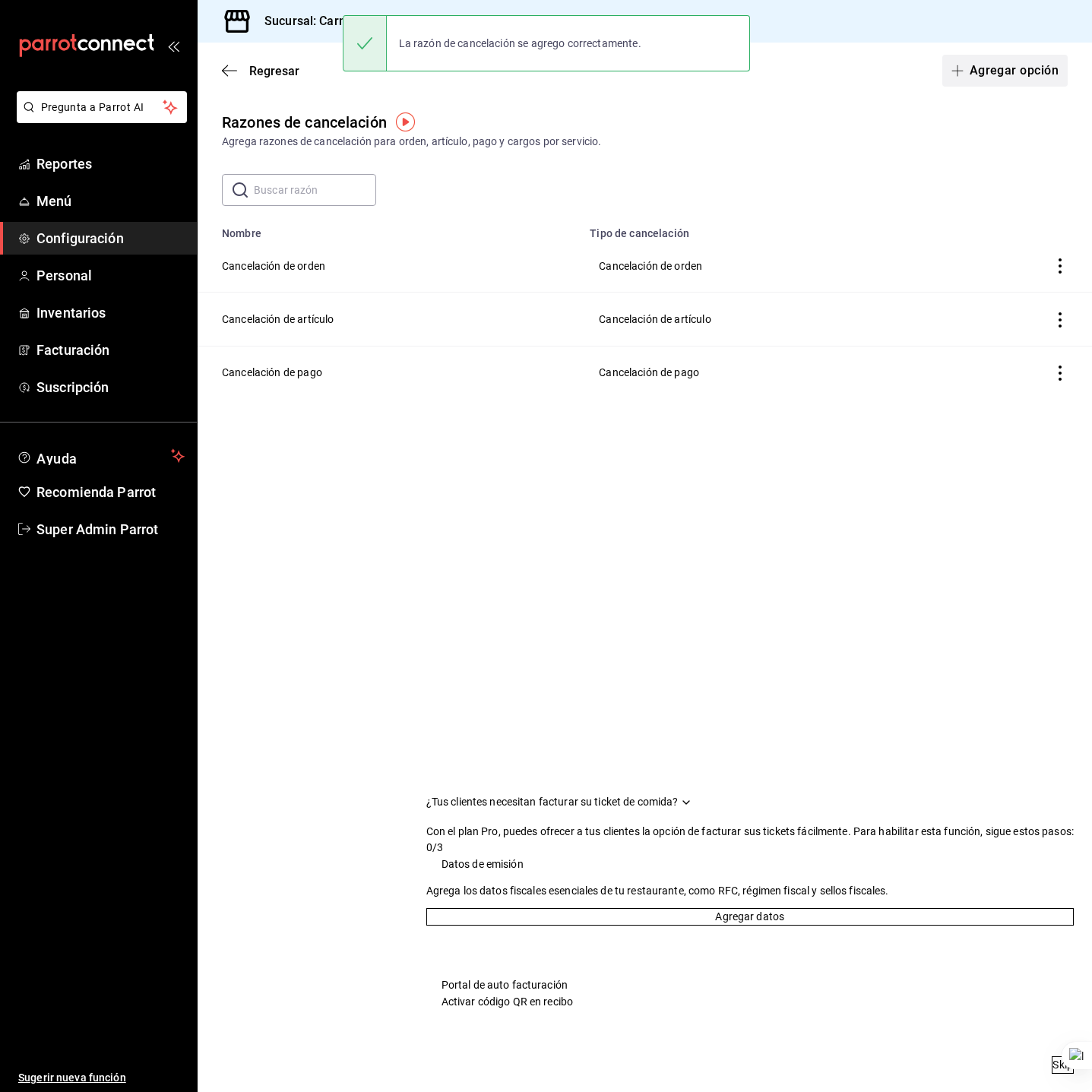
click at [969, 59] on button "Agregar opción" at bounding box center [1005, 70] width 126 height 32
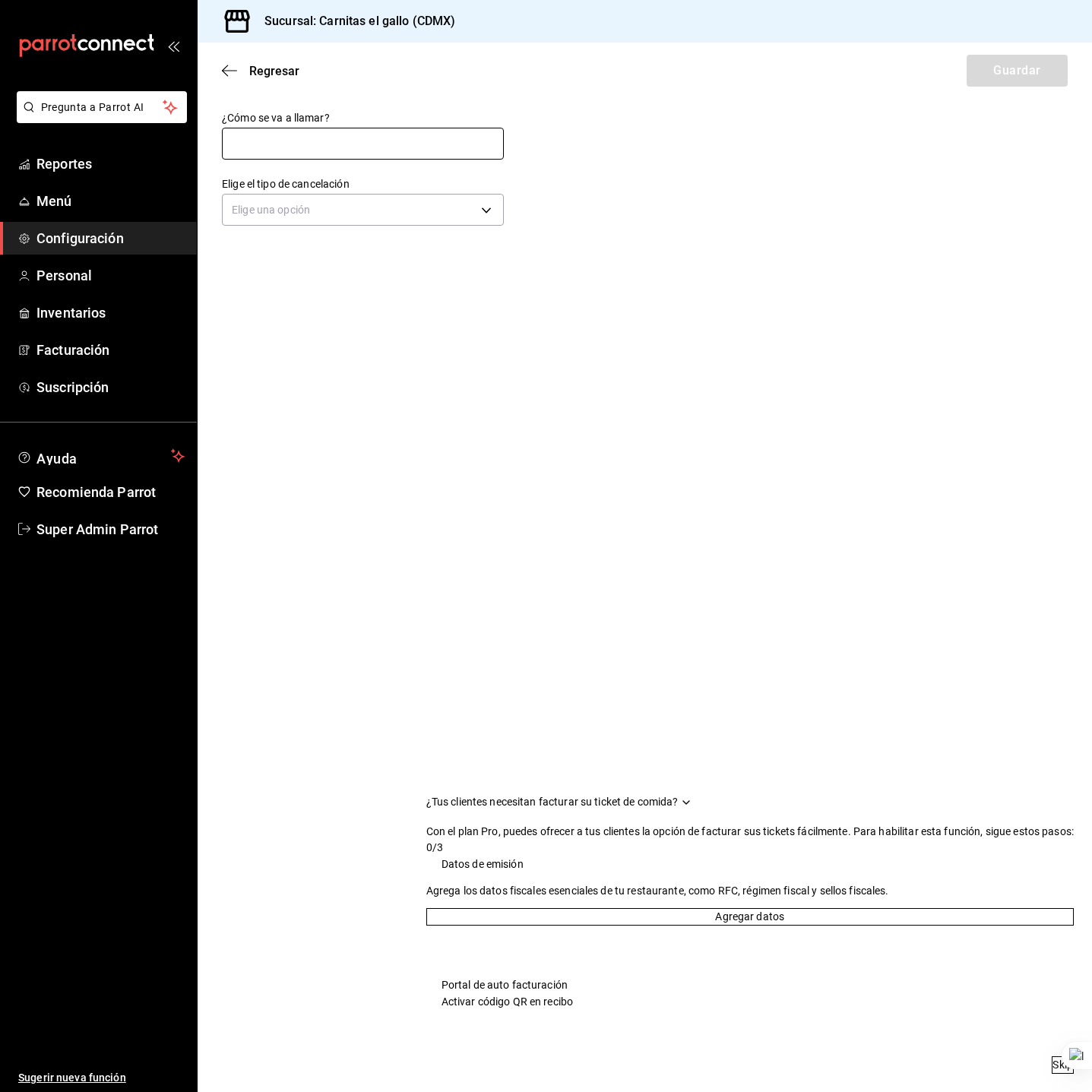
click at [430, 148] on input "text" at bounding box center [363, 143] width 282 height 32
type input "Cancelación de cargo"
click at [374, 223] on body "Pregunta a Parrot AI Reportes Menú Configuración Personal Inventarios Facturaci…" at bounding box center [546, 546] width 1092 height 1092
click at [343, 354] on li "Cancelación de cargo" at bounding box center [363, 357] width 281 height 25
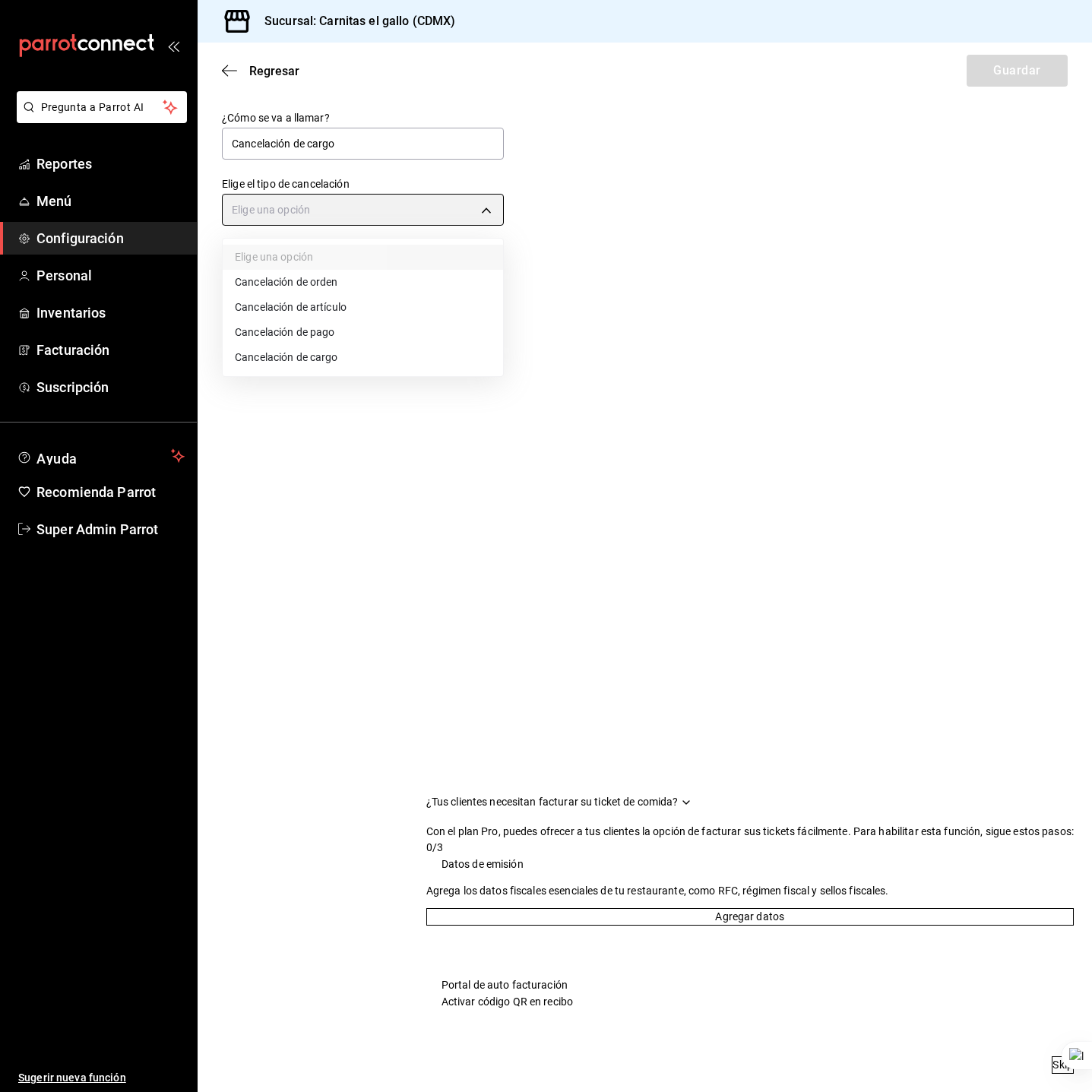
type input "SERVICE_CHARGE"
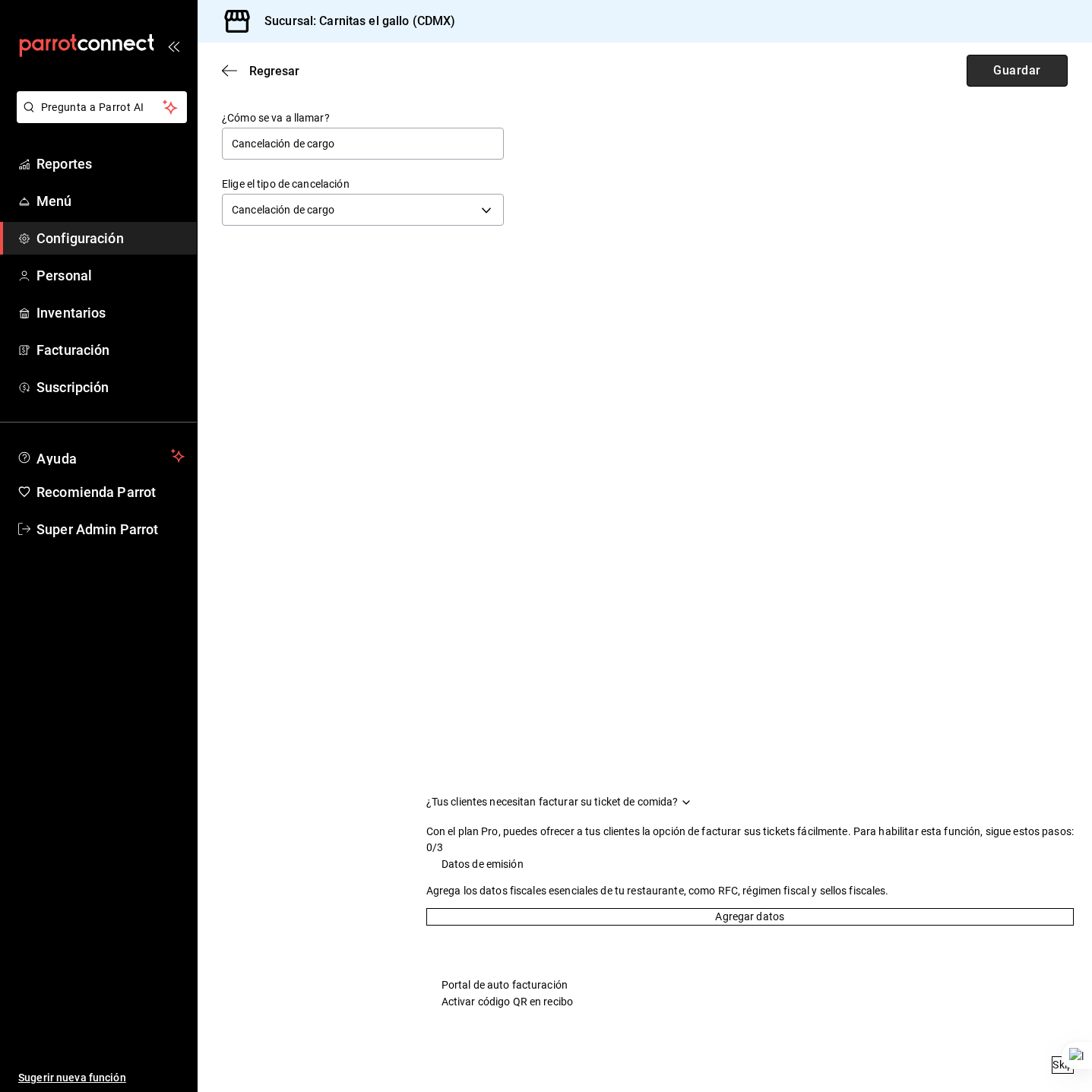
click at [969, 71] on button "Guardar" at bounding box center [1017, 70] width 101 height 32
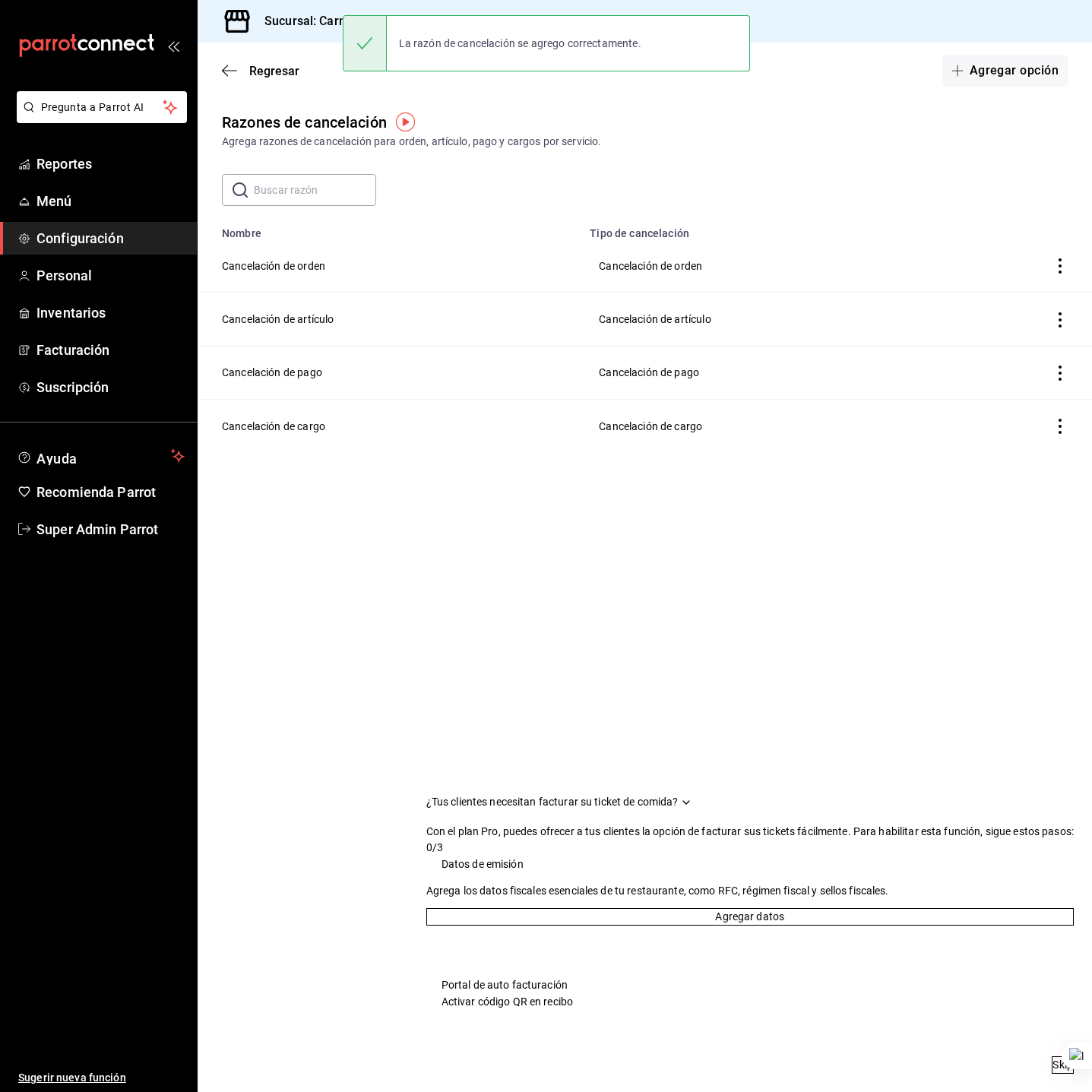
click at [693, 797] on icon "Drag to move checklist" at bounding box center [686, 802] width 12 height 12
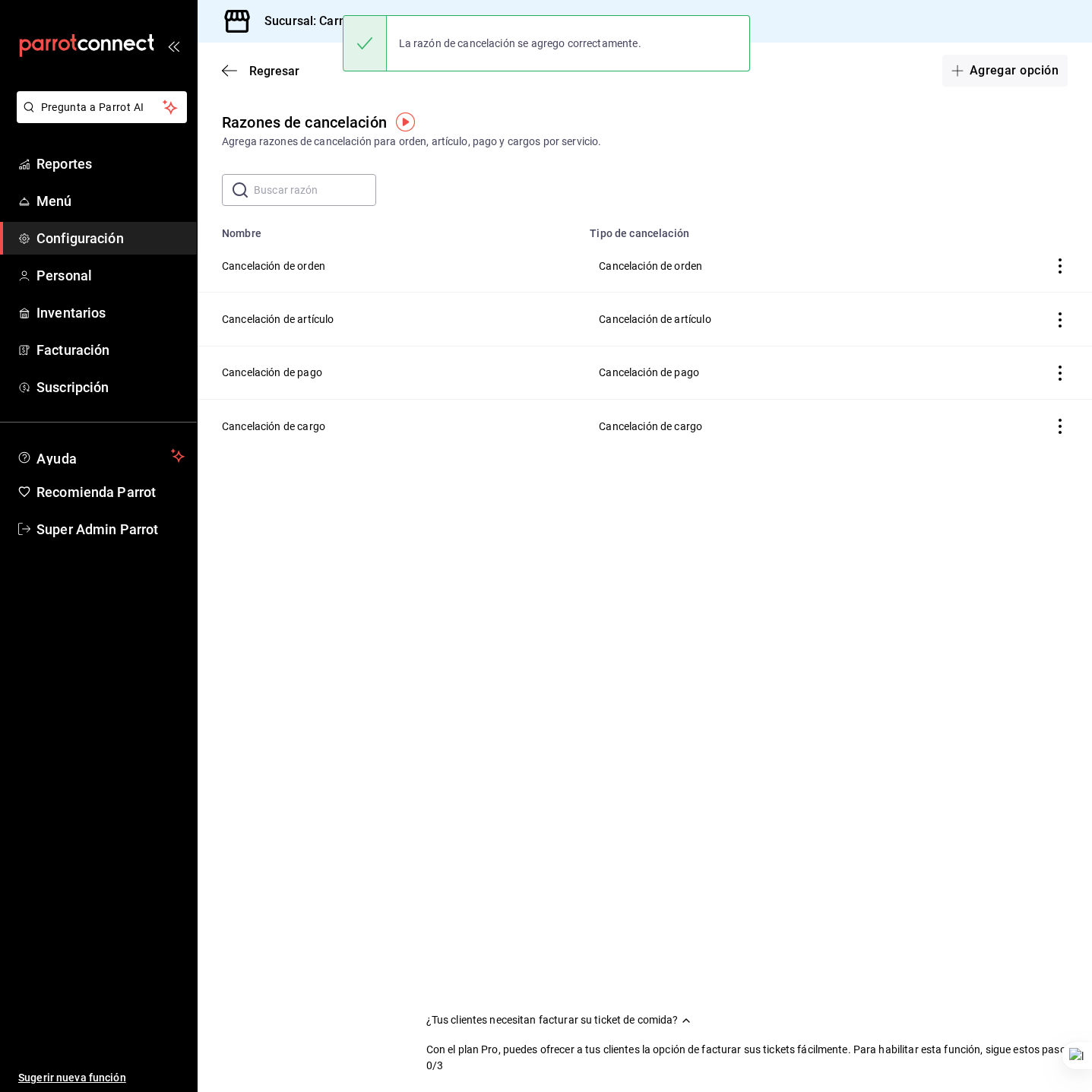
drag, startPoint x: 441, startPoint y: 532, endPoint x: 388, endPoint y: 468, distance: 83.1
click at [413, 499] on main "Regresar Agregar opción Razones de cancelación Agrega razones de cancelación pa…" at bounding box center [644, 567] width 894 height 1050
click at [231, 67] on icon "button" at bounding box center [229, 71] width 15 height 14
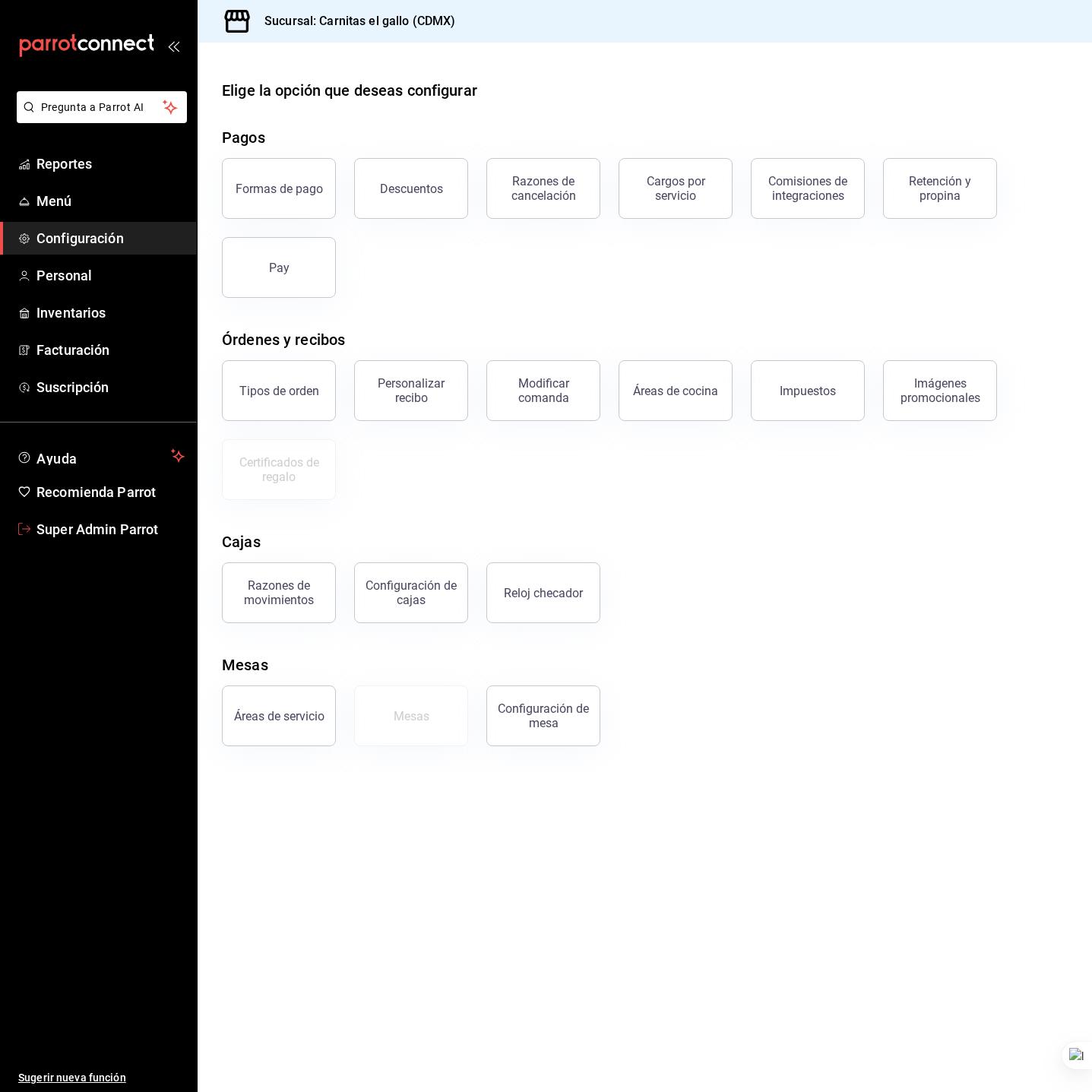
click at [92, 525] on span "Super Admin Parrot" at bounding box center [111, 529] width 148 height 21
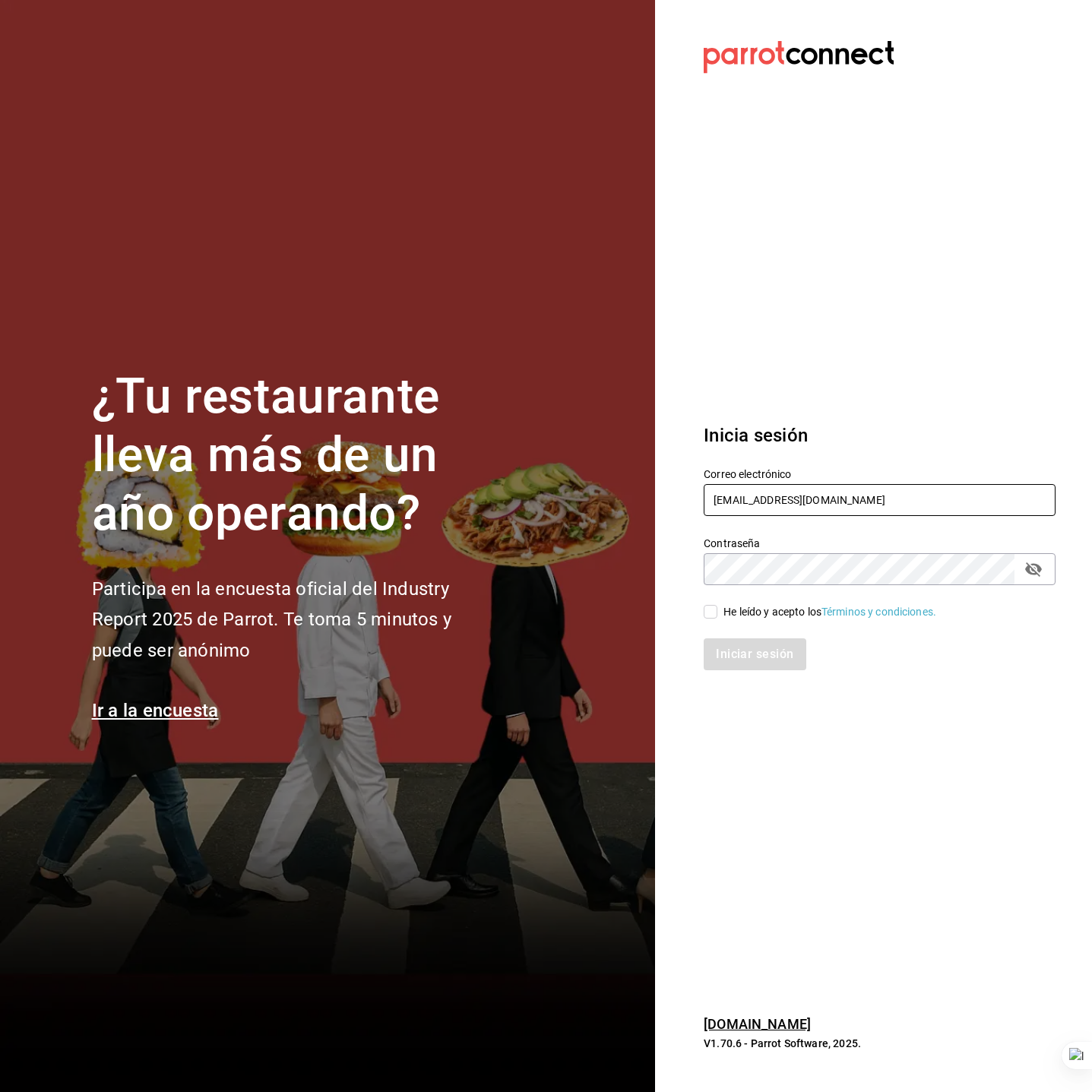
drag, startPoint x: 848, startPoint y: 509, endPoint x: 856, endPoint y: 500, distance: 12.0
click at [855, 500] on div "Correo electrónico carnitaselgallo@elvergel.com" at bounding box center [880, 493] width 352 height 51
click at [856, 500] on input "carnitaselgallo@elvergel.com" at bounding box center [880, 500] width 352 height 32
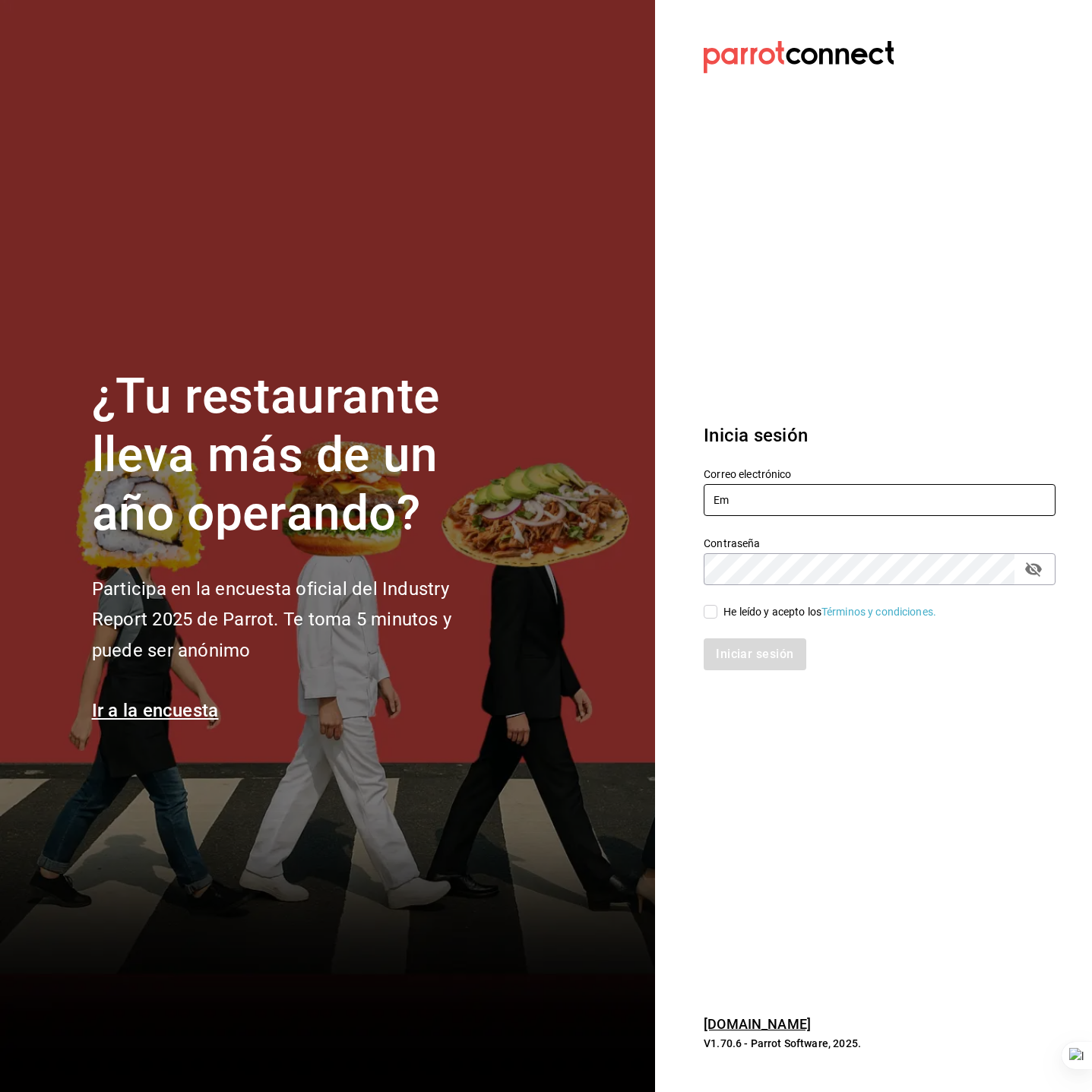
type input "E"
type input "empollados@1.com"
click at [760, 621] on div "Iniciar sesión" at bounding box center [871, 645] width 371 height 50
click at [762, 614] on div "He leído y acepto los Términos y condiciones." at bounding box center [829, 612] width 212 height 16
click at [717, 614] on input "He leído y acepto los Términos y condiciones." at bounding box center [711, 612] width 14 height 14
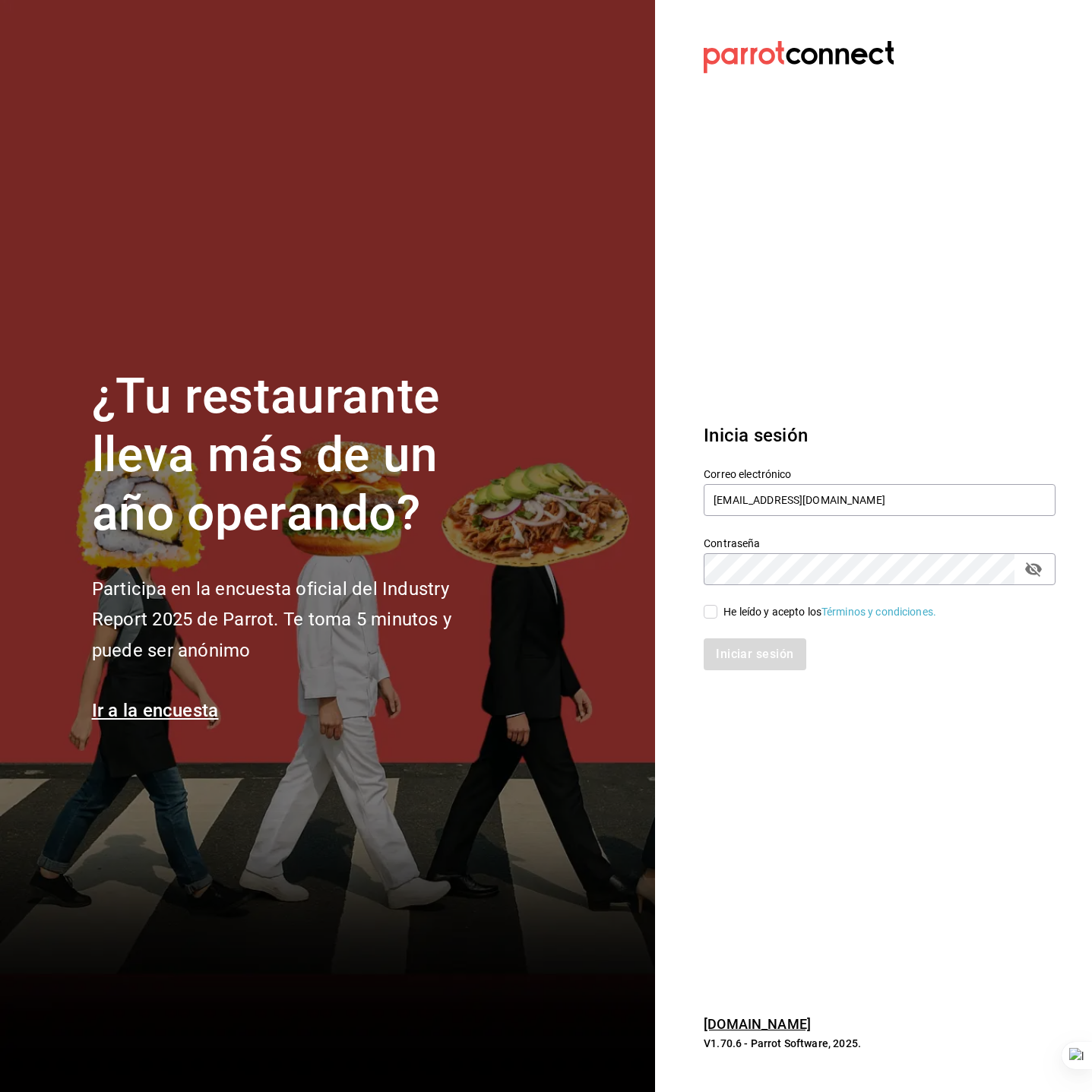
checkbox input "true"
click at [765, 645] on button "Iniciar sesión" at bounding box center [755, 654] width 104 height 32
click at [219, 397] on h1 "¿Tu restaurante lleva más de un año operando?" at bounding box center [296, 455] width 410 height 175
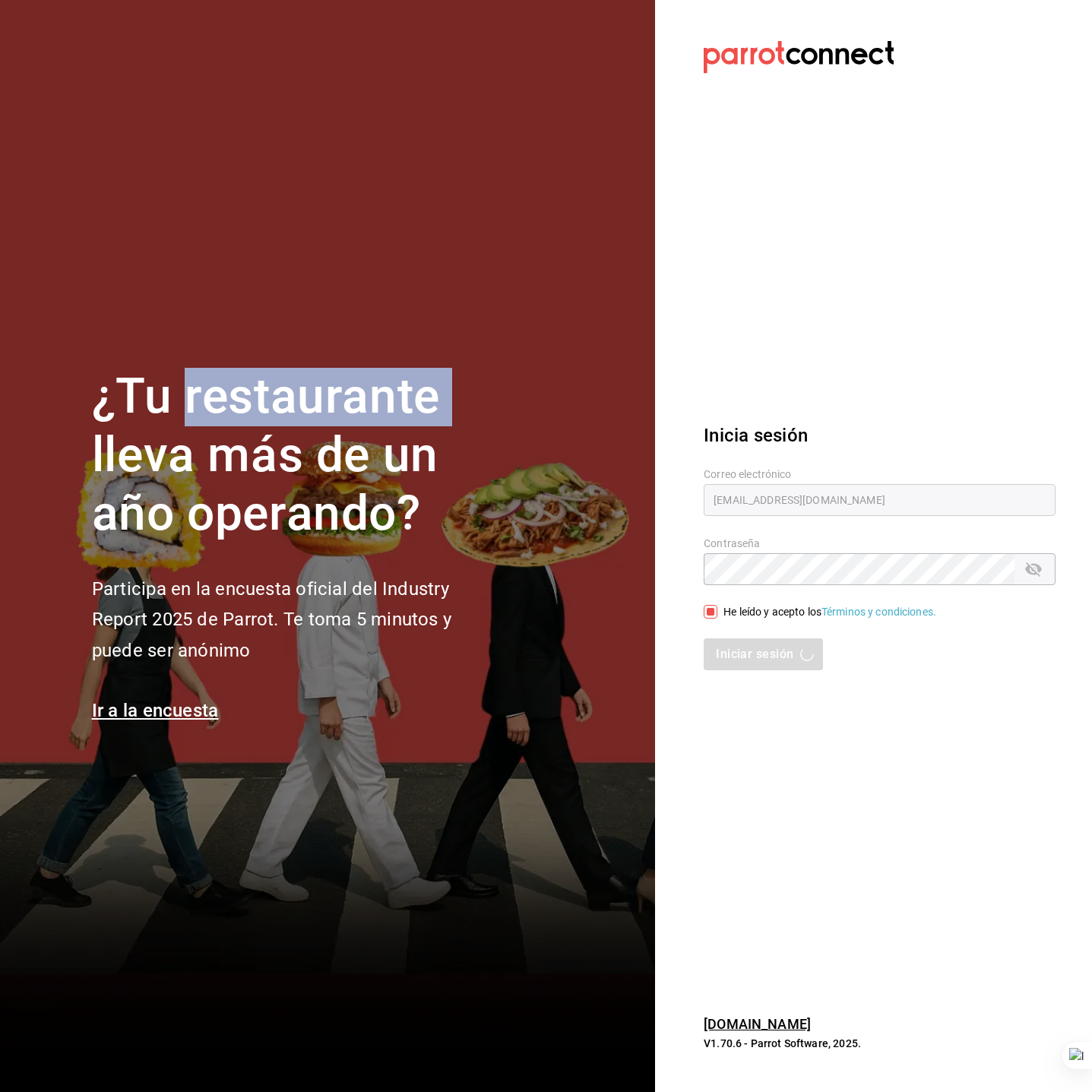
click at [219, 397] on h1 "¿Tu restaurante lleva más de un año operando?" at bounding box center [296, 455] width 410 height 175
click at [232, 383] on h1 "¿Tu restaurante lleva más de un año operando?" at bounding box center [296, 455] width 410 height 175
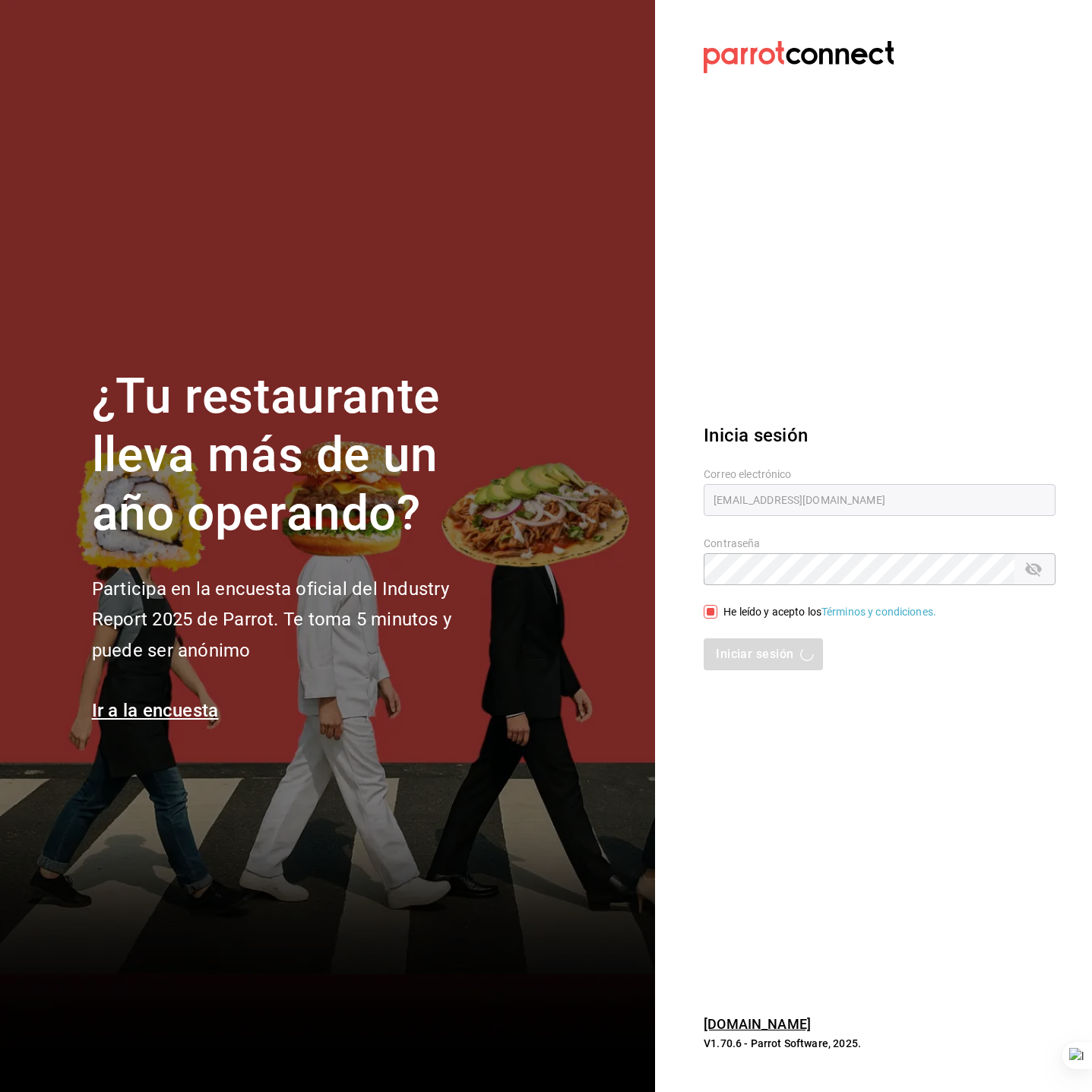
click at [837, 206] on section "Datos incorrectos. Verifica que tu Correo o Contraseña estén bien escritos. Ini…" at bounding box center [874, 546] width 437 height 1092
click at [812, 512] on input "[EMAIL_ADDRESS][DOMAIN_NAME]" at bounding box center [880, 500] width 352 height 32
click at [812, 512] on input "carnitaselgallo@elvergel.com" at bounding box center [880, 500] width 352 height 32
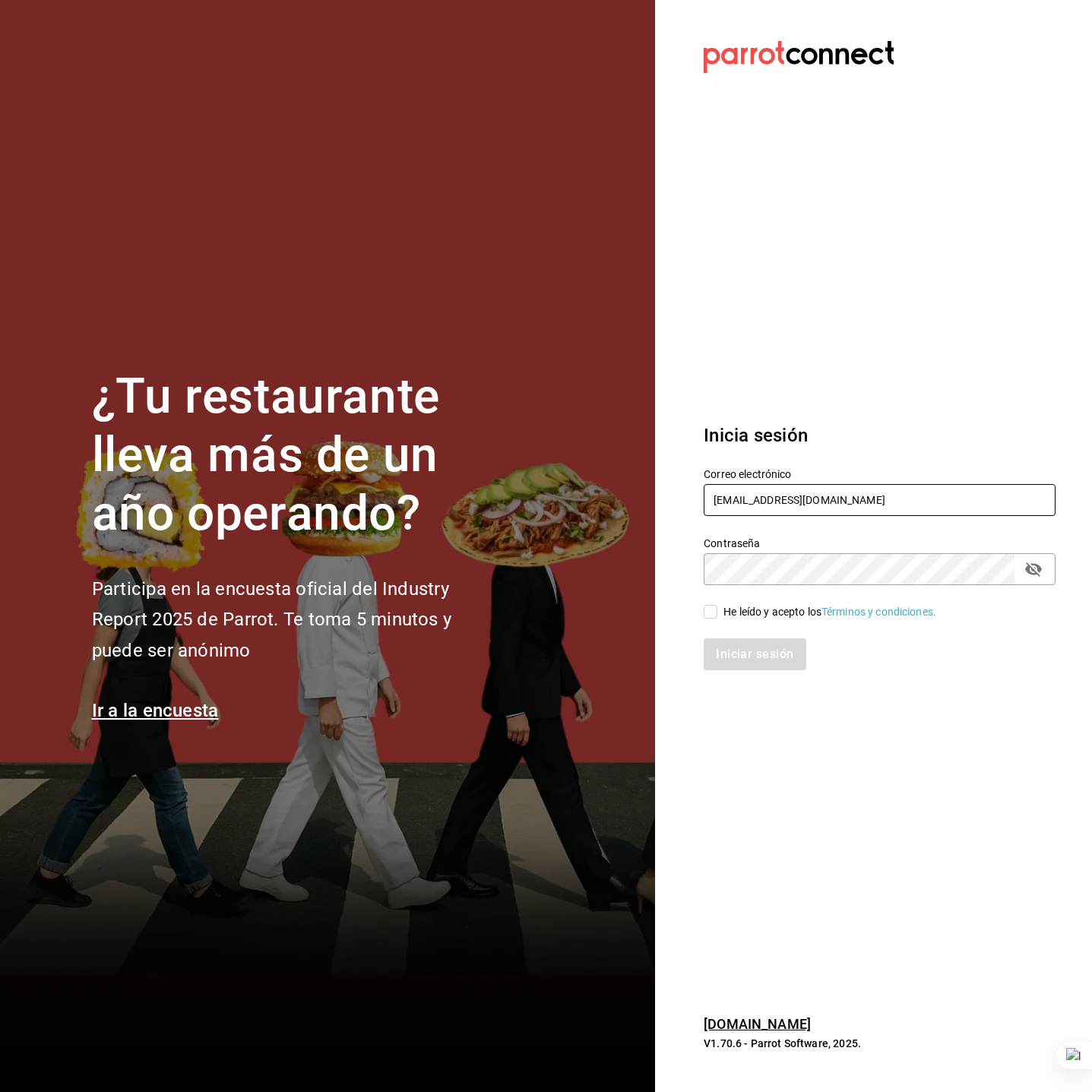
click at [812, 512] on input "carnitaselgallo@elvergel.com" at bounding box center [880, 500] width 352 height 32
type input "[EMAIL_ADDRESS][DOMAIN_NAME]"
click at [769, 609] on div "He leído y acepto los Términos y condiciones." at bounding box center [829, 612] width 212 height 16
click at [717, 609] on input "He leído y acepto los Términos y condiciones." at bounding box center [711, 612] width 14 height 14
checkbox input "true"
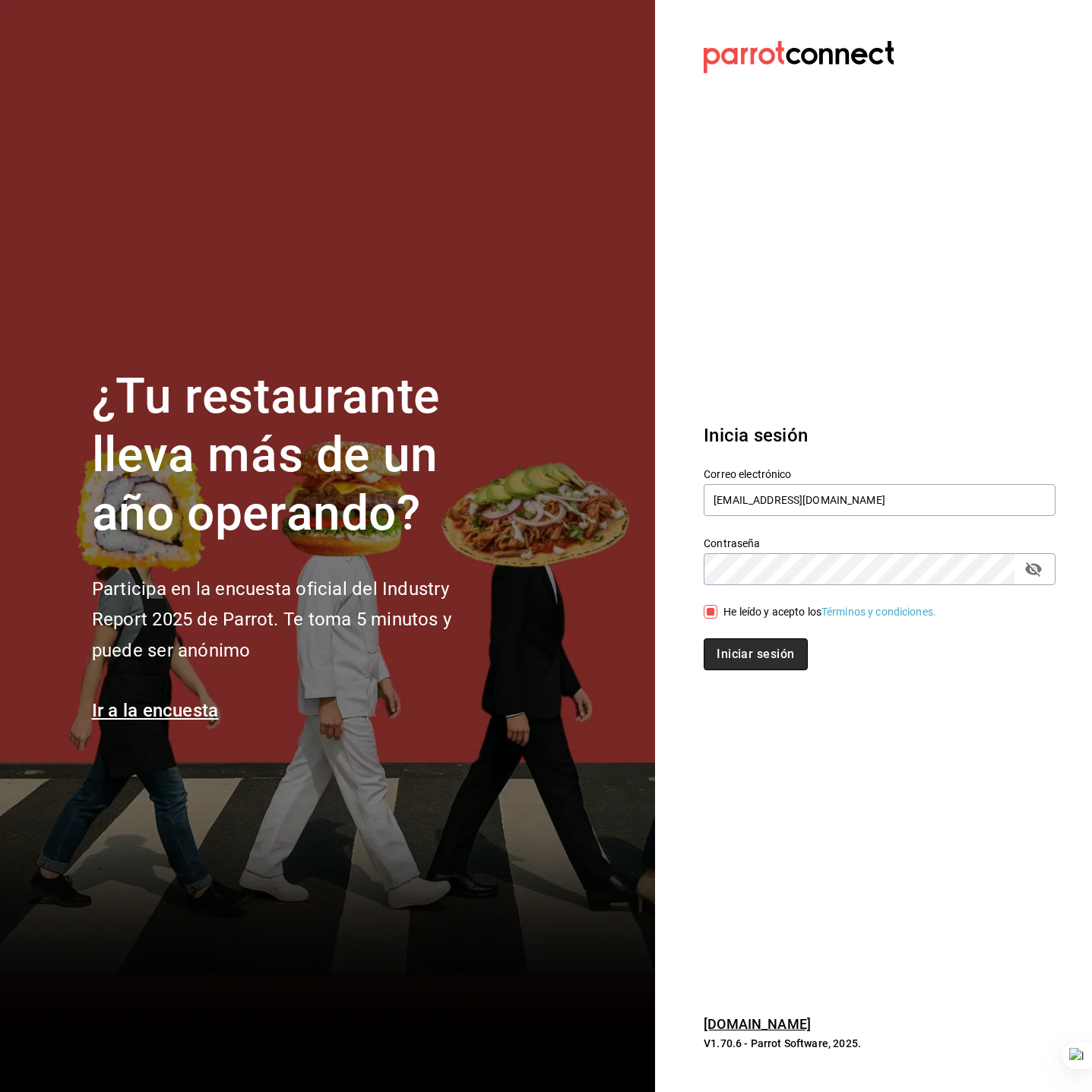
click at [758, 663] on button "Iniciar sesión" at bounding box center [755, 654] width 104 height 32
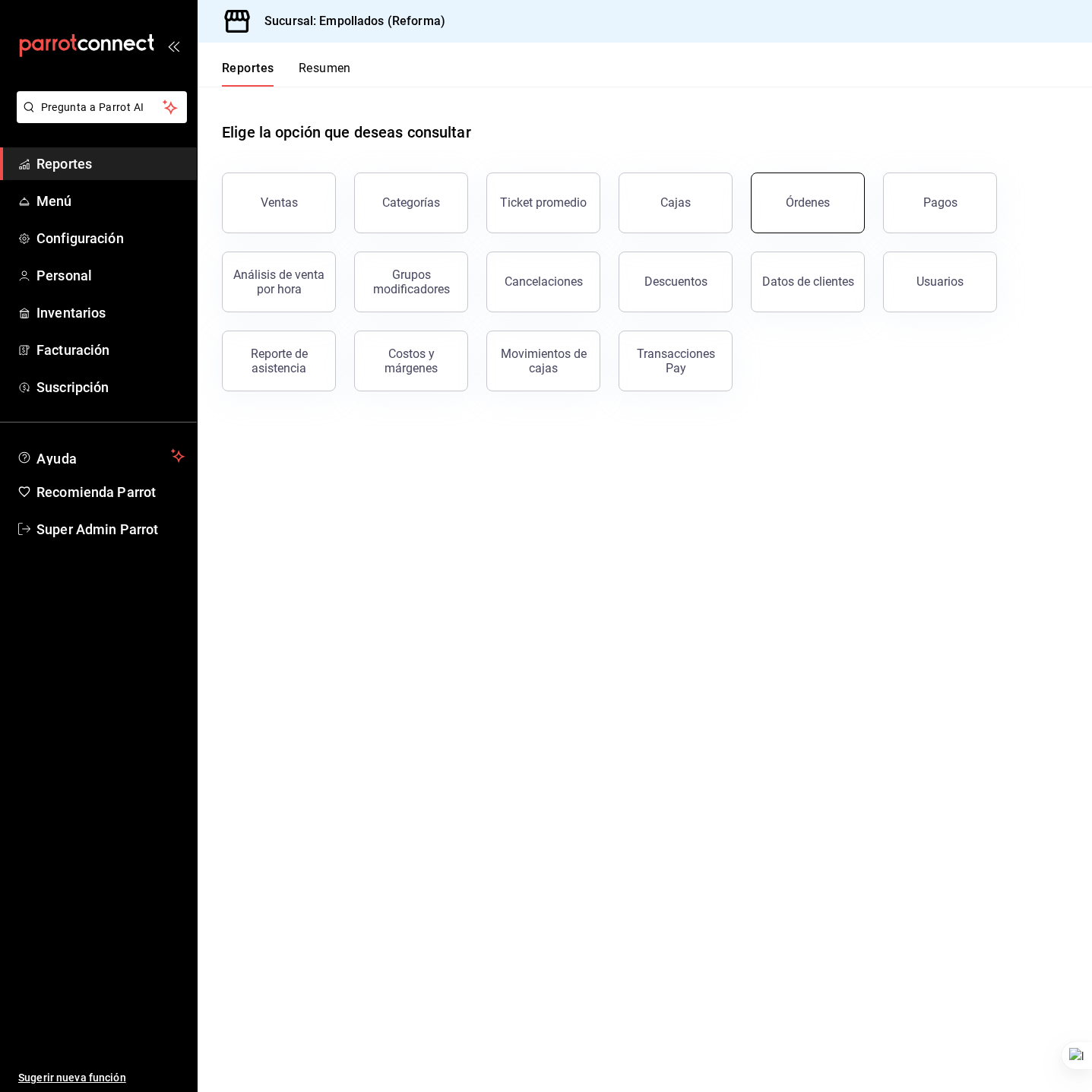
click at [817, 194] on button "Órdenes" at bounding box center [807, 204] width 114 height 61
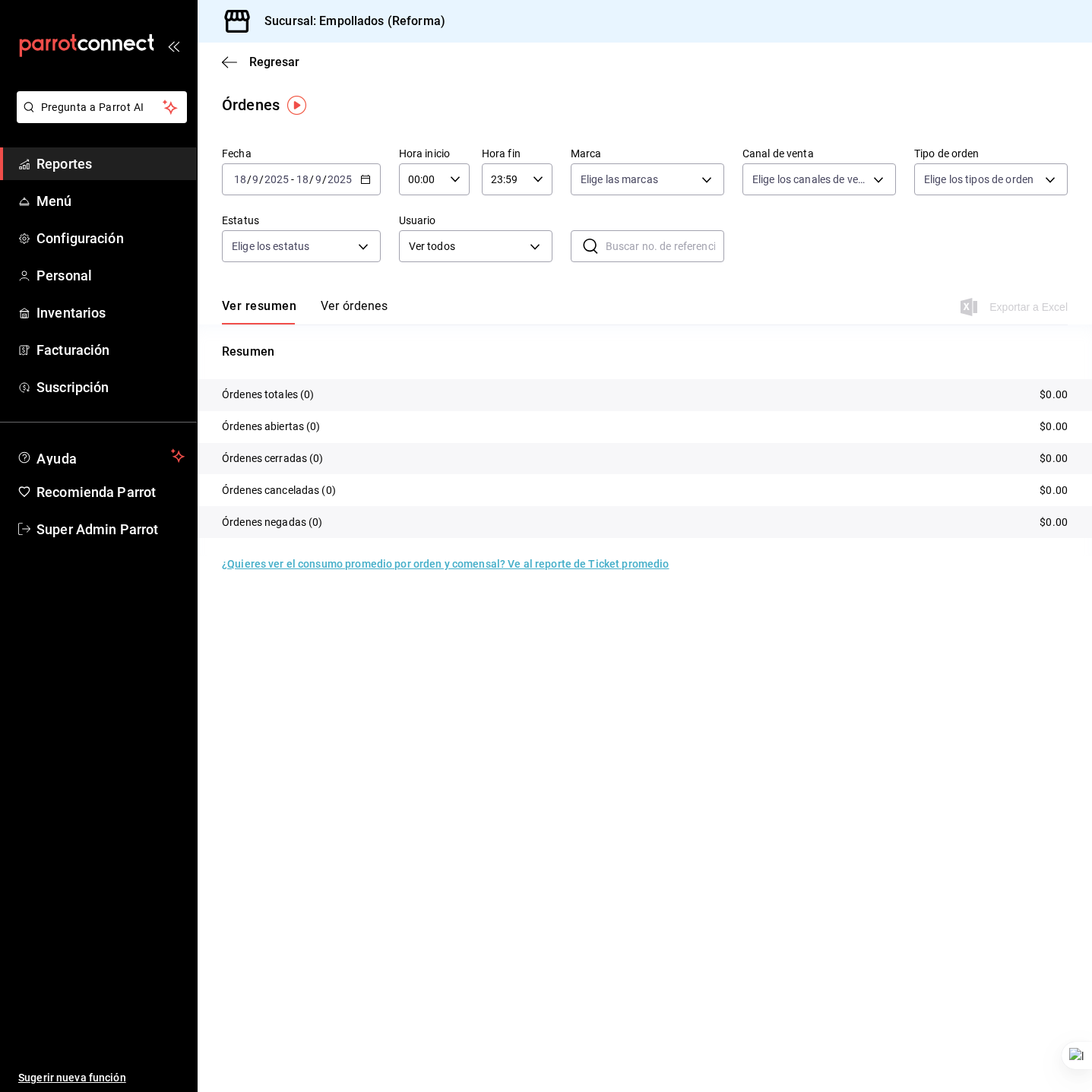
click at [301, 181] on input "18" at bounding box center [302, 179] width 14 height 12
click at [314, 358] on span "Año actual" at bounding box center [294, 362] width 118 height 16
click at [305, 393] on p "Órdenes totales (345)" at bounding box center [275, 394] width 105 height 16
click at [306, 392] on p "Órdenes totales (345)" at bounding box center [275, 394] width 105 height 16
click at [406, 392] on tr "Órdenes totales (345) $57,252.00" at bounding box center [644, 395] width 894 height 32
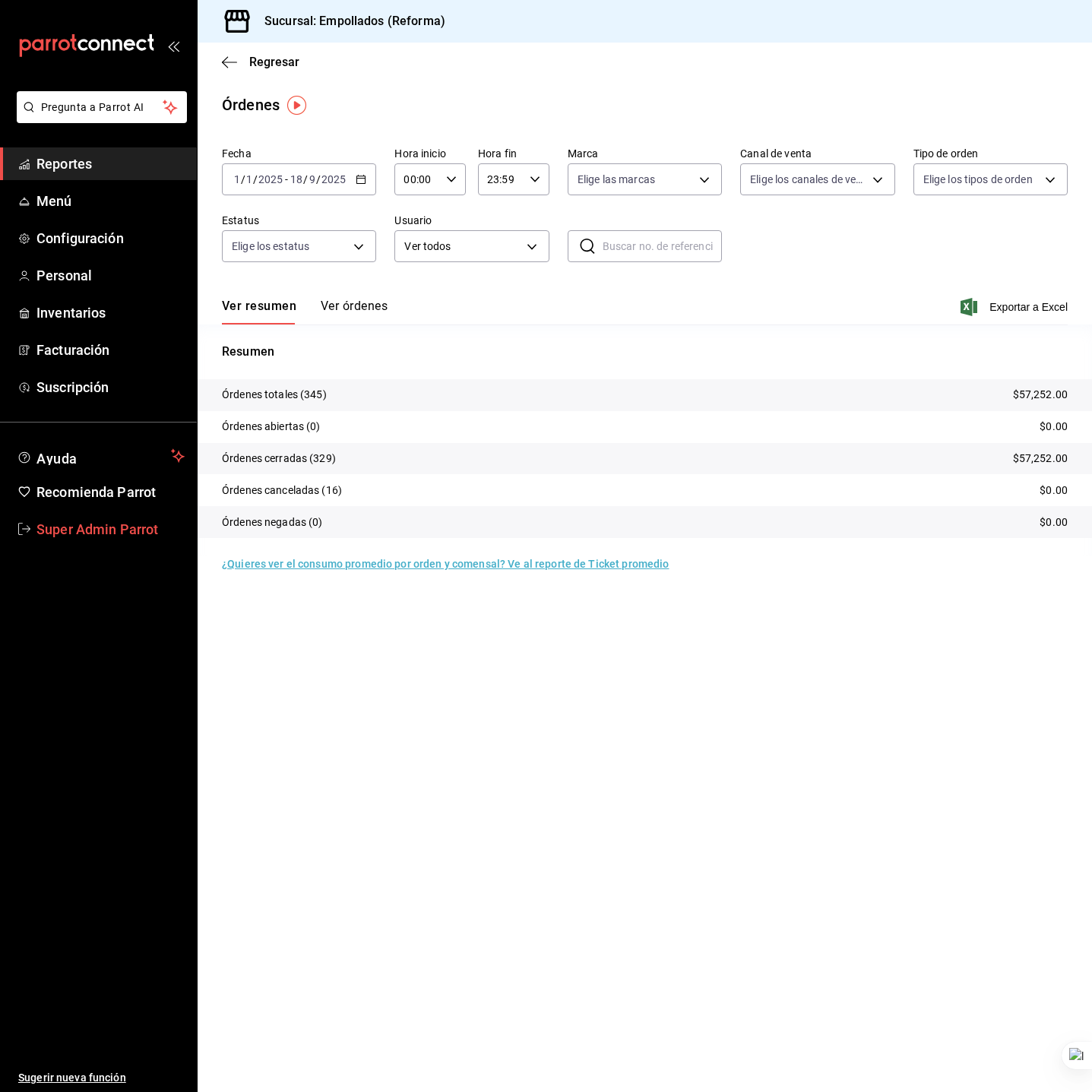
click at [98, 528] on span "Super Admin Parrot" at bounding box center [111, 529] width 148 height 21
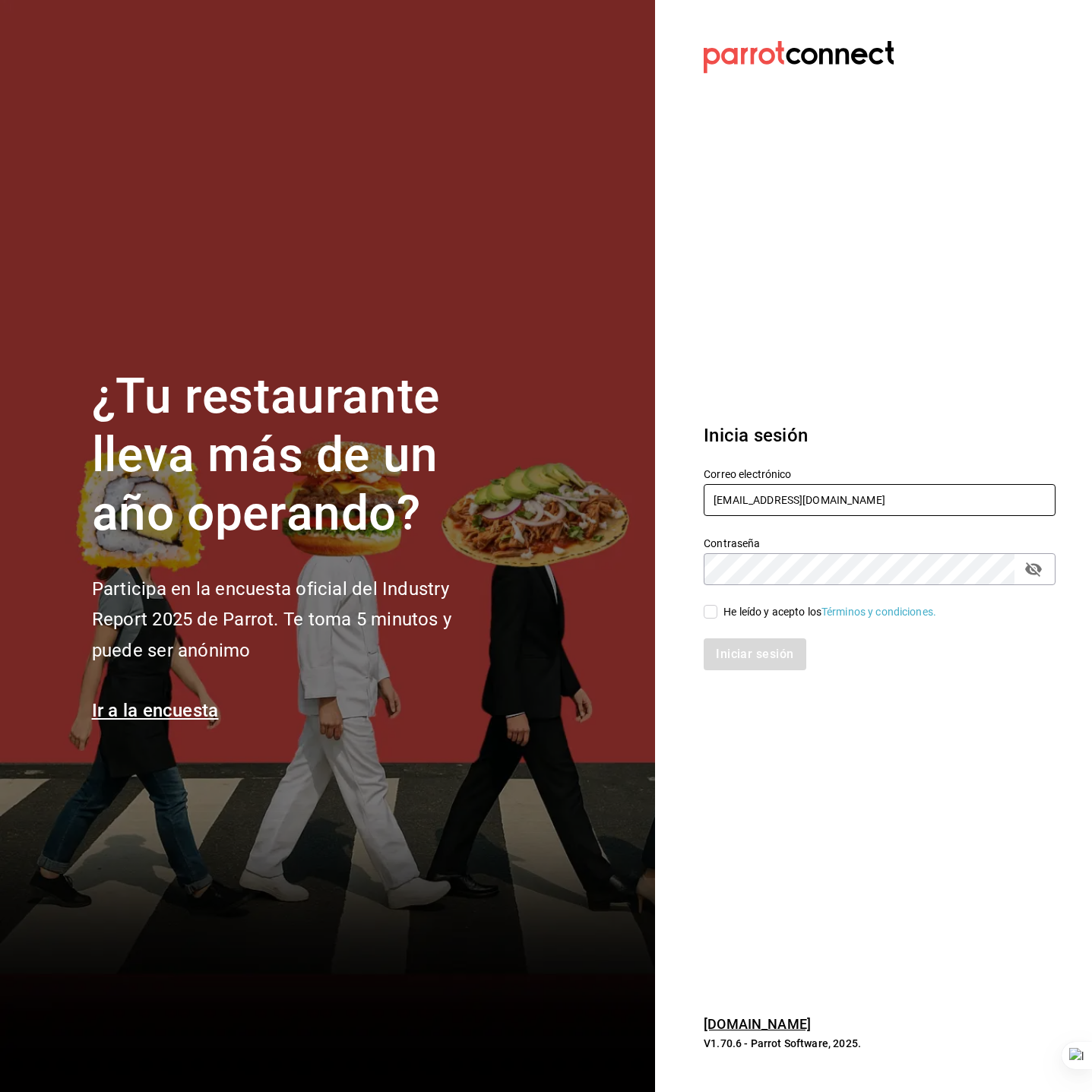
click at [798, 492] on input "empollados@1.com" at bounding box center [880, 500] width 352 height 32
type input "lacasademaggie@mty.com"
click at [762, 614] on div "He leído y acepto los Términos y condiciones." at bounding box center [829, 612] width 212 height 16
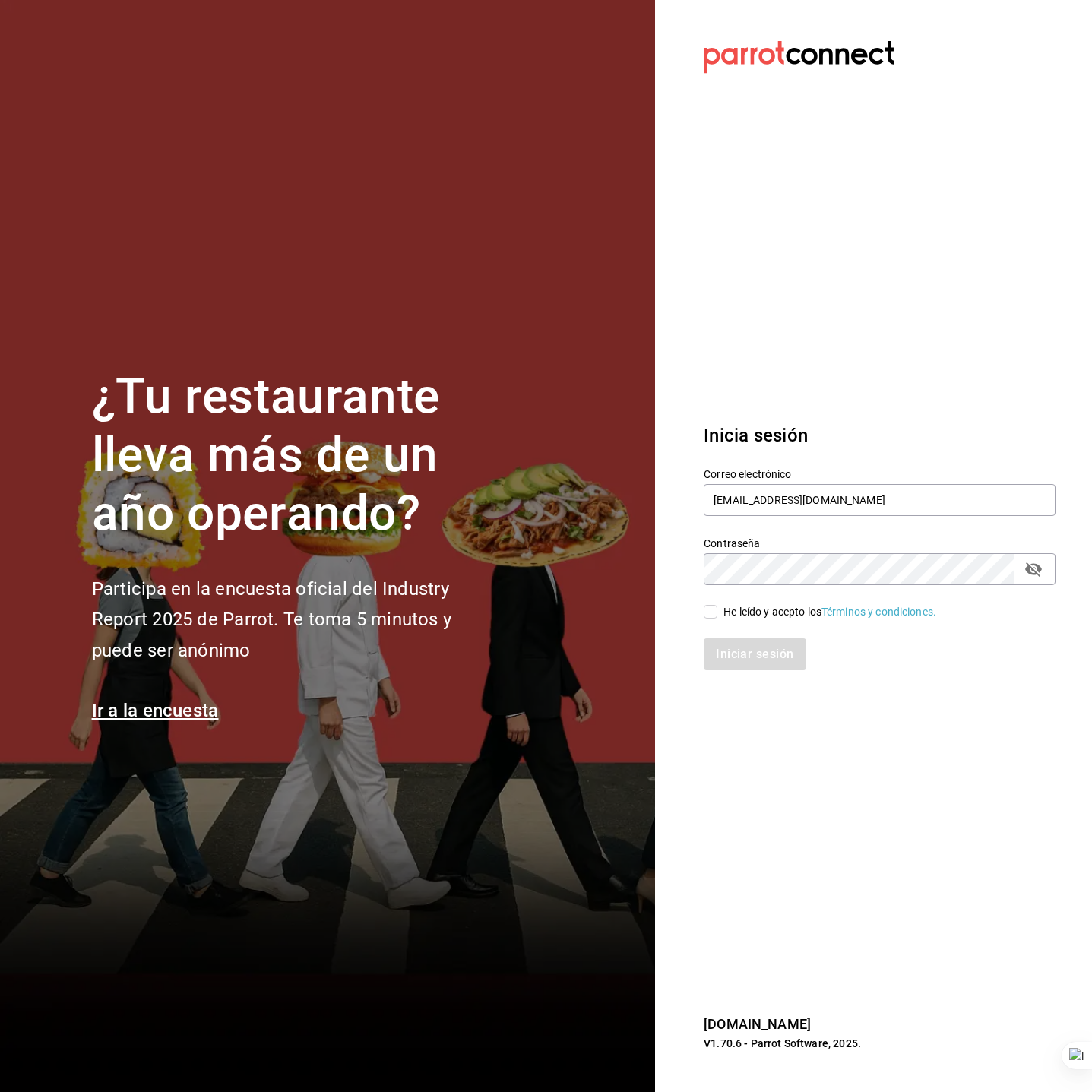
click at [717, 614] on input "He leído y acepto los Términos y condiciones." at bounding box center [711, 612] width 14 height 14
checkbox input "true"
click at [765, 641] on button "Iniciar sesión" at bounding box center [755, 654] width 104 height 32
click at [788, 513] on input "[EMAIL_ADDRESS][DOMAIN_NAME]" at bounding box center [880, 500] width 352 height 32
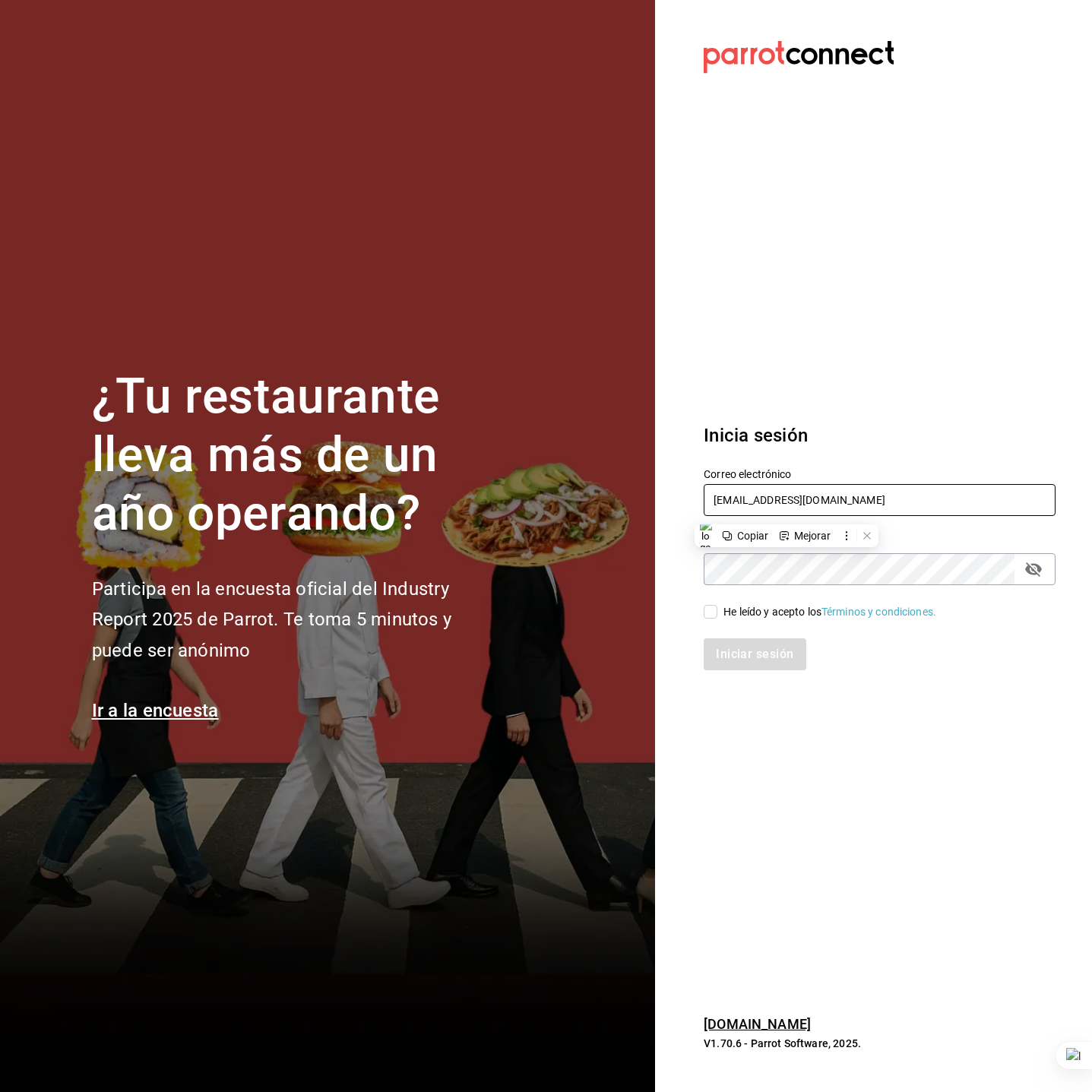
click at [788, 513] on input "[EMAIL_ADDRESS][DOMAIN_NAME]" at bounding box center [880, 500] width 352 height 32
click at [841, 493] on input "lacasadelsabor@cancun.com" at bounding box center [880, 500] width 352 height 32
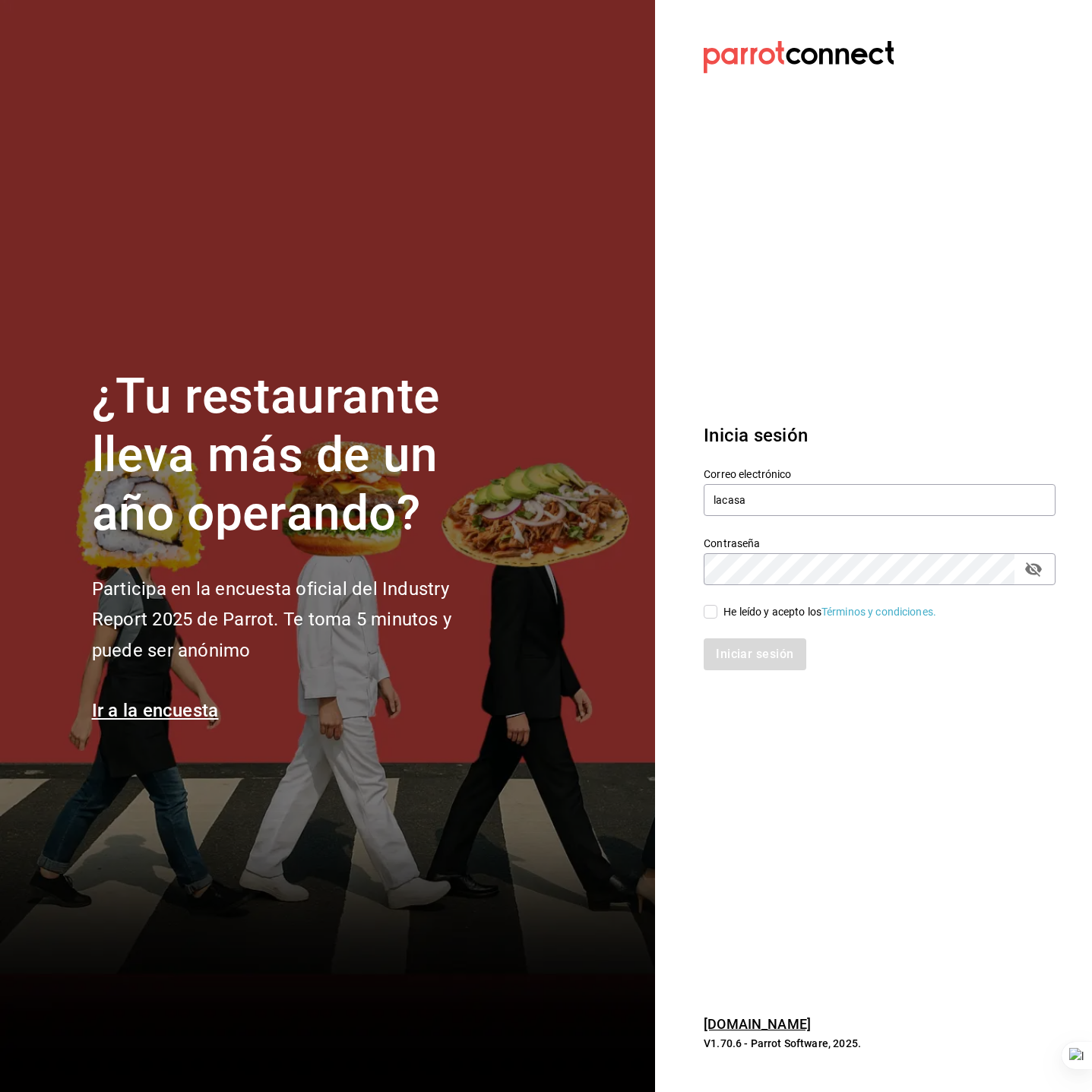
type input "[EMAIL_ADDRESS][DOMAIN_NAME]"
click at [767, 614] on div "He leído y acepto los Términos y condiciones." at bounding box center [829, 612] width 212 height 16
click at [717, 614] on input "He leído y acepto los Términos y condiciones." at bounding box center [711, 612] width 14 height 14
checkbox input "true"
click at [773, 650] on button "Iniciar sesión" at bounding box center [755, 654] width 104 height 32
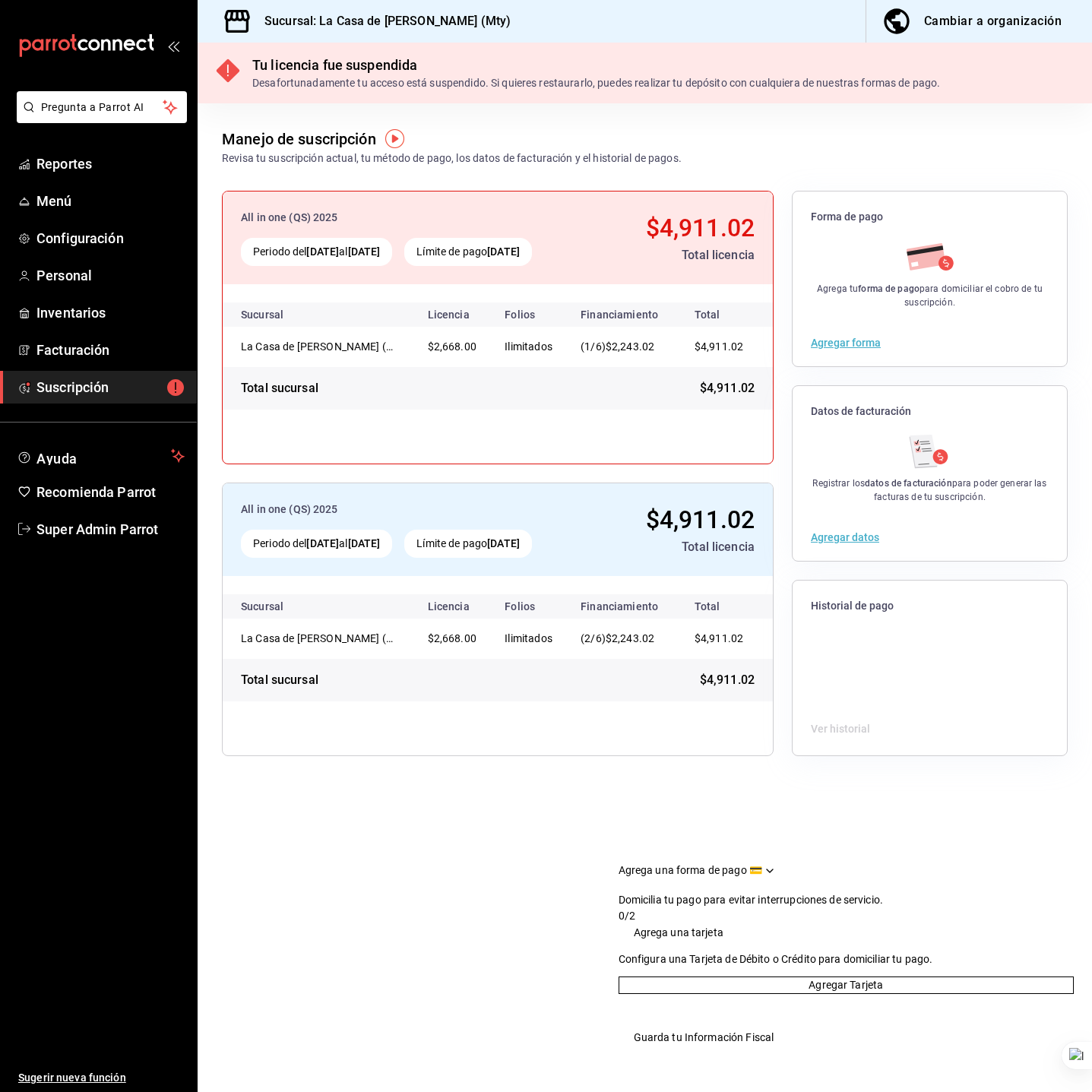
click at [703, 221] on span "$4,911.02" at bounding box center [701, 227] width 109 height 29
click at [532, 249] on div "Límite de pago 10 sep 2025" at bounding box center [467, 252] width 127 height 28
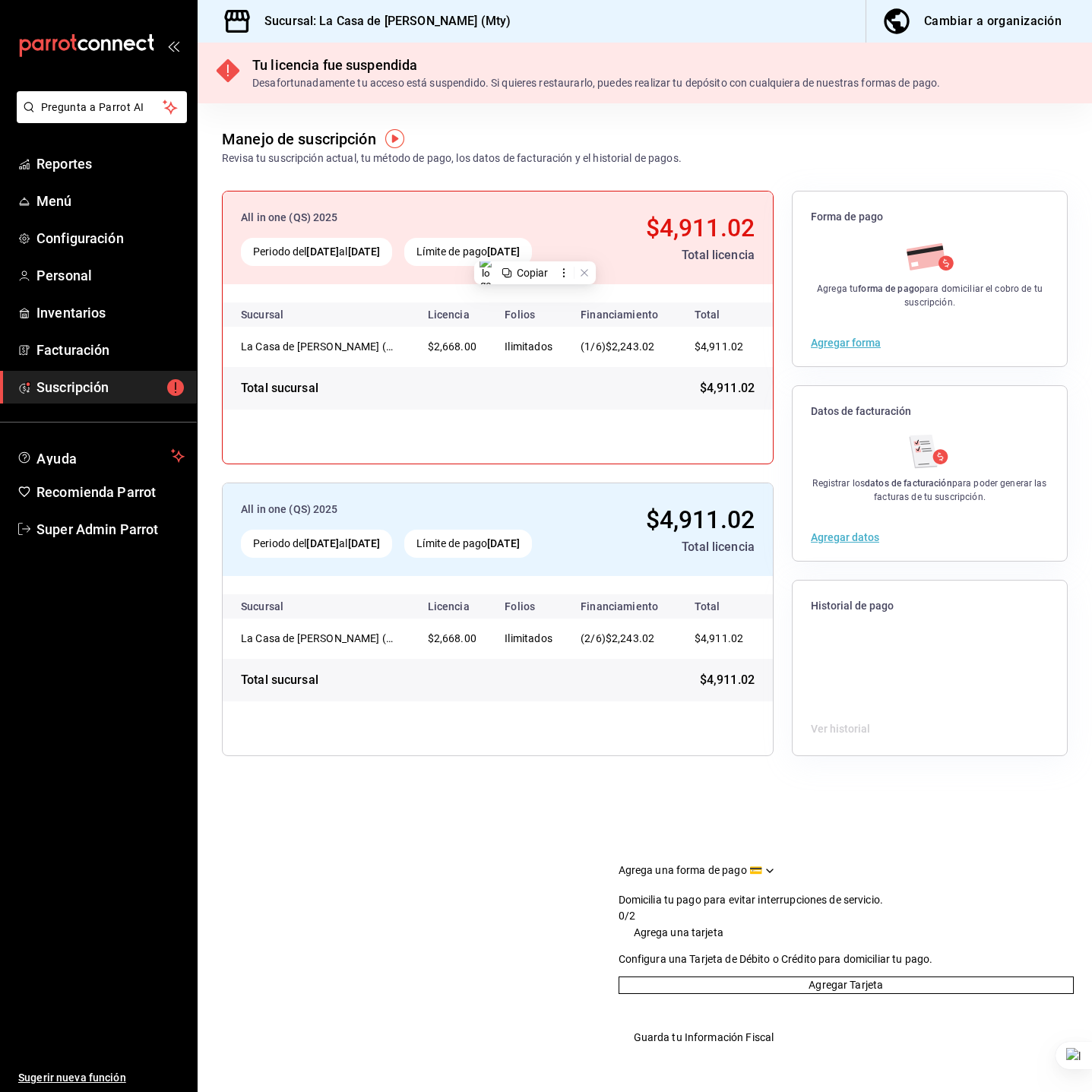
click at [552, 212] on div "All in one (QS) 2025" at bounding box center [412, 217] width 342 height 16
click at [776, 865] on icon "Drag to move checklist" at bounding box center [770, 871] width 12 height 12
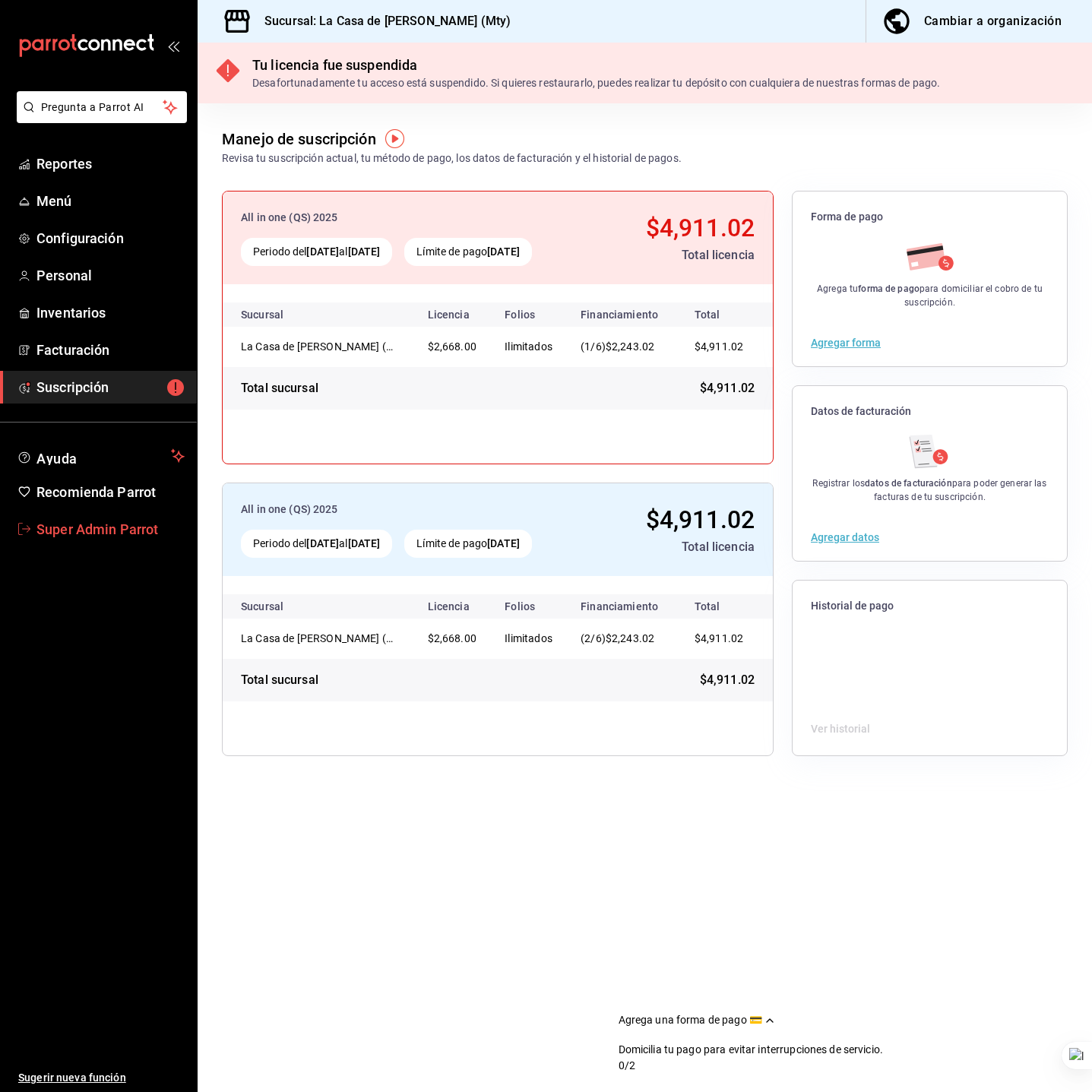
click at [64, 537] on span "Super Admin Parrot" at bounding box center [111, 529] width 148 height 21
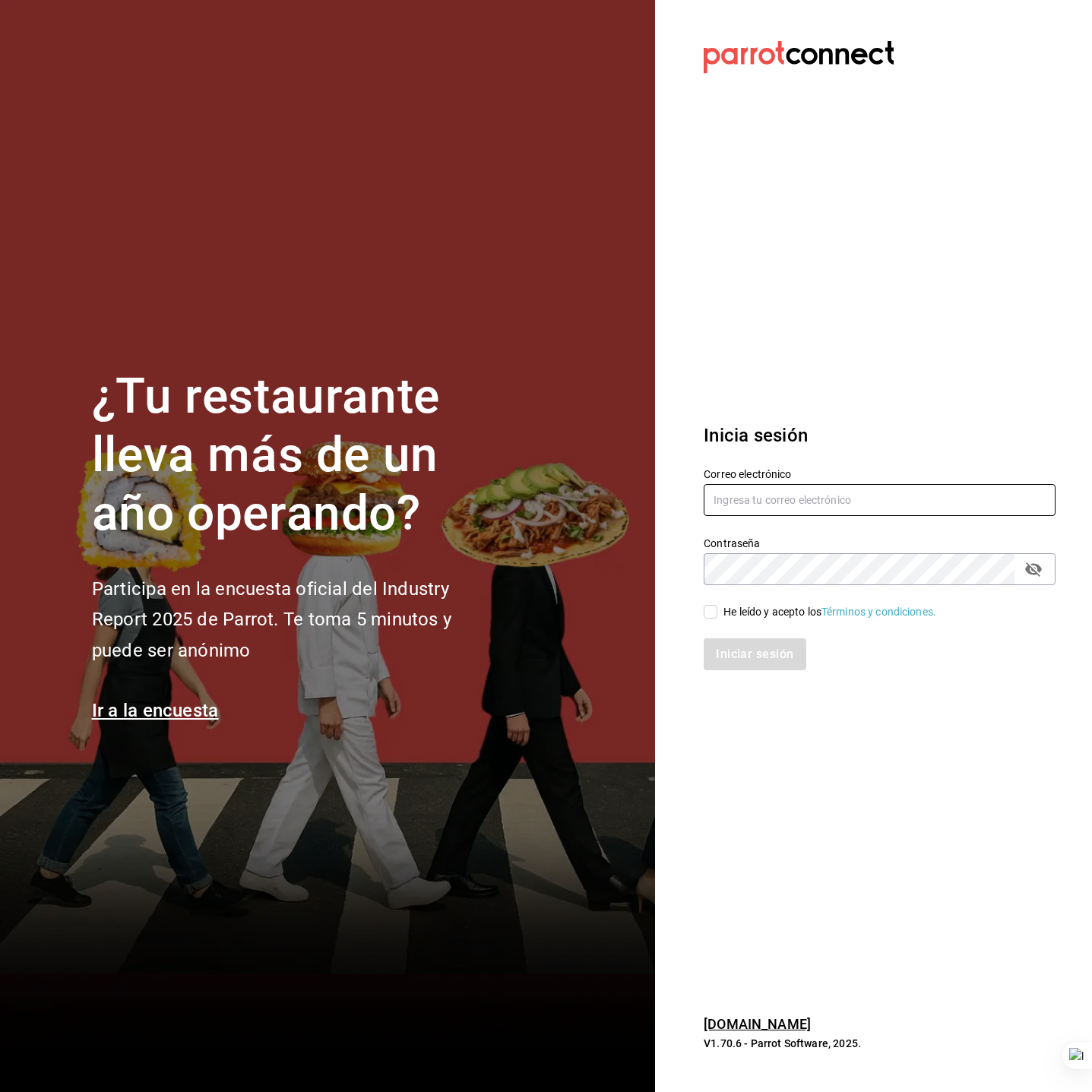
type input "lacasademaggie@mty.com"
click at [826, 853] on section "Datos incorrectos. Verifica que tu Correo o Contraseña estén bien escritos. Ini…" at bounding box center [874, 546] width 437 height 1092
click at [737, 508] on input "[EMAIL_ADDRESS][DOMAIN_NAME]" at bounding box center [880, 500] width 352 height 32
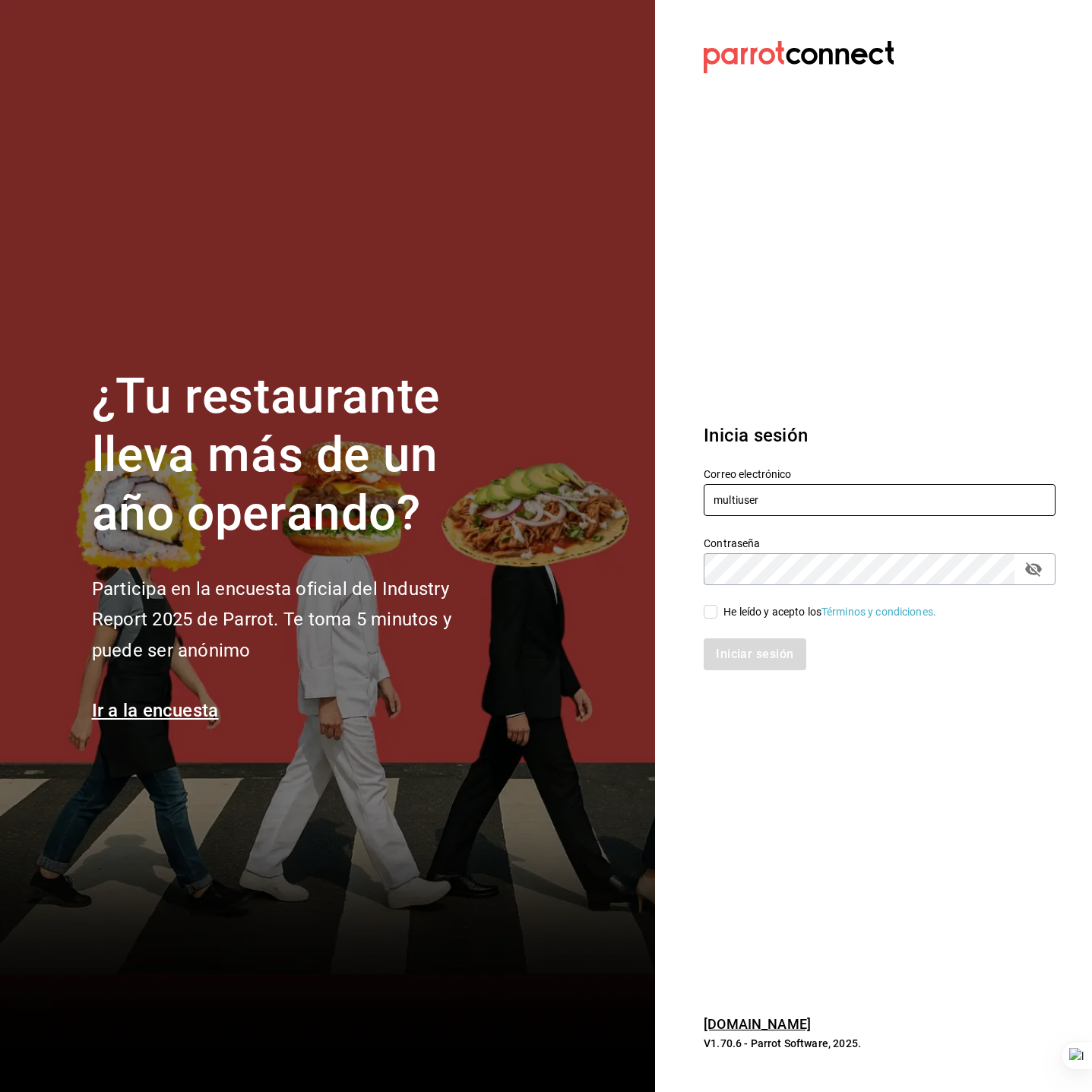
type input "[EMAIL_ADDRESS][DOMAIN_NAME]"
click at [737, 607] on div "He leído y acepto los Términos y condiciones." at bounding box center [829, 612] width 212 height 16
click at [717, 607] on input "He leído y acepto los Términos y condiciones." at bounding box center [711, 612] width 14 height 14
checkbox input "true"
click at [749, 650] on button "Iniciar sesión" at bounding box center [755, 654] width 104 height 32
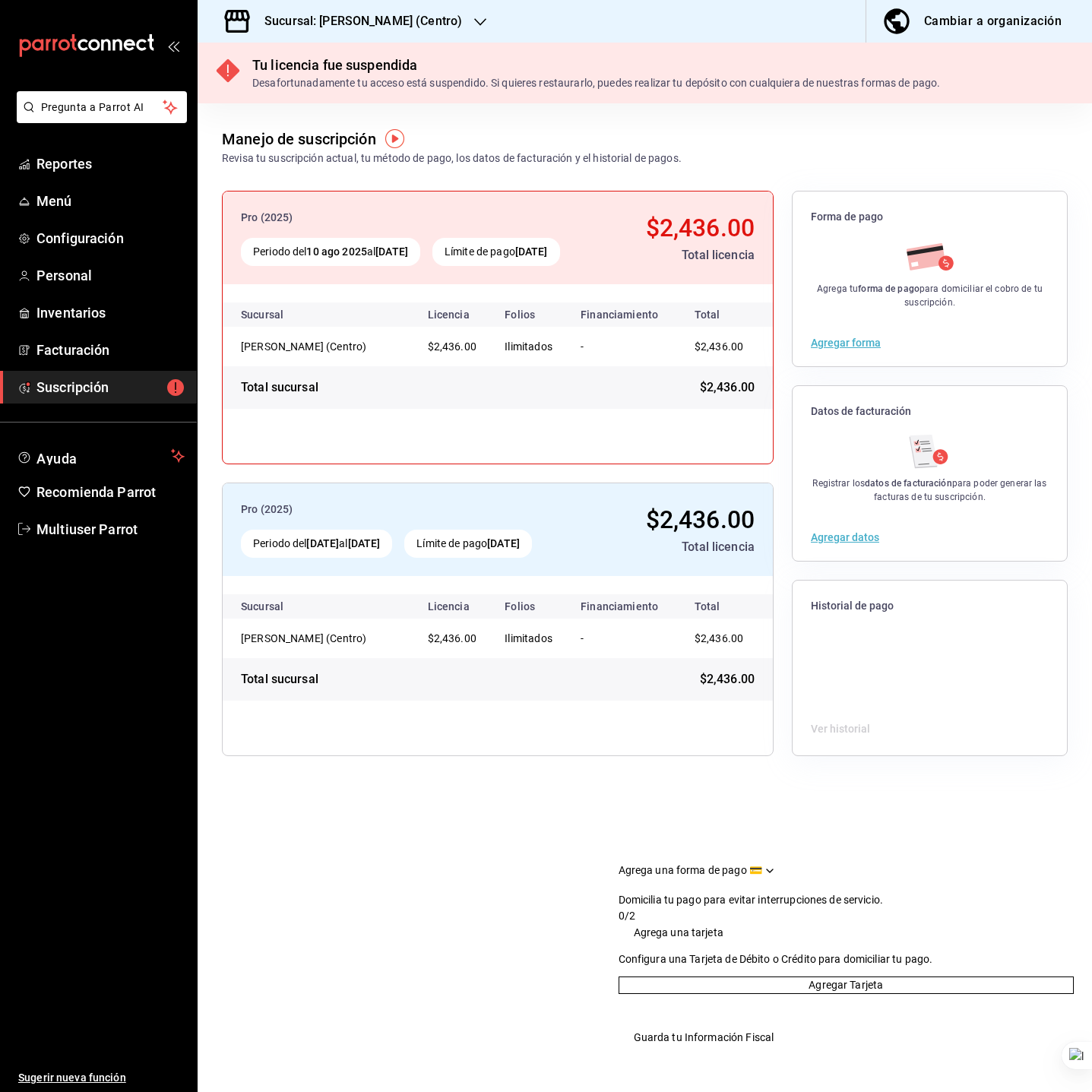
click at [393, 17] on h3 "Sucursal: [PERSON_NAME] (Centro)" at bounding box center [357, 21] width 210 height 18
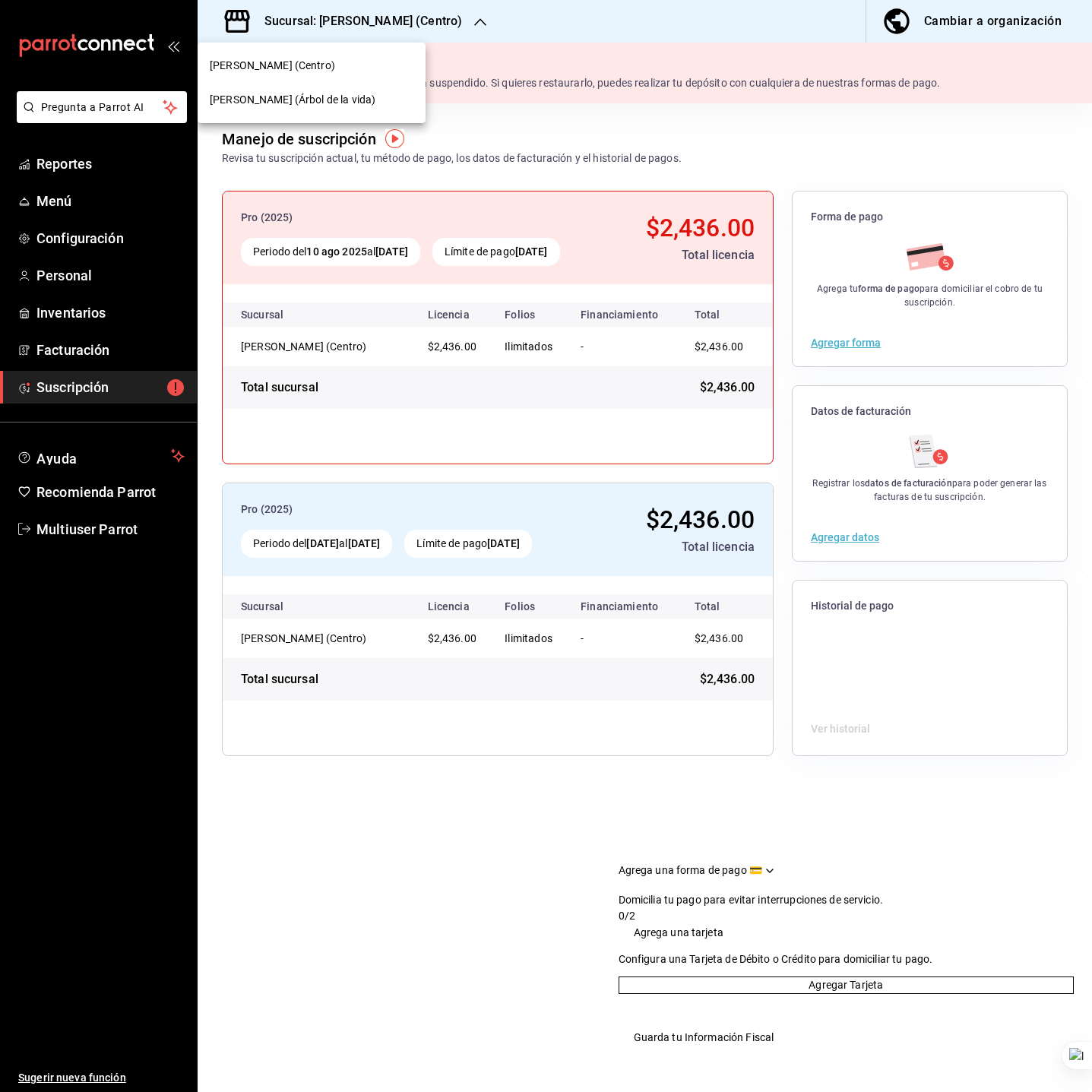
click at [326, 103] on div "[PERSON_NAME] (Árbol de la vida)" at bounding box center [311, 100] width 204 height 16
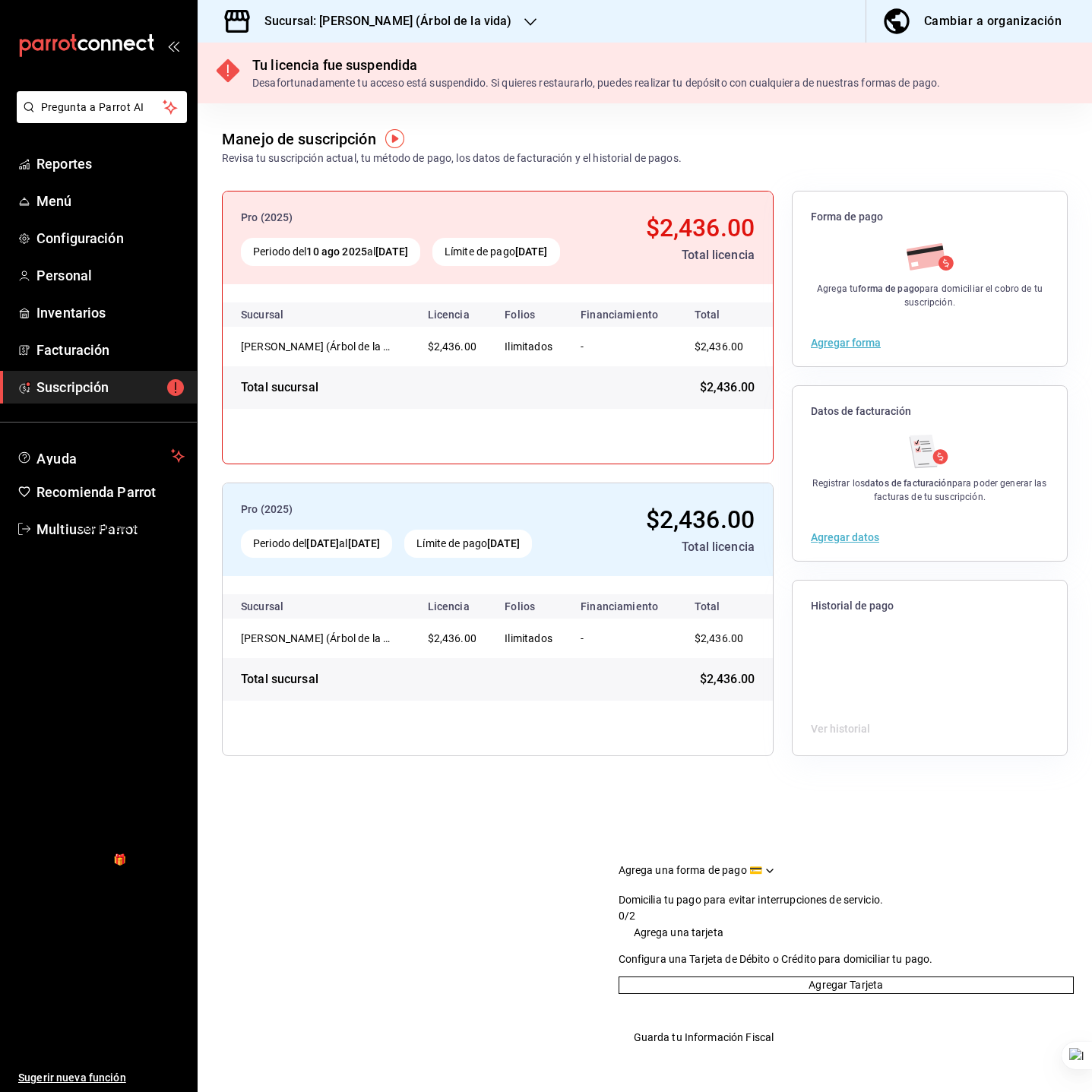
click at [117, 528] on div "GANA 1 MES GRATIS EN TU SUSCRIPCIÓN AQUÍ" at bounding box center [113, 537] width 71 height 64
click at [122, 525] on div "GANA 1 MES GRATIS EN TU SUSCRIPCIÓN AQUÍ" at bounding box center [113, 537] width 71 height 64
click at [62, 519] on span "Multiuser Parrot" at bounding box center [111, 529] width 148 height 21
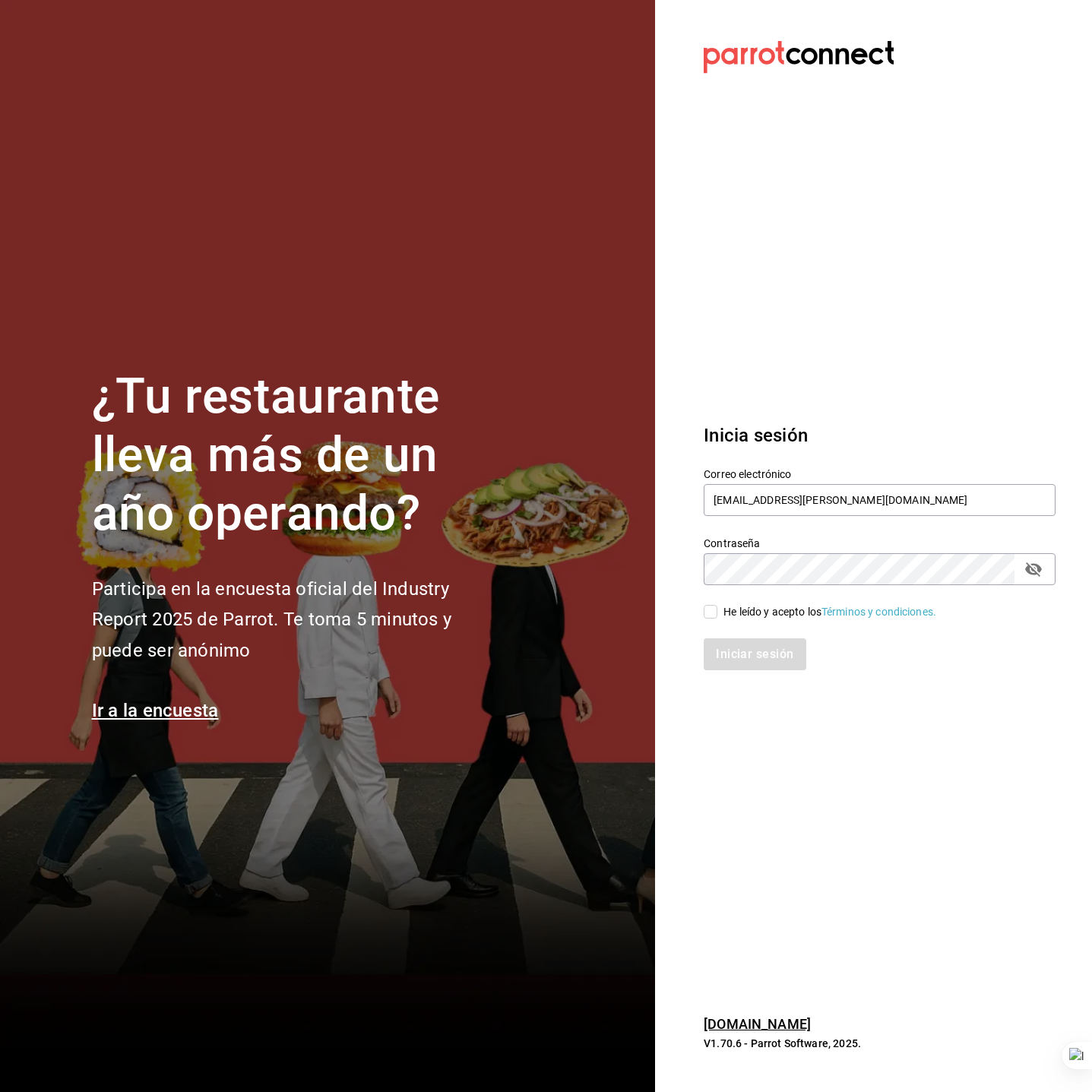
click at [742, 481] on div "Correo electrónico [EMAIL_ADDRESS][PERSON_NAME][DOMAIN_NAME]" at bounding box center [880, 493] width 352 height 51
drag, startPoint x: 753, startPoint y: 486, endPoint x: 755, endPoint y: 498, distance: 12.2
click at [753, 486] on input "[EMAIL_ADDRESS][PERSON_NAME][DOMAIN_NAME]" at bounding box center [880, 500] width 352 height 32
click at [755, 498] on input "[EMAIL_ADDRESS][PERSON_NAME][DOMAIN_NAME]" at bounding box center [880, 500] width 352 height 32
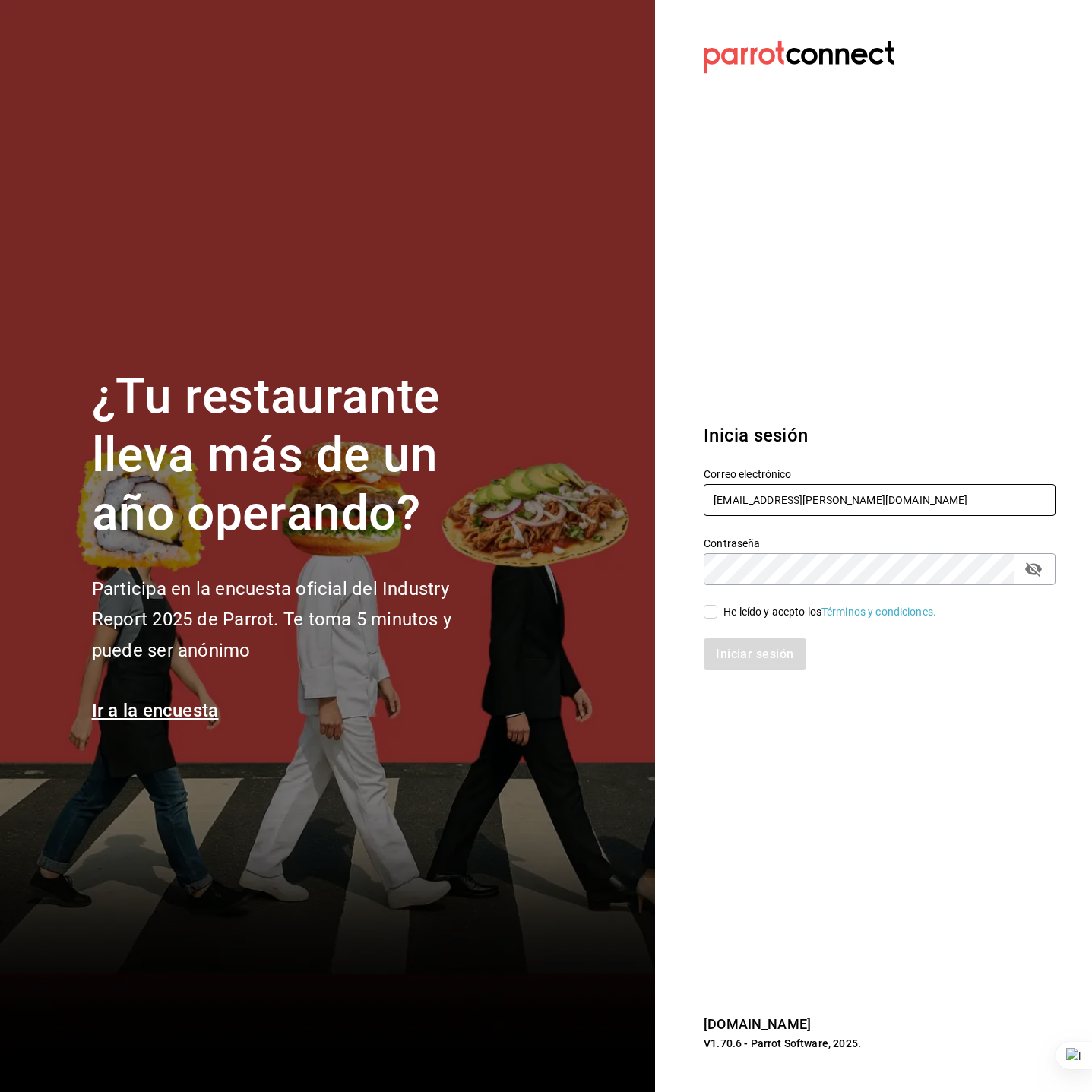
click at [755, 498] on input "[EMAIL_ADDRESS][PERSON_NAME][DOMAIN_NAME]" at bounding box center [880, 500] width 352 height 32
type input "[EMAIL_ADDRESS][DOMAIN_NAME]"
click at [735, 607] on div "He leído y acepto los Términos y condiciones." at bounding box center [829, 612] width 212 height 16
click at [717, 607] on input "He leído y acepto los Términos y condiciones." at bounding box center [711, 612] width 14 height 14
checkbox input "true"
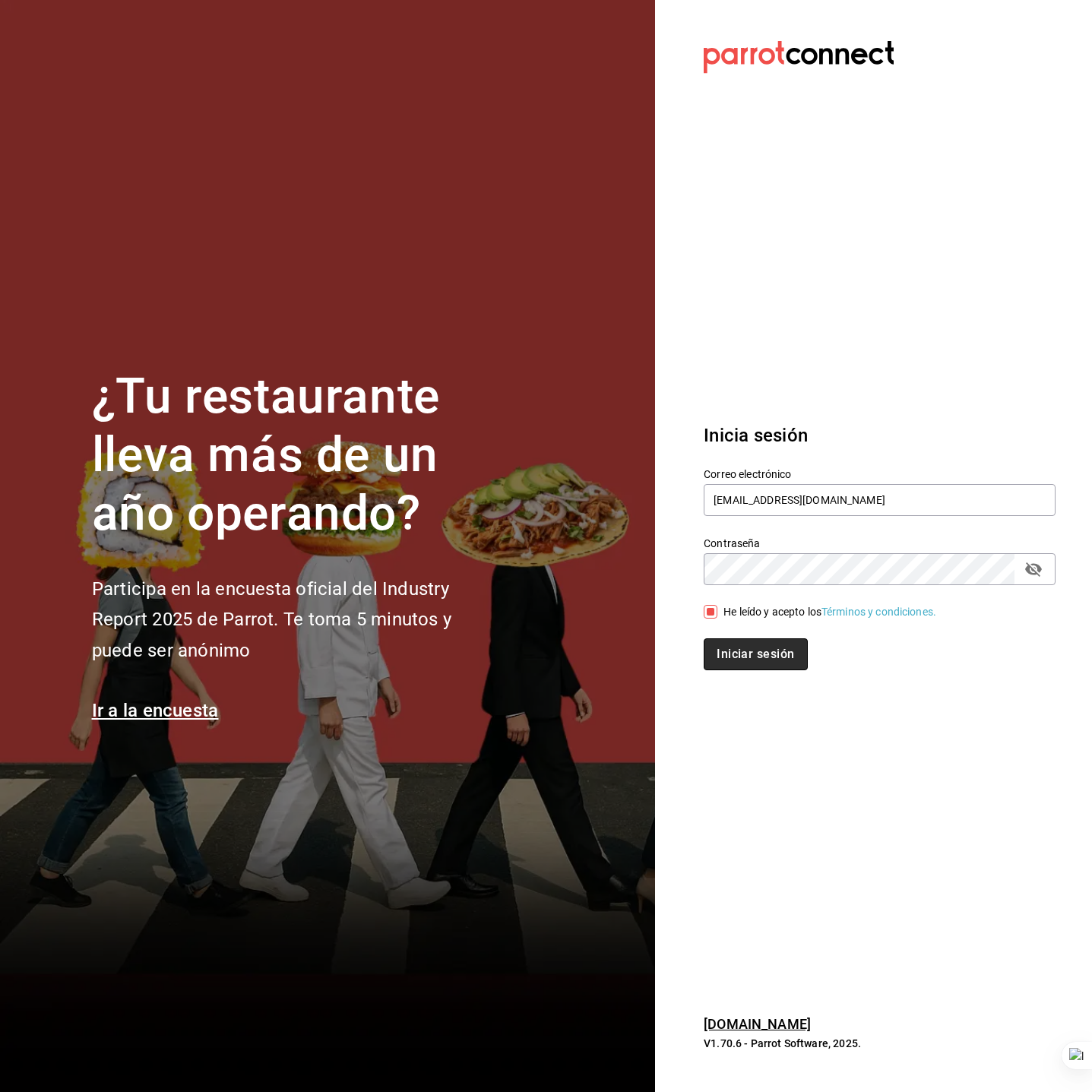
click at [744, 638] on button "Iniciar sesión" at bounding box center [755, 654] width 104 height 32
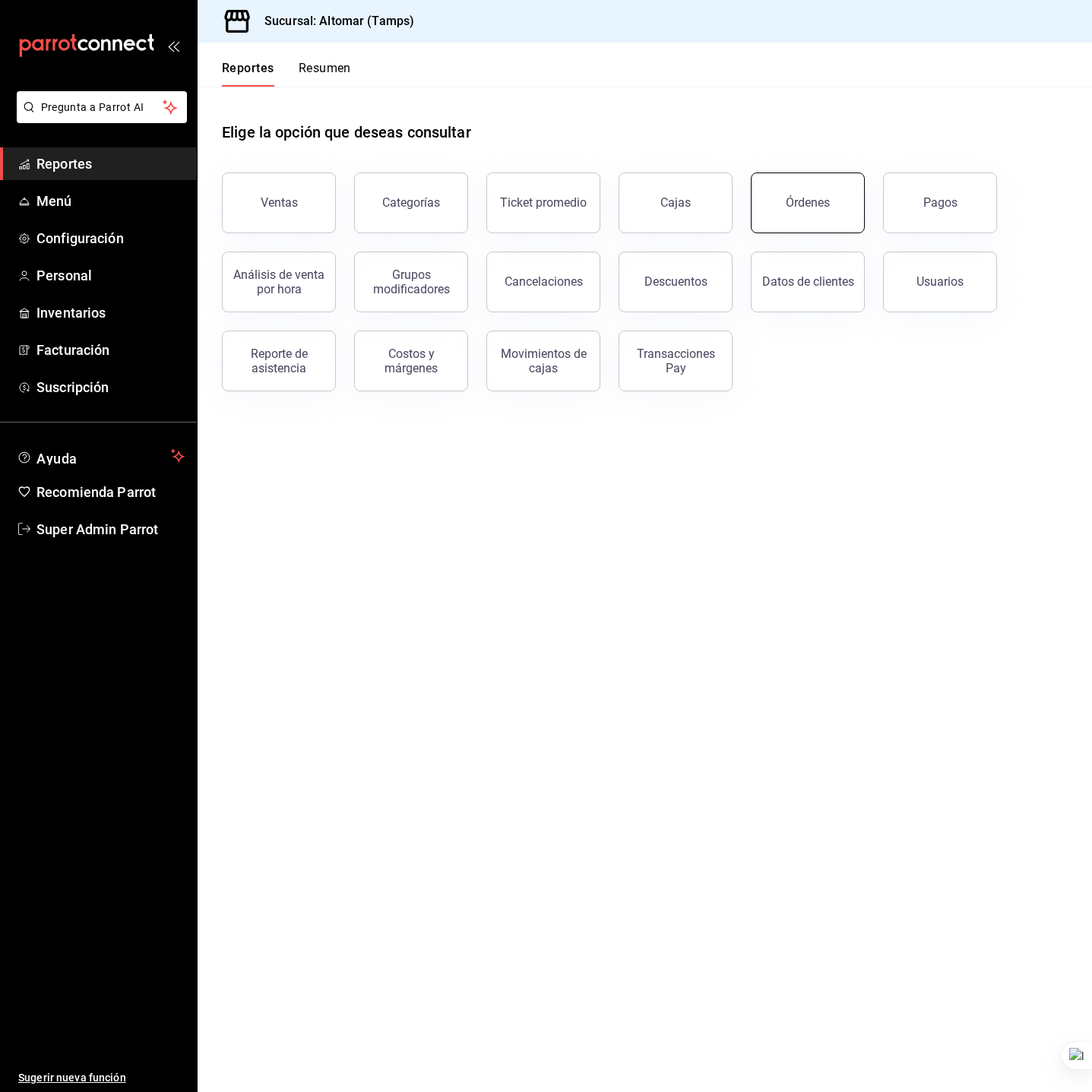
click at [796, 202] on div "Órdenes" at bounding box center [807, 203] width 44 height 15
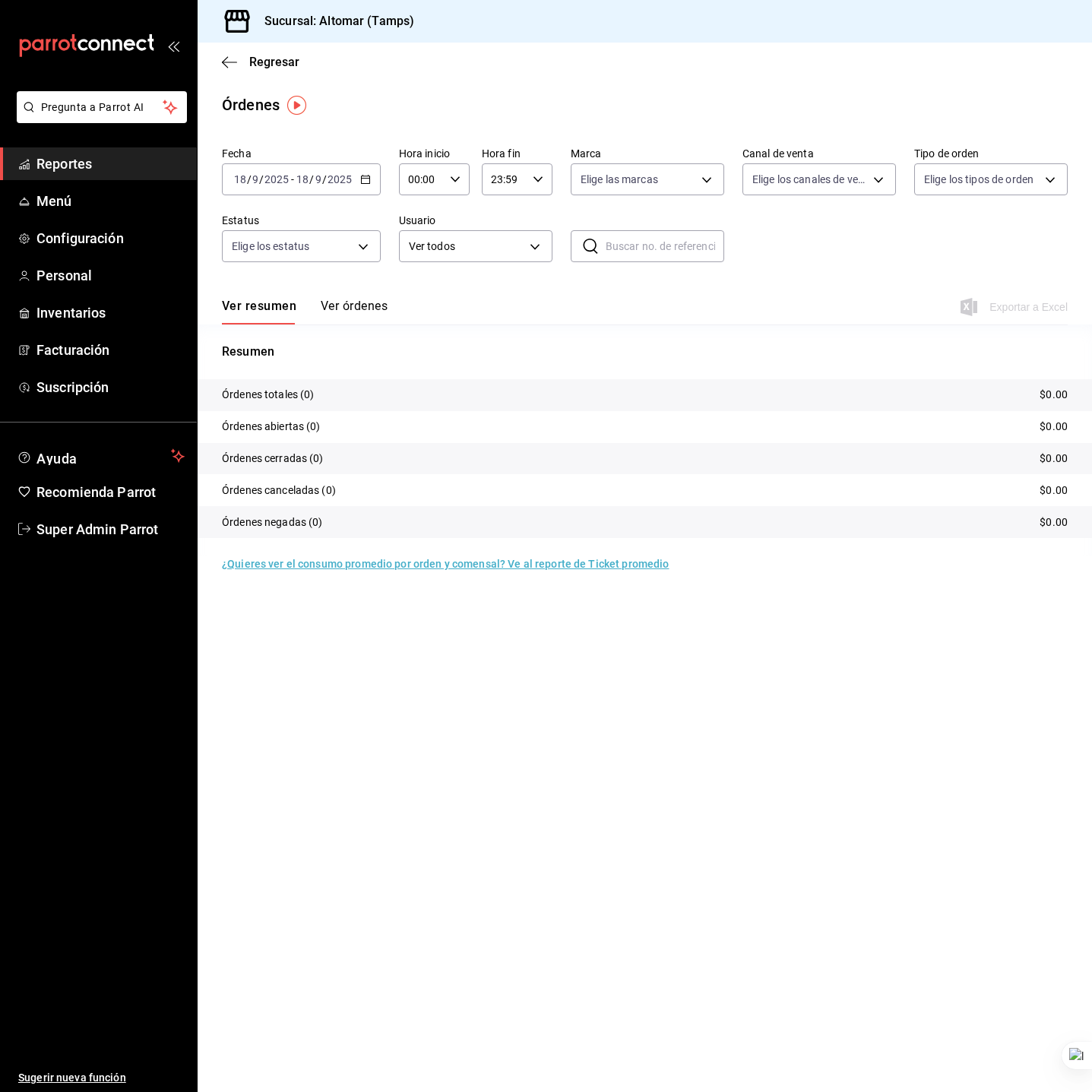
click at [290, 183] on input "2025" at bounding box center [277, 179] width 26 height 12
click at [283, 354] on span "Año actual" at bounding box center [294, 362] width 118 height 16
click at [83, 350] on span "Facturación" at bounding box center [111, 350] width 148 height 21
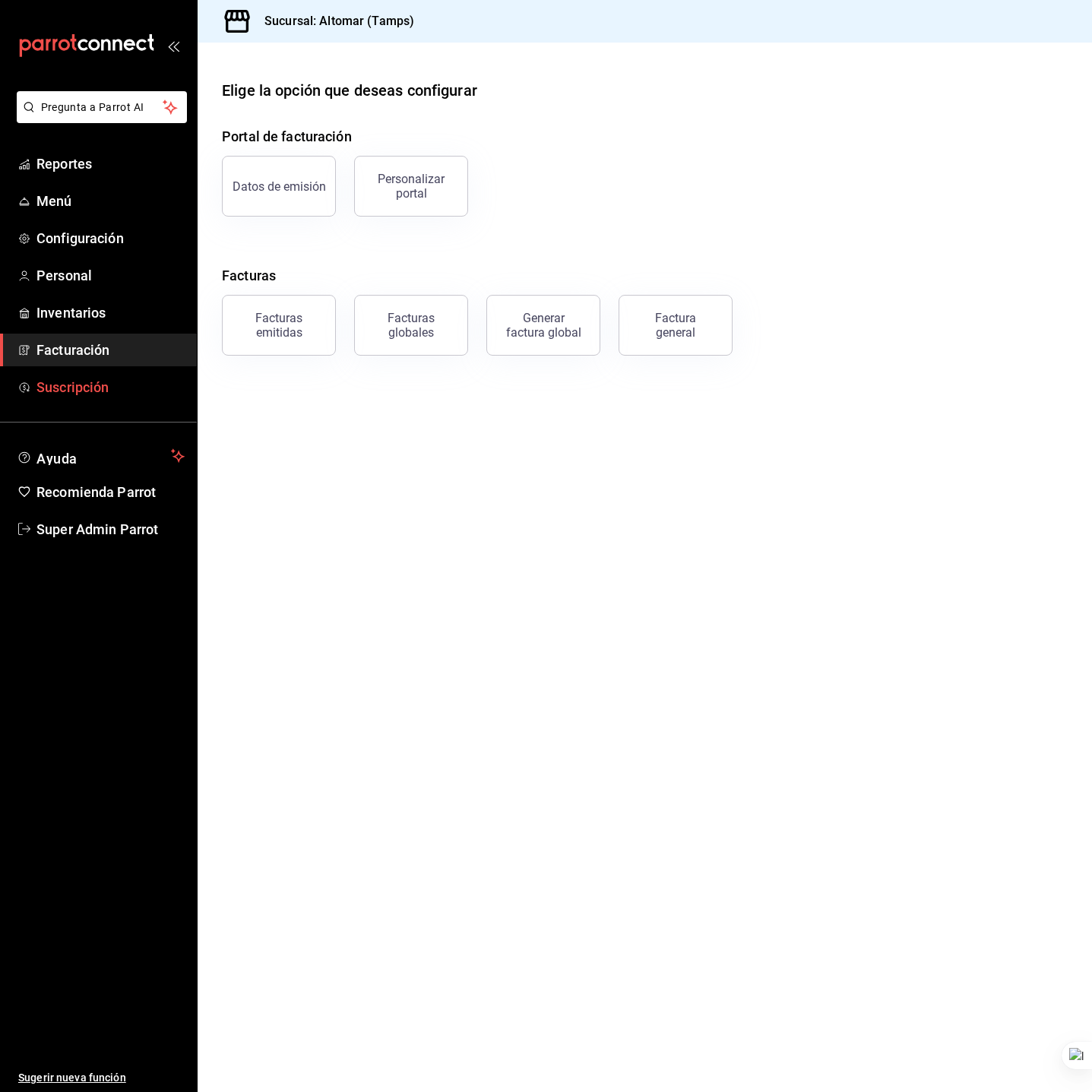
click at [85, 377] on span "Suscripción" at bounding box center [111, 386] width 148 height 21
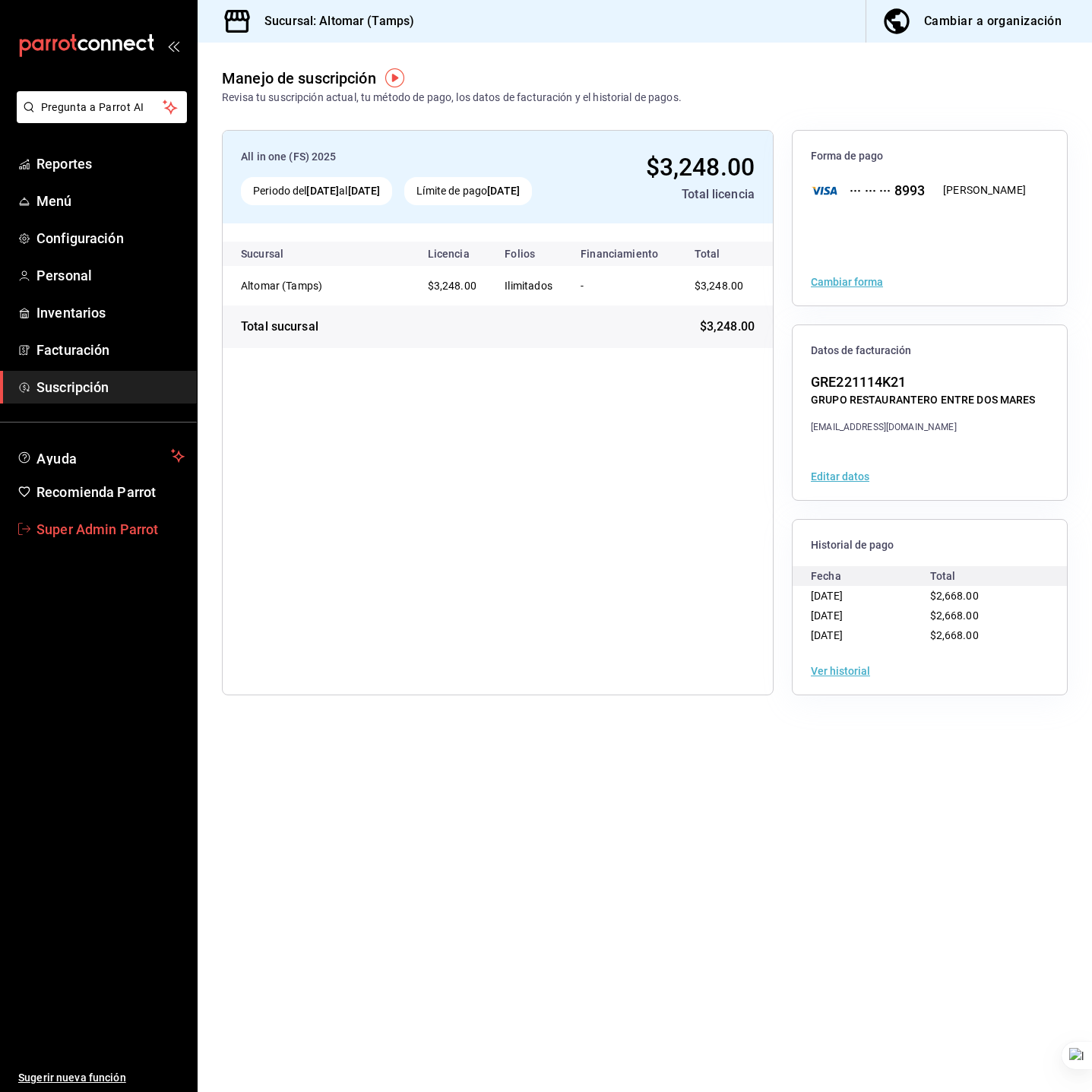
click at [107, 537] on span "Super Admin Parrot" at bounding box center [111, 529] width 148 height 21
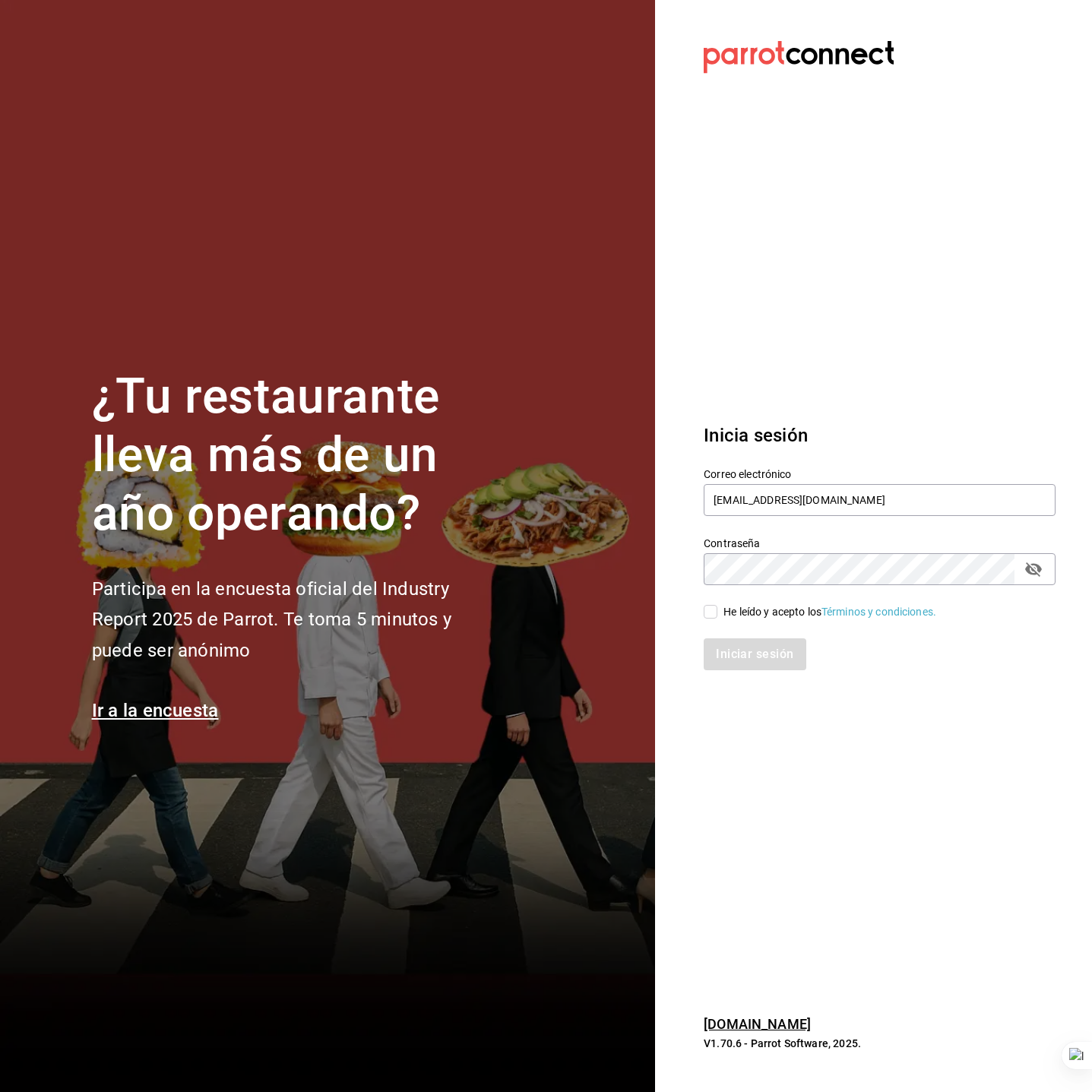
click at [775, 518] on div "Correo electrónico altomar@tamaulipas.com" at bounding box center [880, 493] width 352 height 51
click at [781, 502] on input "altomar@tamaulipas.com" at bounding box center [880, 500] width 352 height 32
type input "losportalesdeboca@veracruz.com"
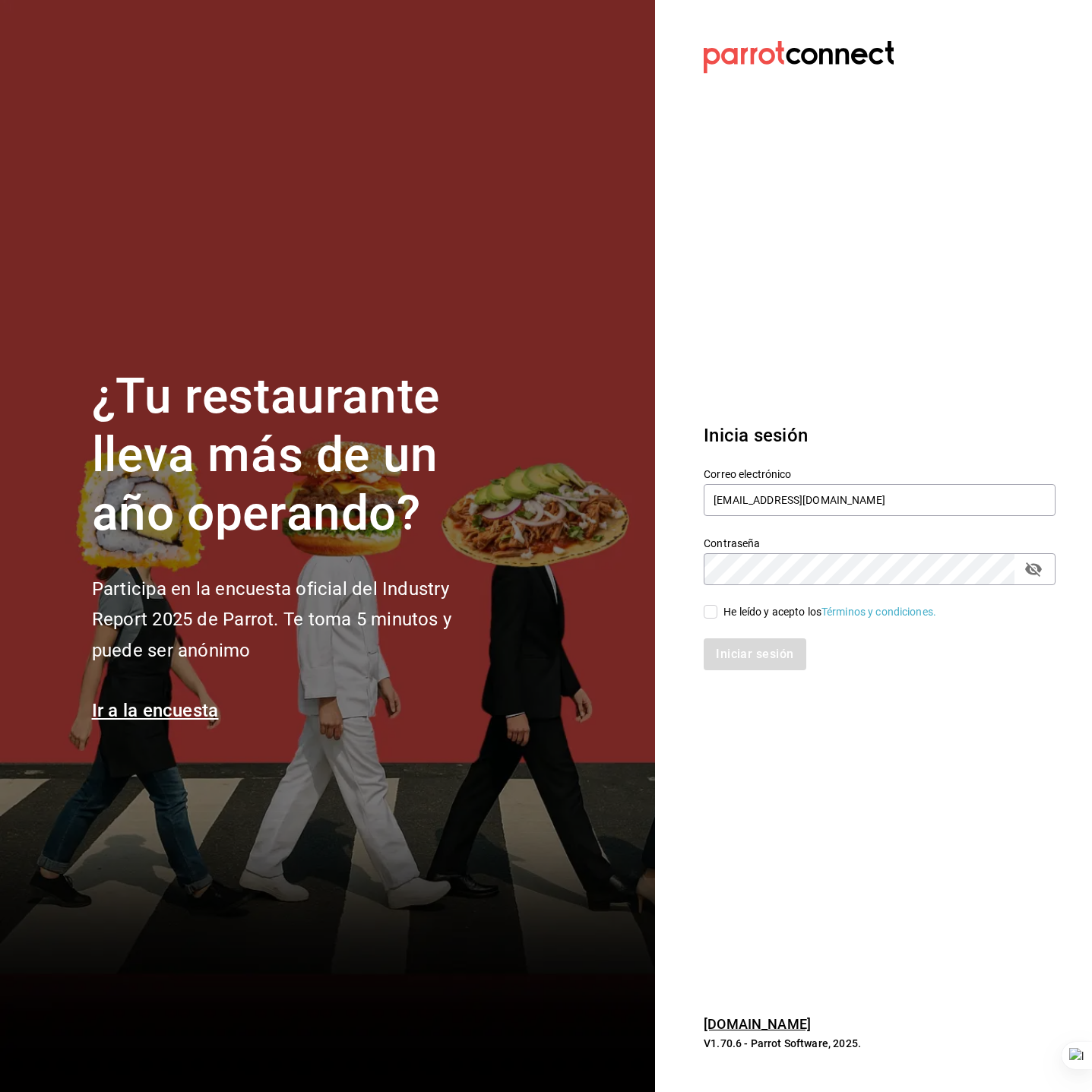
click at [755, 617] on div "He leído y acepto los Términos y condiciones." at bounding box center [829, 612] width 212 height 16
click at [717, 617] on input "He leído y acepto los Términos y condiciones." at bounding box center [711, 612] width 14 height 14
checkbox input "true"
click at [762, 650] on button "Iniciar sesión" at bounding box center [755, 654] width 104 height 32
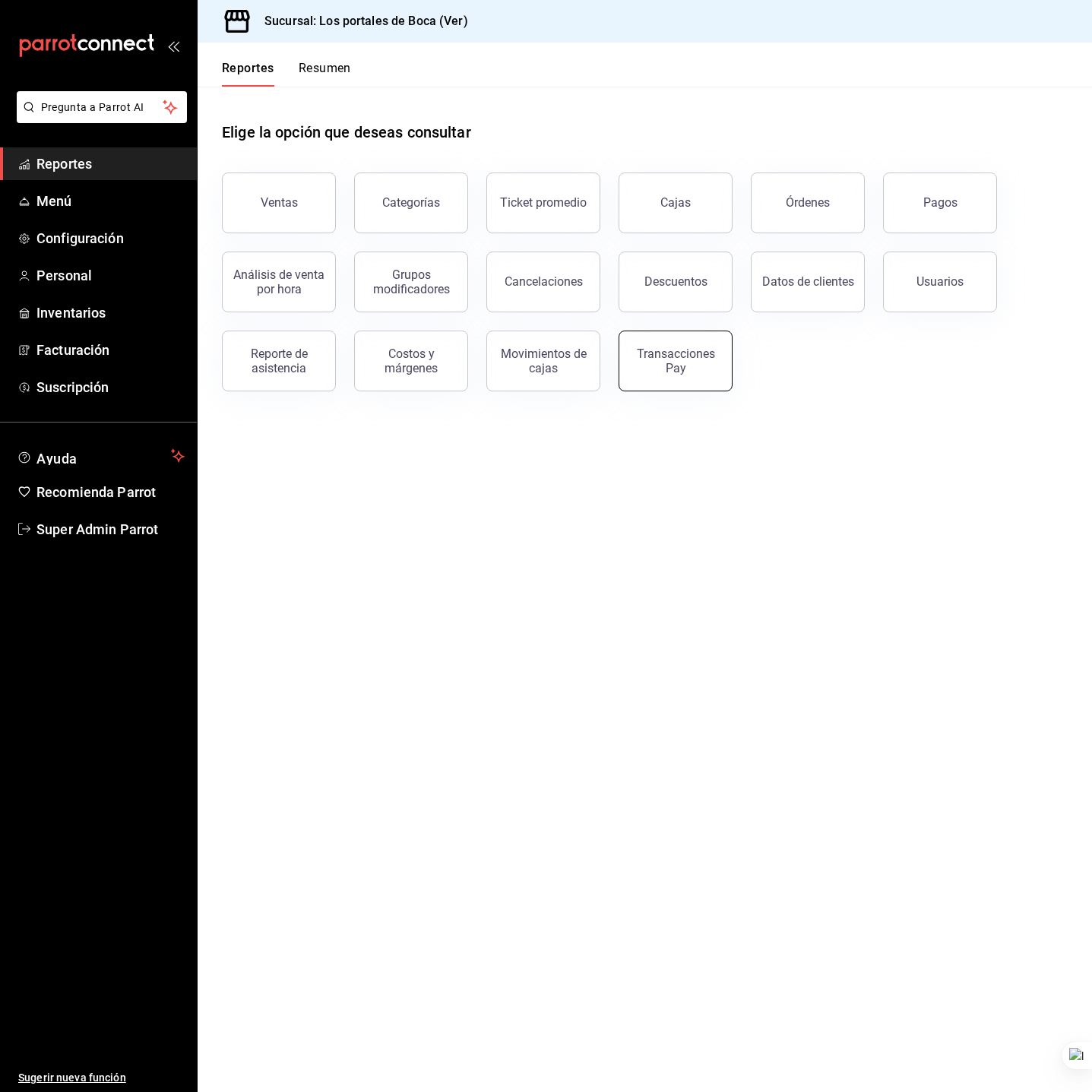
click at [699, 349] on div "Transacciones Pay" at bounding box center [675, 361] width 94 height 29
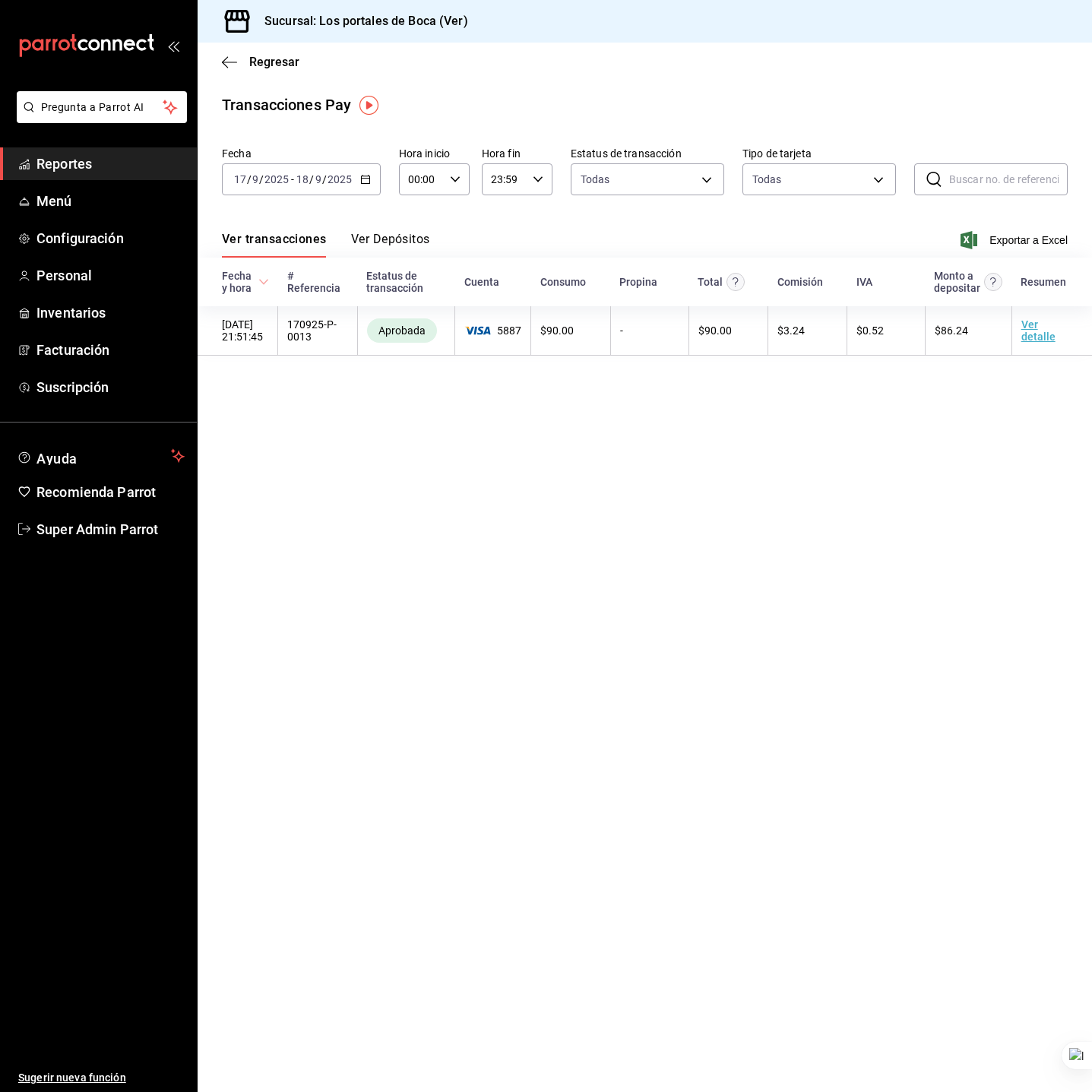
click at [310, 187] on div "[DATE] [DATE] - [DATE] [DATE]" at bounding box center [301, 179] width 159 height 32
click at [304, 359] on span "Año actual" at bounding box center [294, 362] width 118 height 16
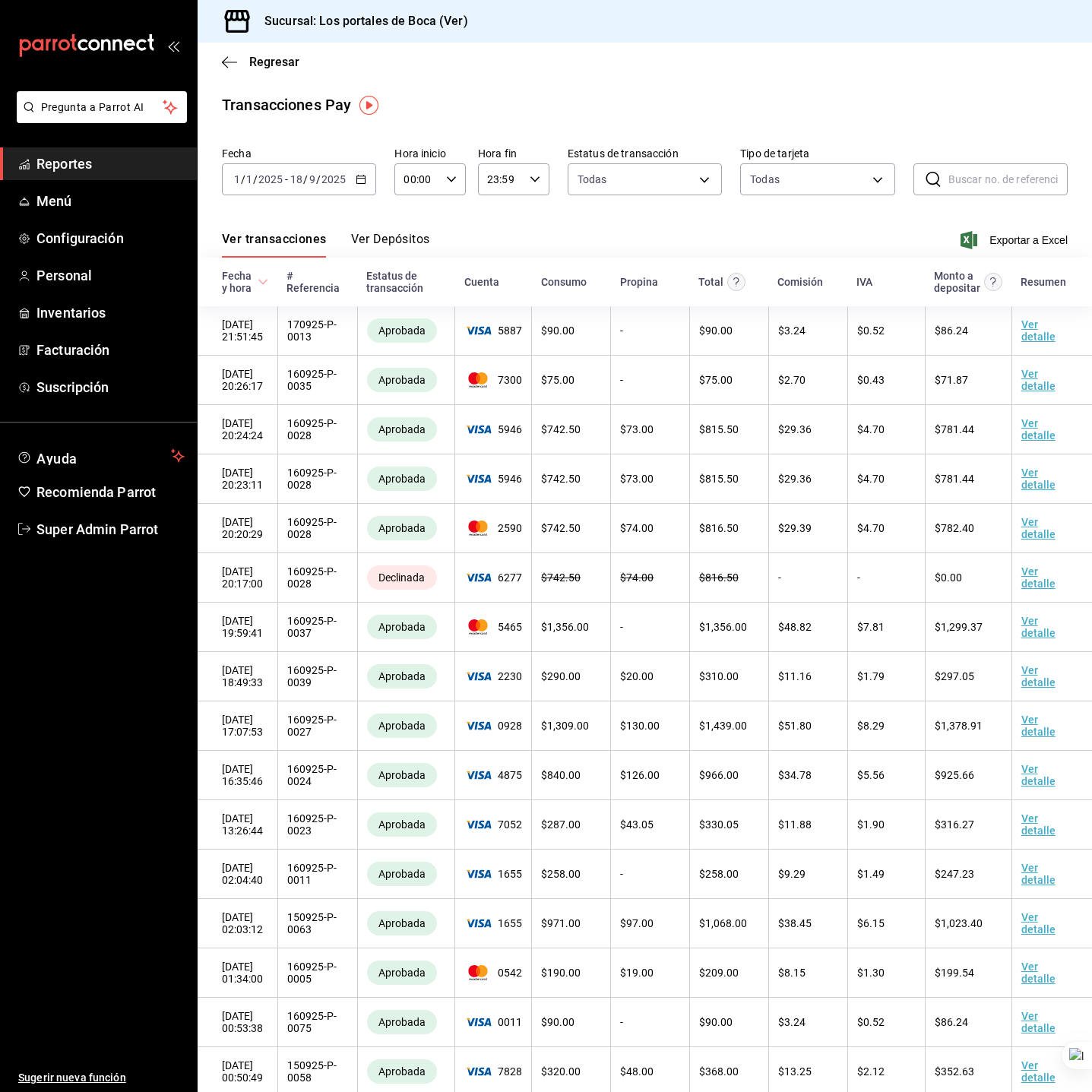
click at [375, 237] on button "Ver Depósitos" at bounding box center [390, 245] width 79 height 26
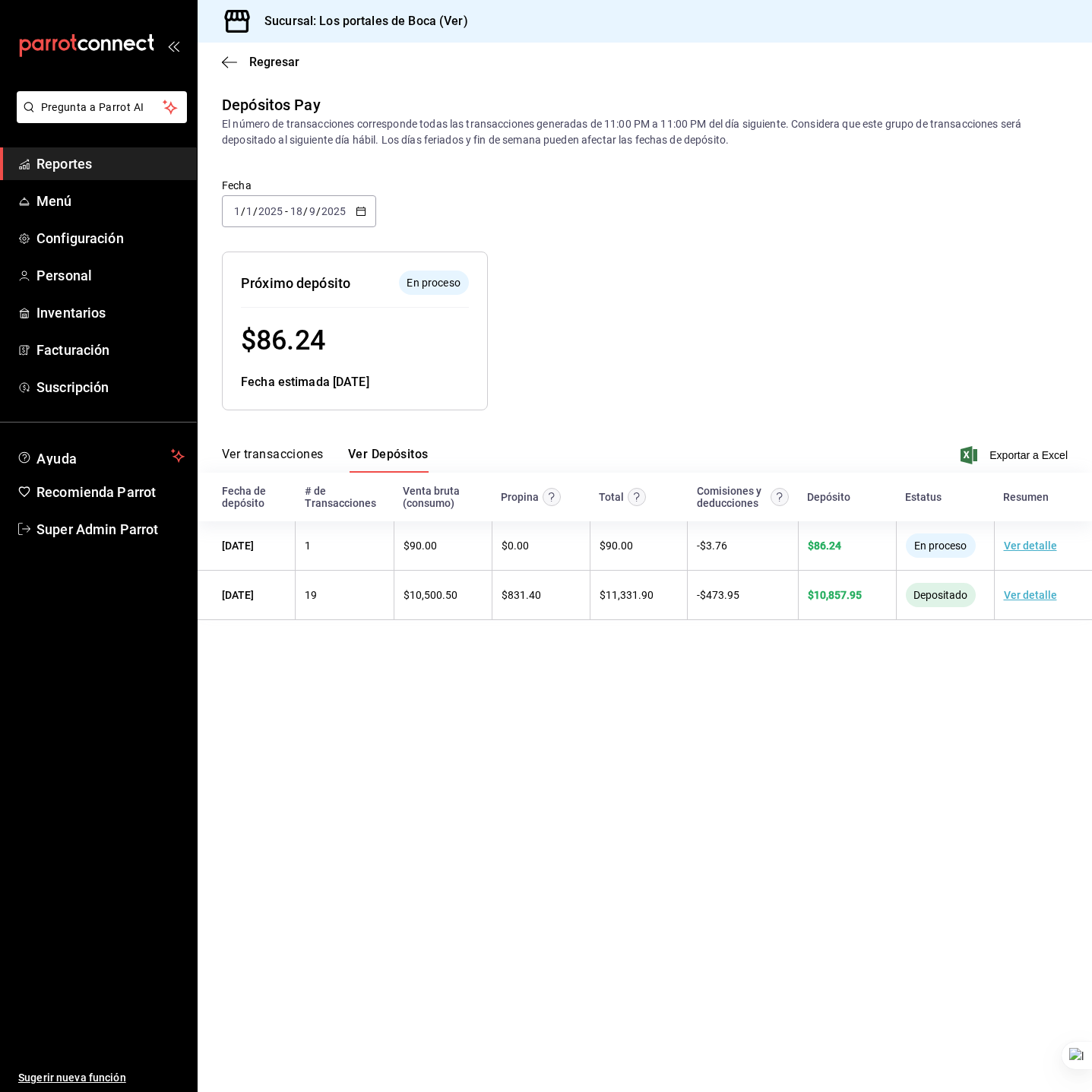
click at [621, 669] on main "Regresar Depósitos Pay El número de transacciones corresponde todas las transac…" at bounding box center [644, 567] width 894 height 1050
click at [751, 406] on div at bounding box center [706, 318] width 436 height 183
click at [119, 521] on span "Super Admin Parrot" at bounding box center [111, 529] width 148 height 21
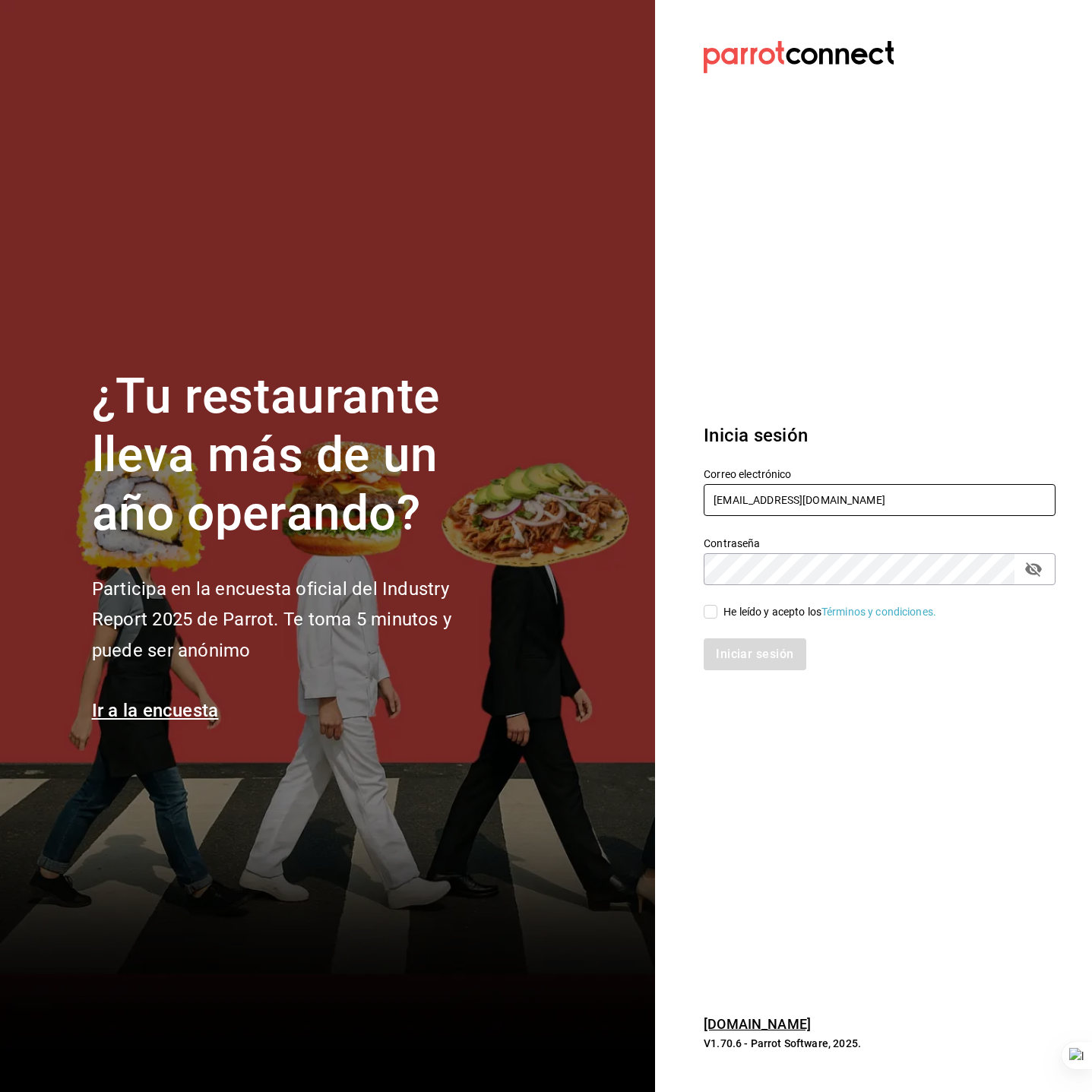
click at [906, 507] on input "[EMAIL_ADDRESS][DOMAIN_NAME]" at bounding box center [880, 500] width 352 height 32
type input "[EMAIL_ADDRESS][DOMAIN_NAME]"
click at [719, 614] on span "He leído y acepto los Términos y condiciones." at bounding box center [826, 612] width 218 height 16
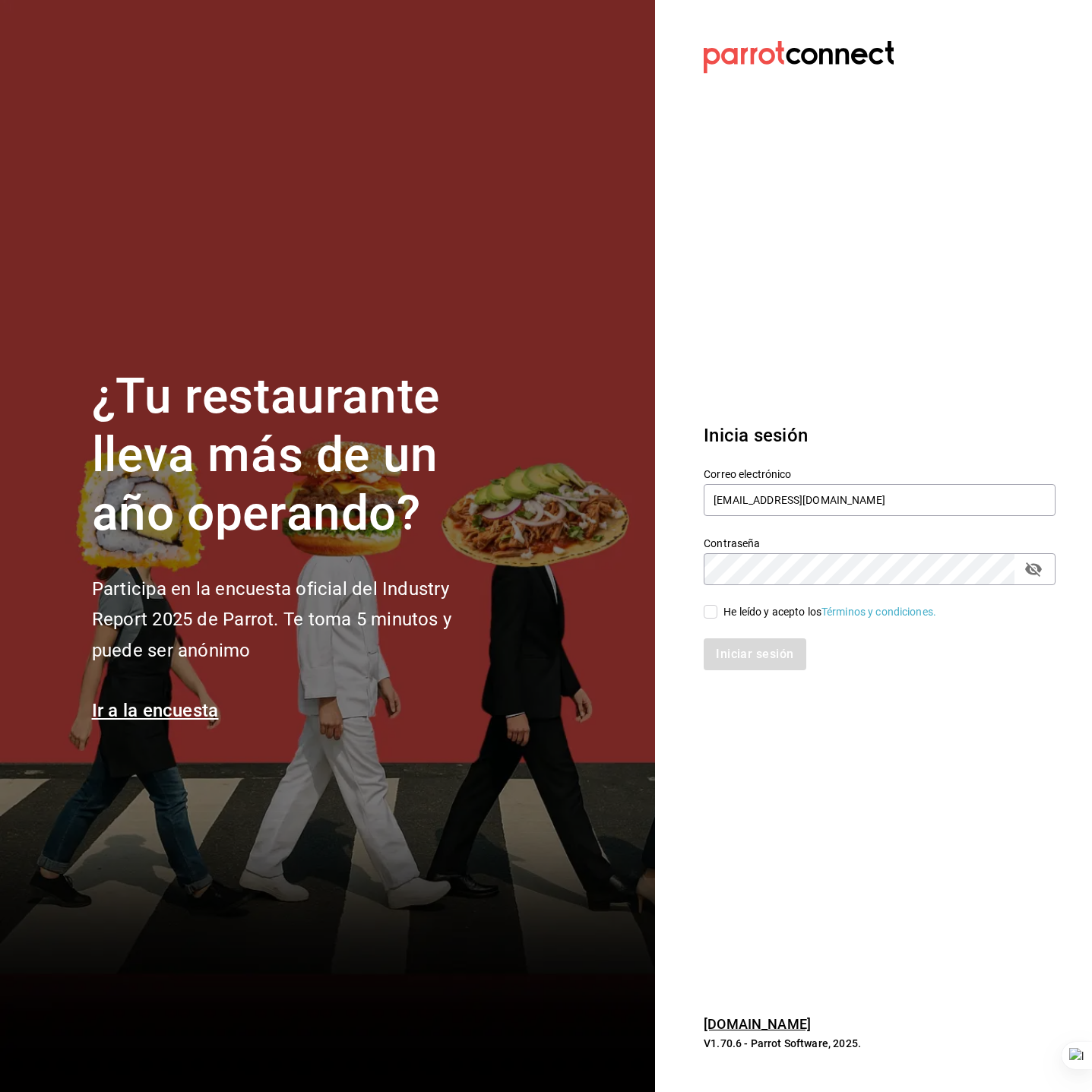
click at [717, 614] on input "He leído y acepto los Términos y condiciones." at bounding box center [711, 612] width 14 height 14
checkbox input "true"
click at [739, 647] on button "Iniciar sesión" at bounding box center [755, 654] width 104 height 32
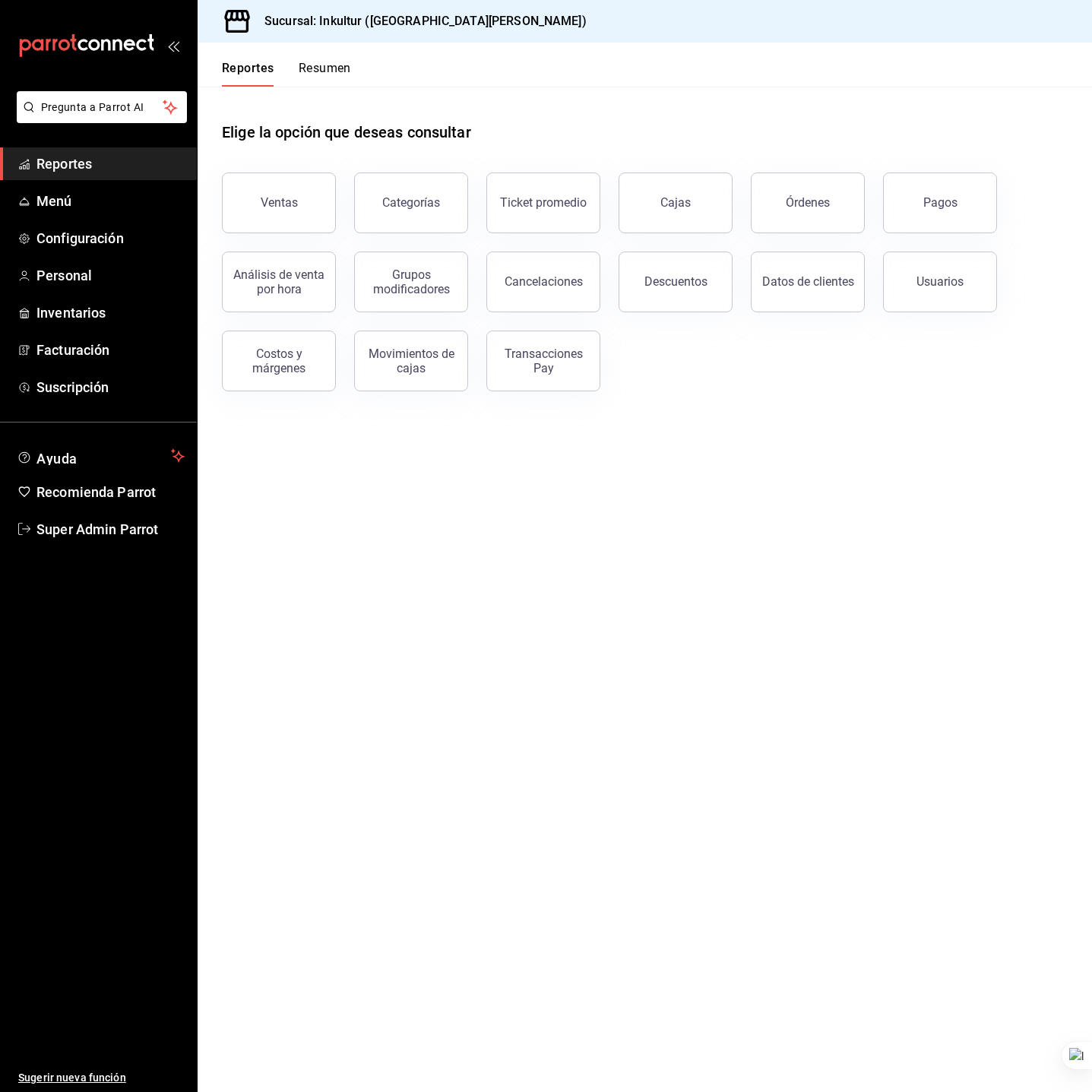
click at [664, 643] on main "Elige la opción que deseas consultar Ventas Categorías Ticket promedio Cajas Ór…" at bounding box center [644, 589] width 894 height 1005
click at [577, 609] on main "Elige la opción que deseas consultar Ventas Categorías Ticket promedio Cajas Ór…" at bounding box center [644, 589] width 894 height 1005
drag, startPoint x: 465, startPoint y: 577, endPoint x: 469, endPoint y: 525, distance: 52.2
click at [468, 575] on main "Elige la opción que deseas consultar Ventas Categorías Ticket promedio Cajas Ór…" at bounding box center [644, 589] width 894 height 1005
click at [532, 358] on div "Transacciones Pay" at bounding box center [543, 361] width 94 height 29
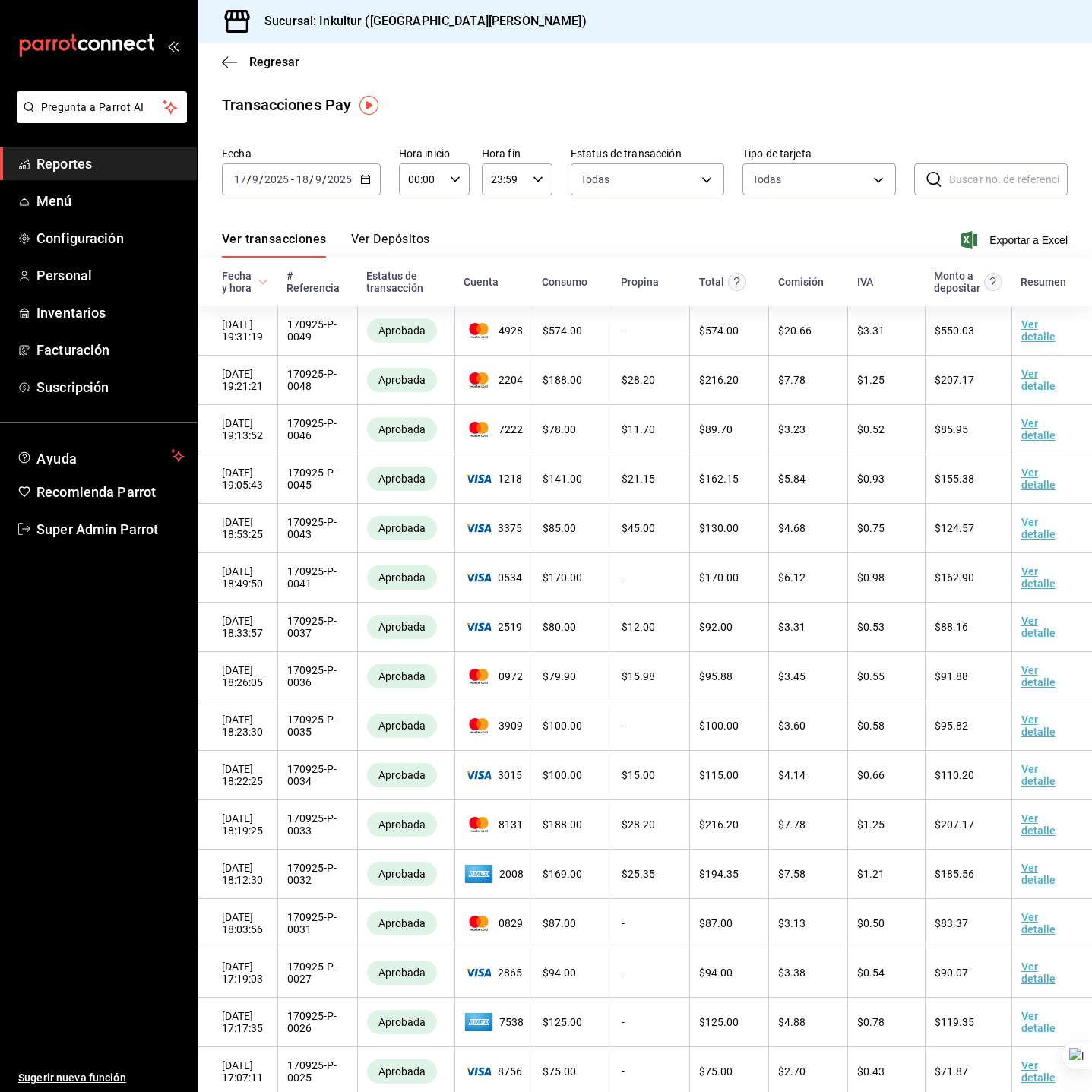
click at [277, 183] on input "2025" at bounding box center [277, 179] width 26 height 12
click at [294, 363] on span "Año actual" at bounding box center [294, 362] width 118 height 16
click at [390, 242] on button "Ver Depósitos" at bounding box center [390, 245] width 79 height 26
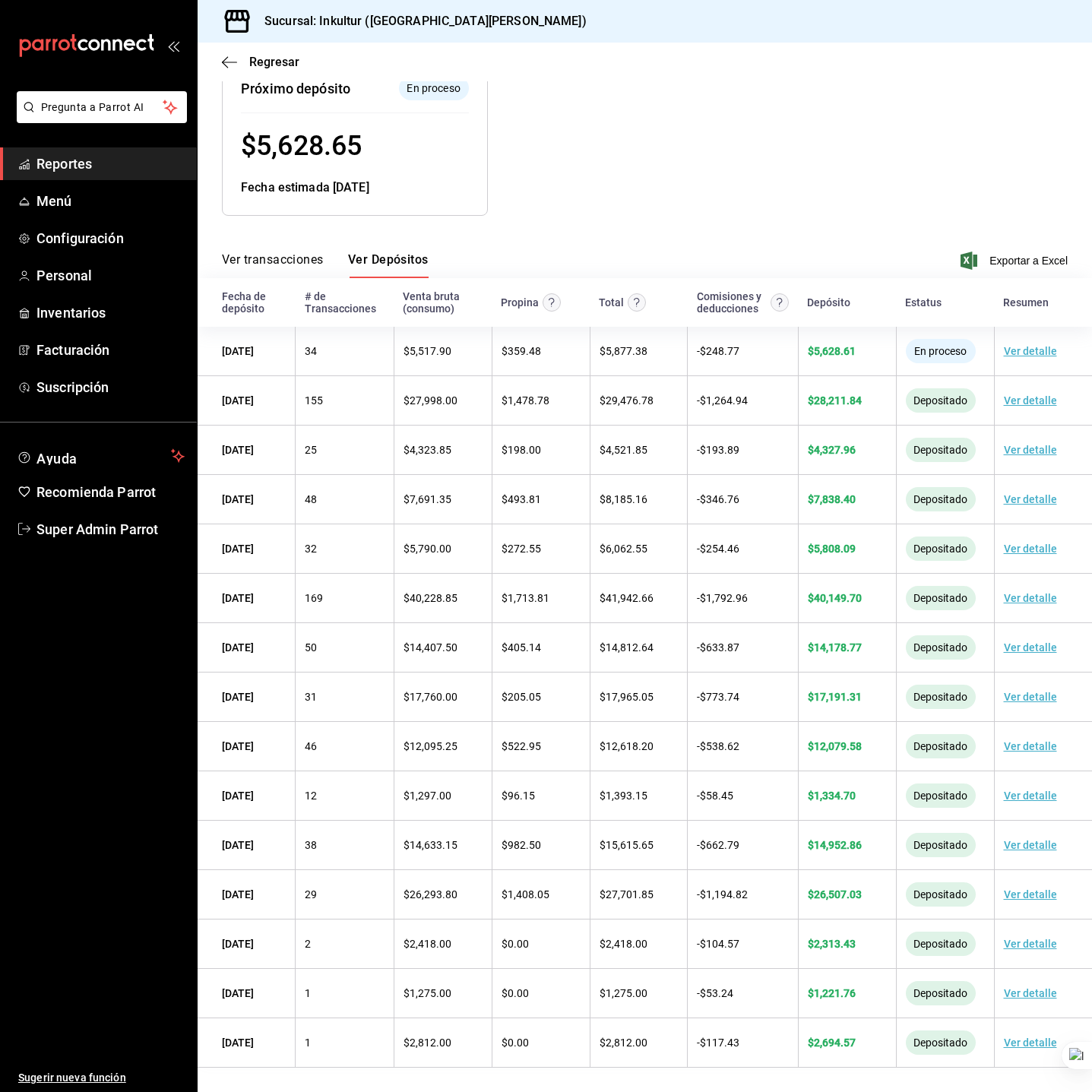
scroll to position [201, 0]
click at [61, 523] on span "Super Admin Parrot" at bounding box center [111, 529] width 148 height 21
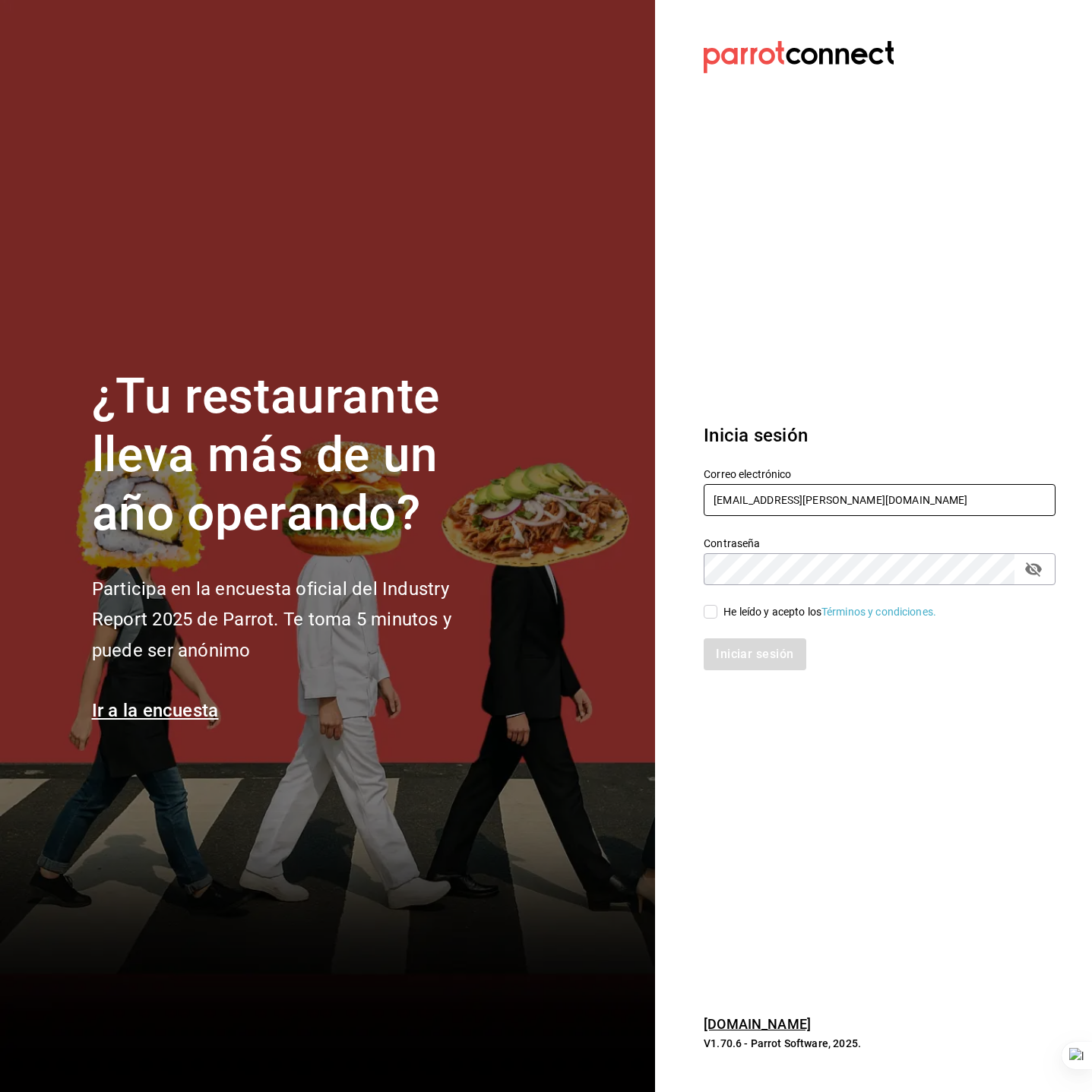
click at [798, 491] on input "[EMAIL_ADDRESS][PERSON_NAME][DOMAIN_NAME]" at bounding box center [880, 500] width 352 height 32
type input "[EMAIL_ADDRESS][DOMAIN_NAME]"
click at [782, 609] on div "He leído y acepto los Términos y condiciones." at bounding box center [829, 612] width 212 height 16
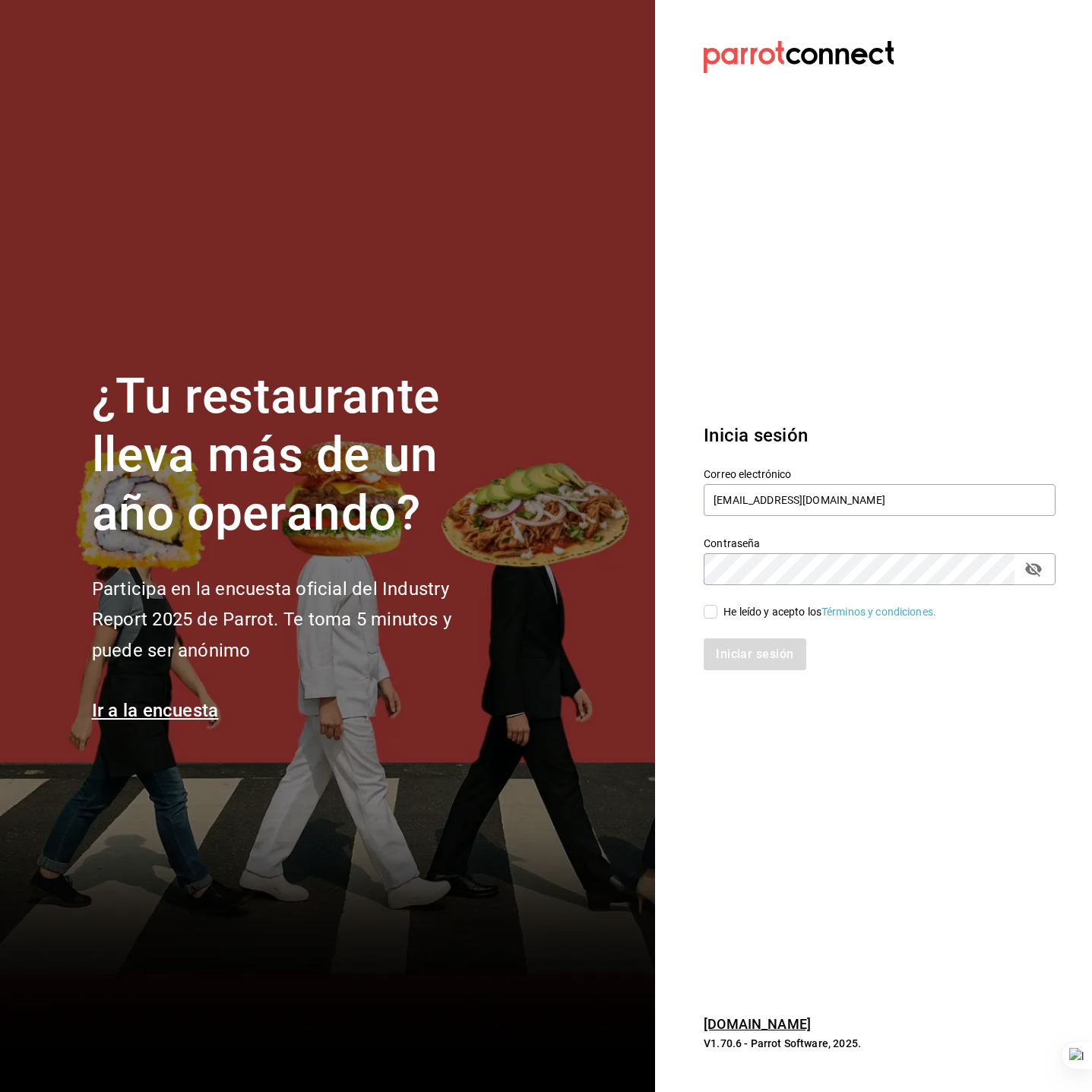
click at [717, 609] on input "He leído y acepto los Términos y condiciones." at bounding box center [711, 612] width 14 height 14
checkbox input "true"
drag, startPoint x: 769, startPoint y: 643, endPoint x: 766, endPoint y: 623, distance: 20.2
click at [769, 643] on button "Iniciar sesión" at bounding box center [755, 654] width 104 height 32
